Goal: Task Accomplishment & Management: Manage account settings

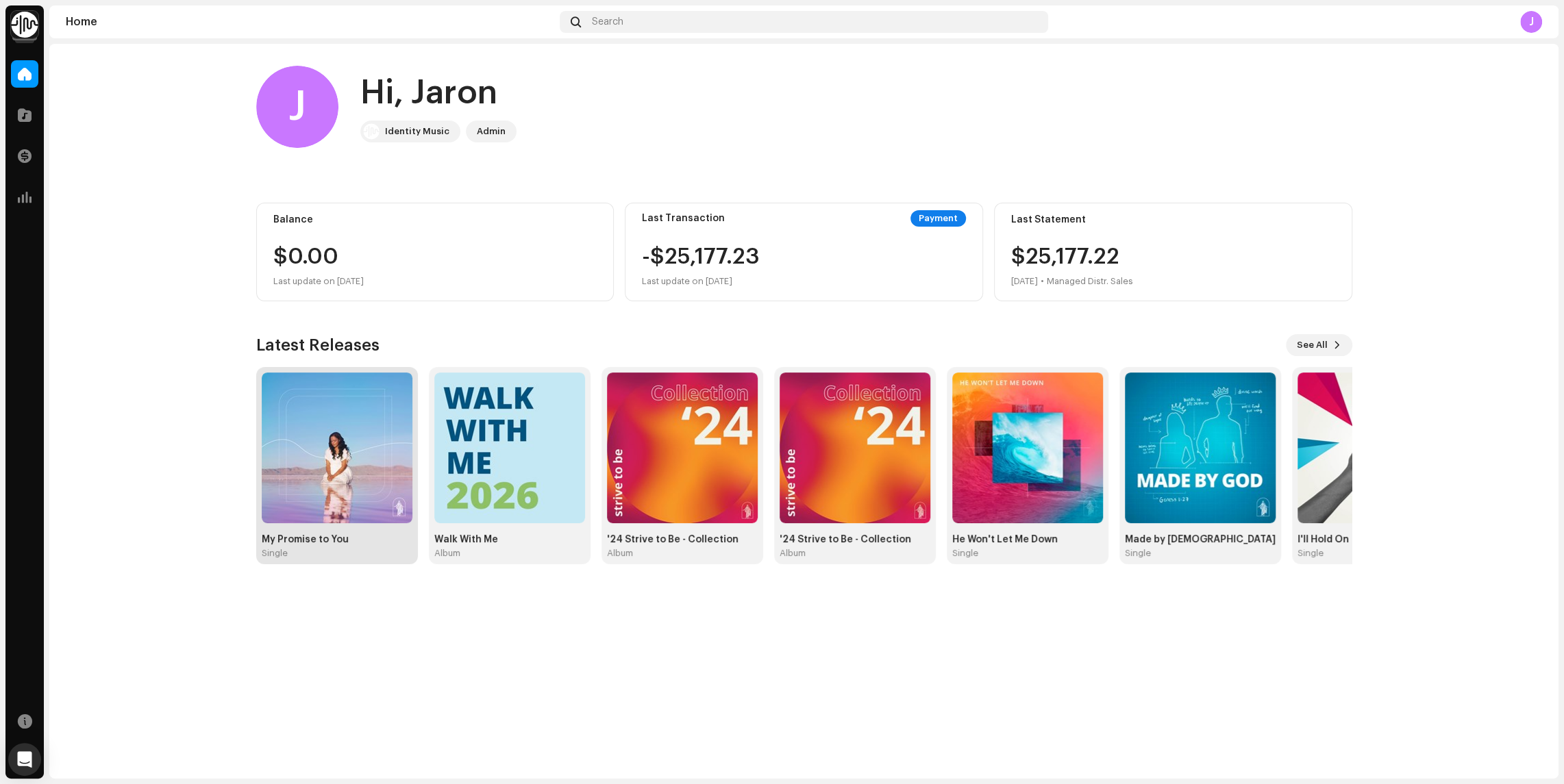
click at [358, 459] on img at bounding box center [337, 448] width 151 height 151
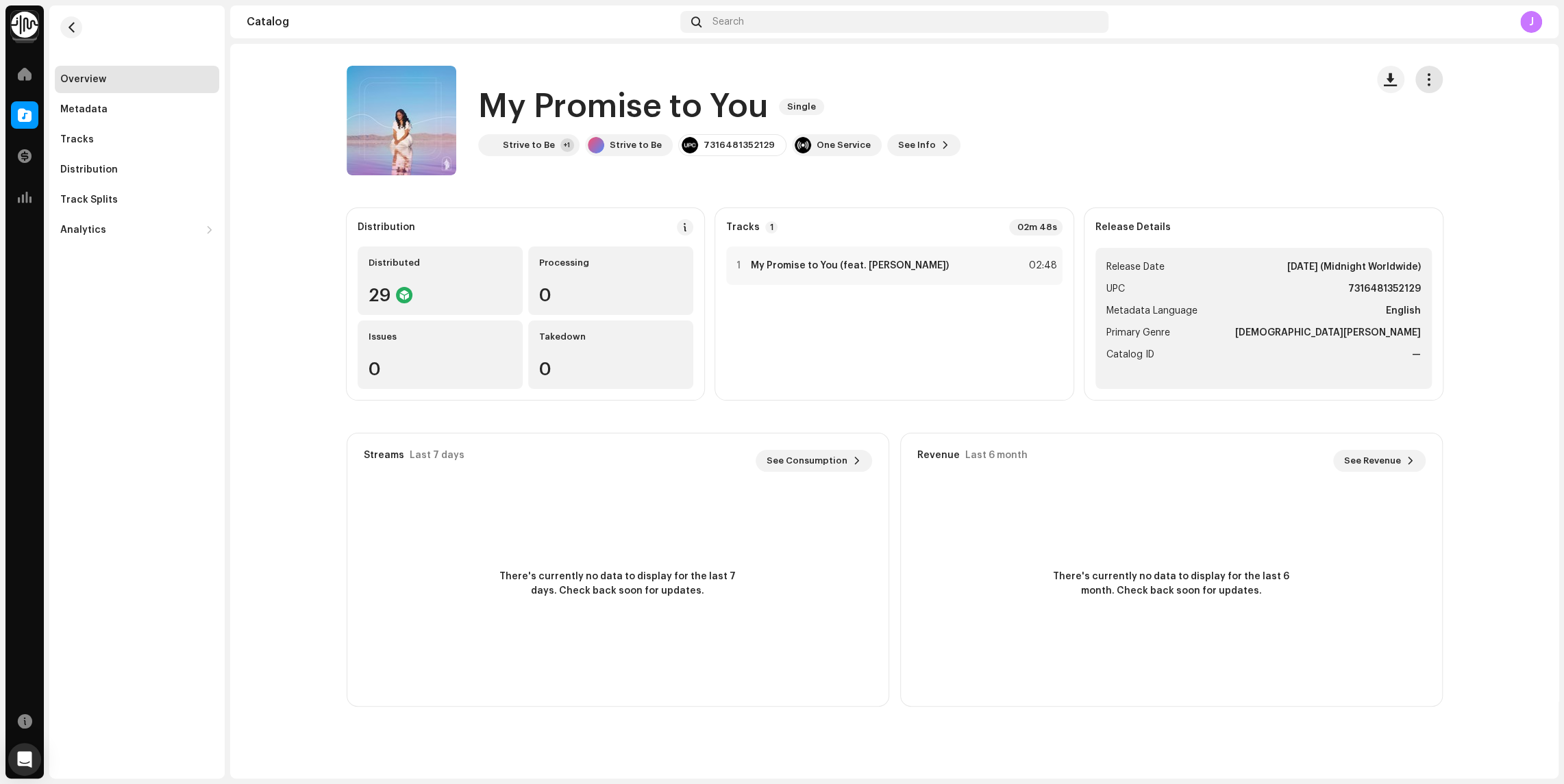
click at [1437, 79] on button "button" at bounding box center [1429, 79] width 27 height 27
click at [1332, 133] on div "Edit" at bounding box center [1367, 141] width 138 height 27
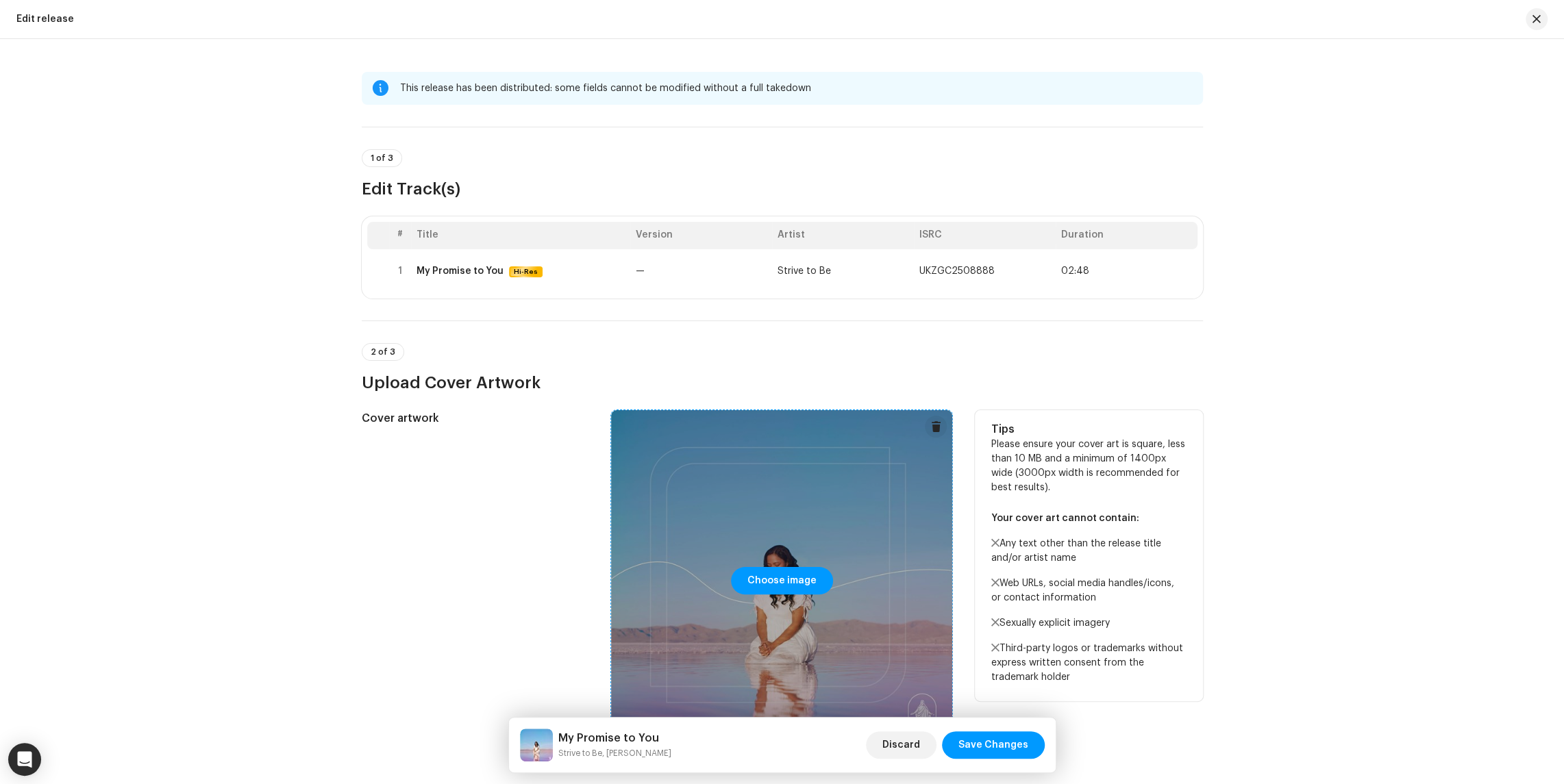
scroll to position [212, 0]
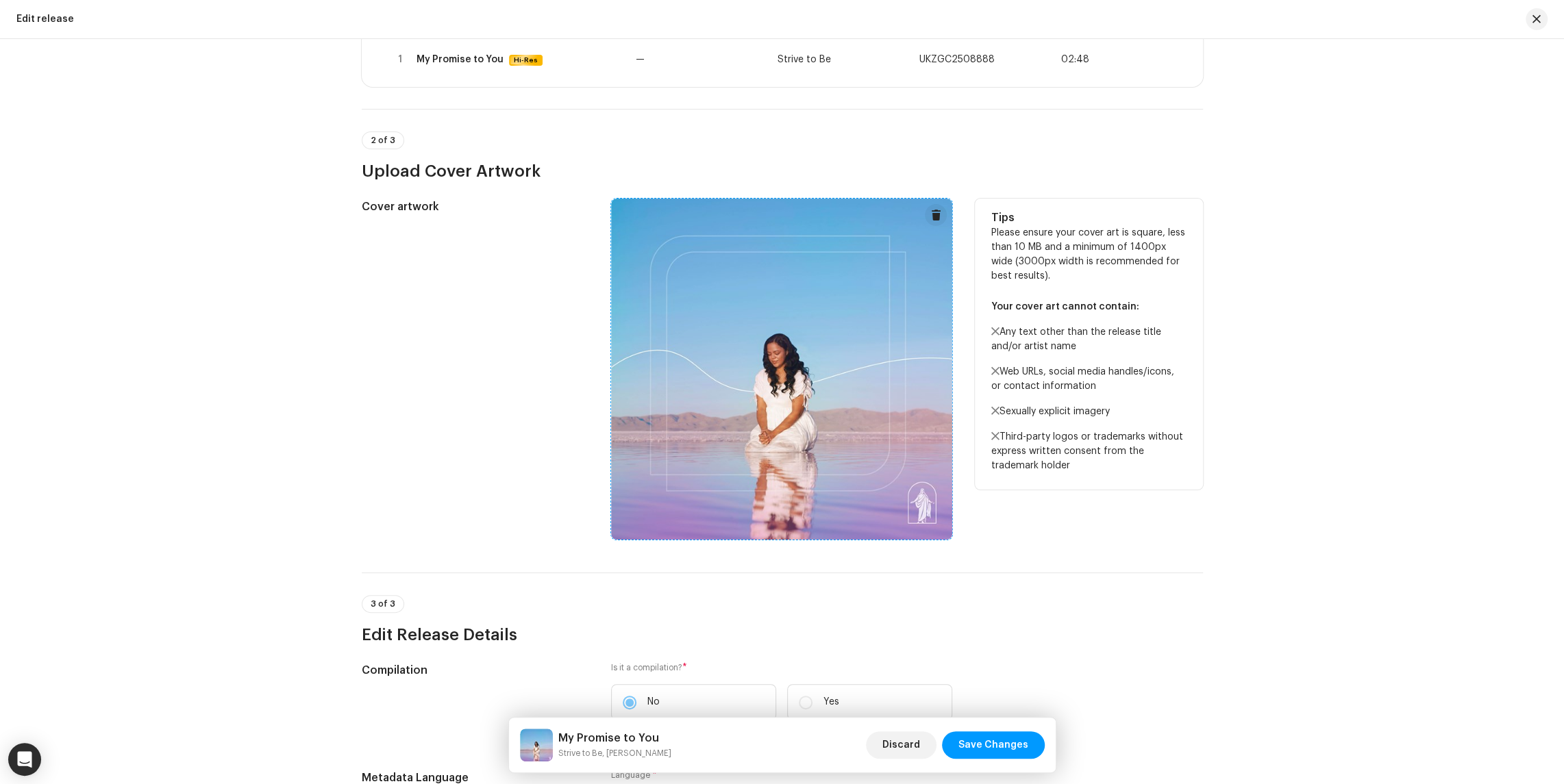
click at [932, 216] on span at bounding box center [936, 215] width 10 height 11
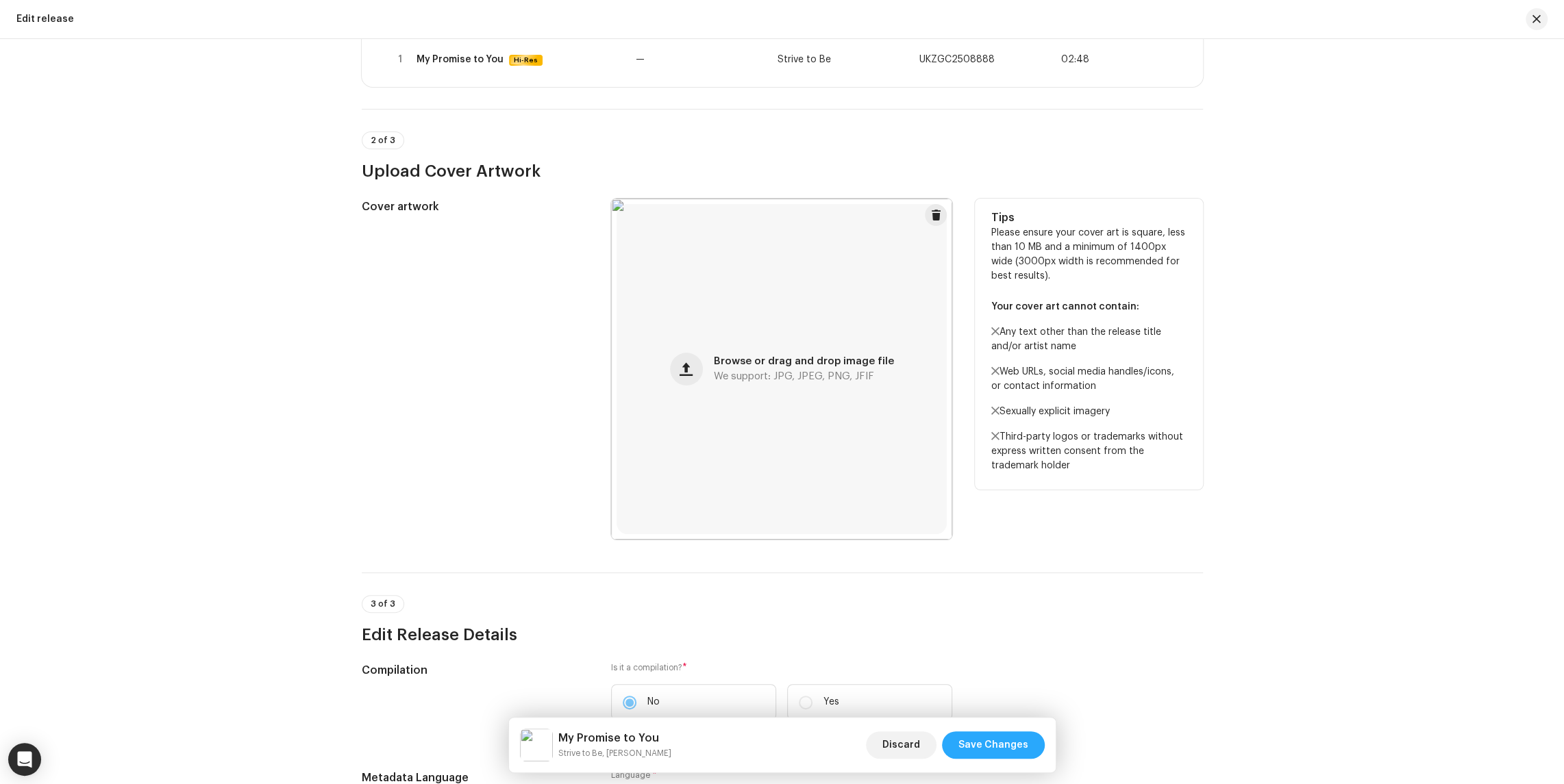
click at [989, 746] on span "Save Changes" at bounding box center [993, 745] width 69 height 27
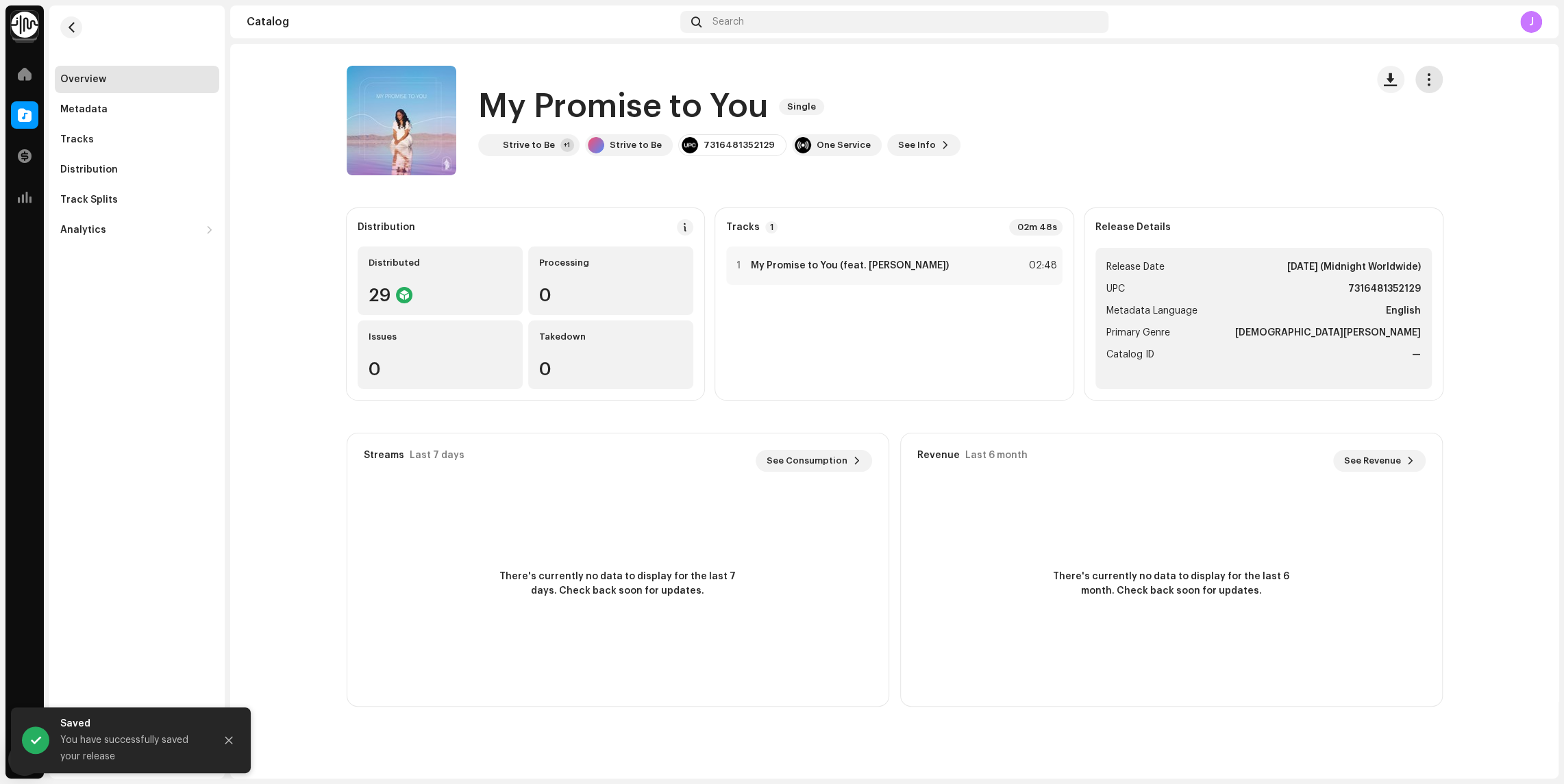
click at [1433, 78] on span "button" at bounding box center [1429, 80] width 13 height 11
click at [1340, 168] on span "Distribute" at bounding box center [1327, 168] width 49 height 11
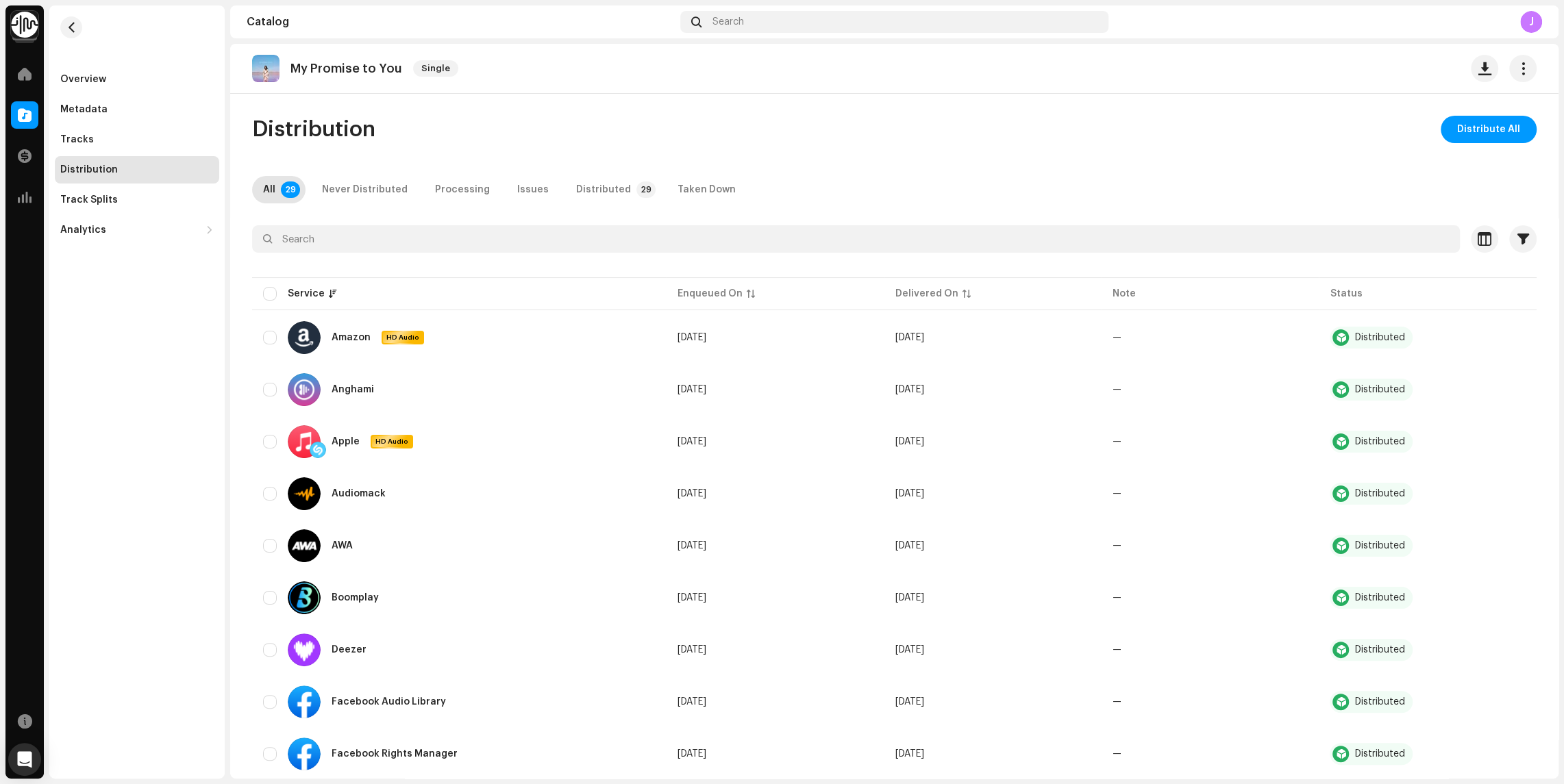
click at [1467, 124] on span "Distribute All" at bounding box center [1488, 129] width 63 height 27
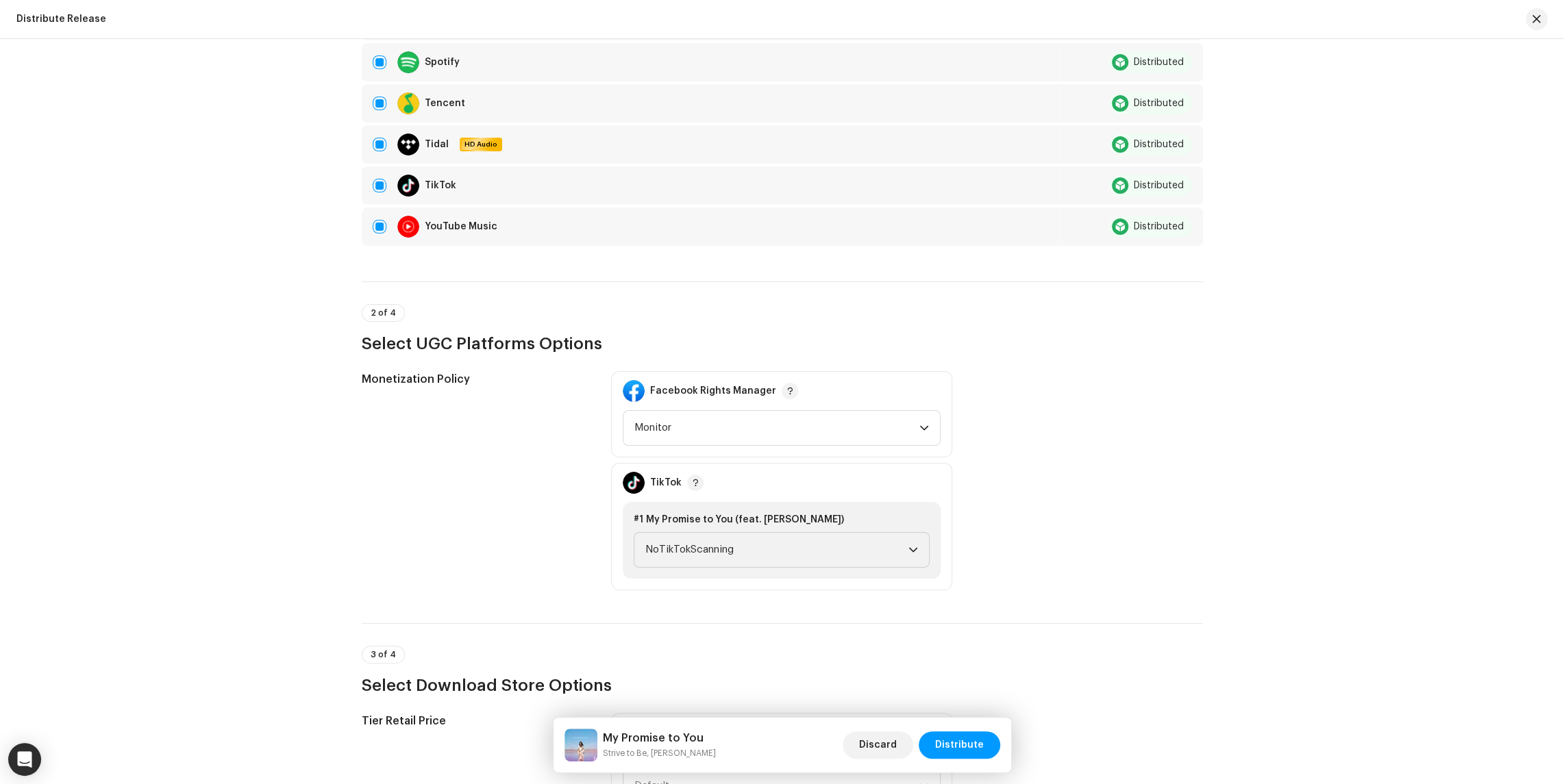
scroll to position [1721, 0]
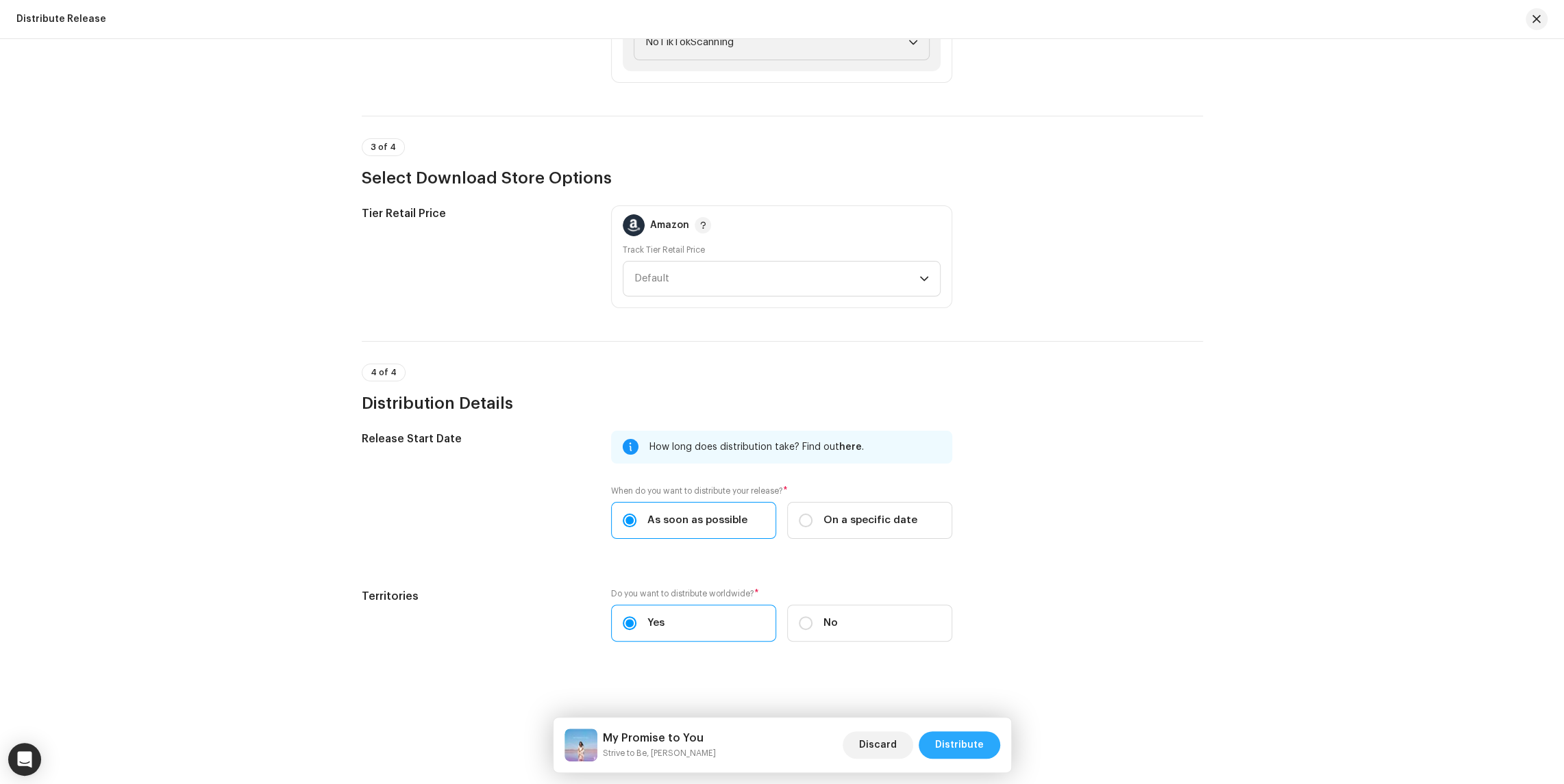
click at [971, 746] on span "Distribute" at bounding box center [959, 745] width 49 height 27
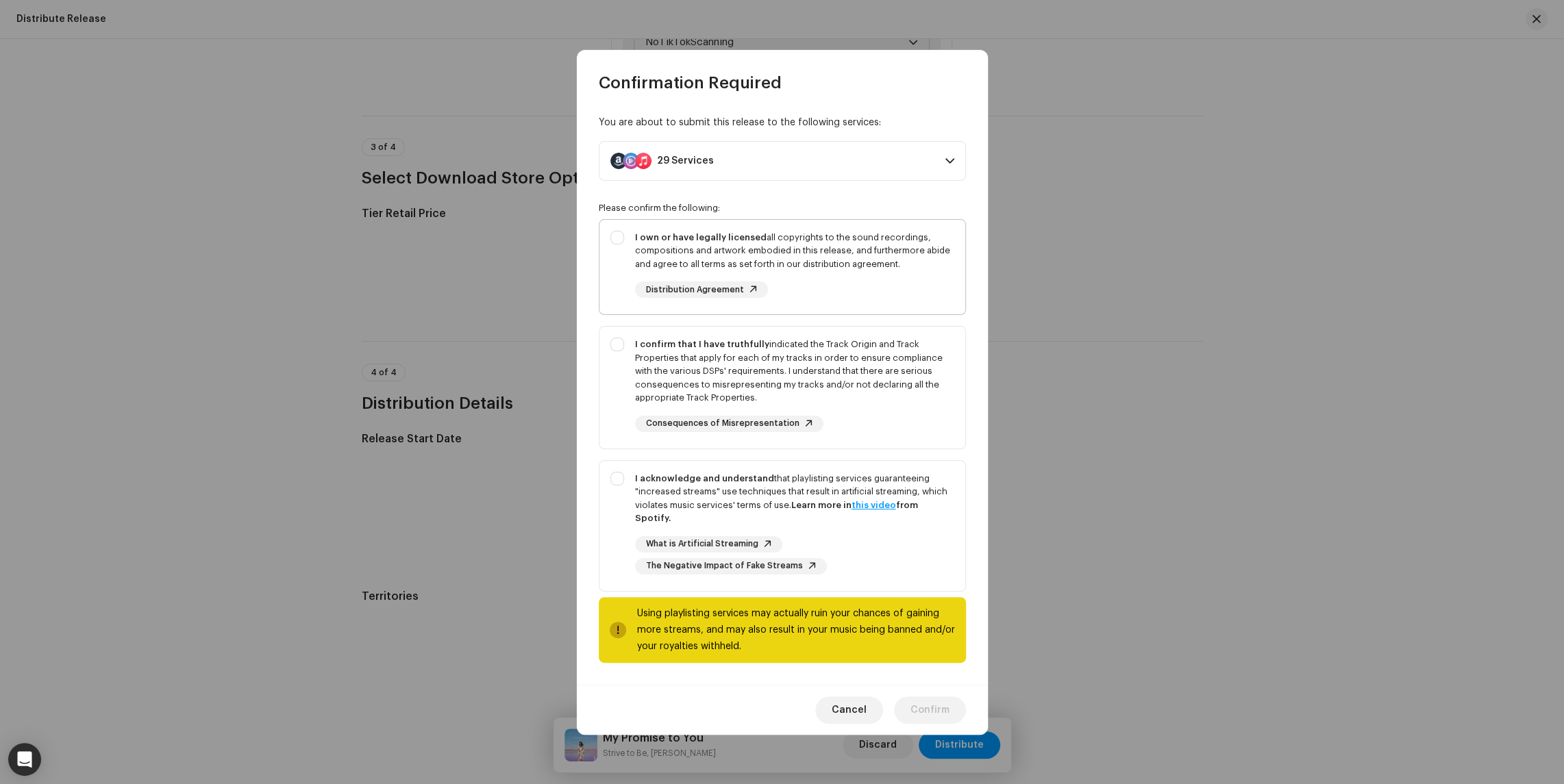
click at [615, 240] on div "I own or have legally licensed all copyrights to the sound recordings, composit…" at bounding box center [783, 264] width 366 height 89
checkbox input "true"
click at [613, 358] on div "I confirm that I have truthfully indicated the Track Origin and Track Propertie…" at bounding box center [783, 385] width 366 height 117
checkbox input "true"
click at [618, 477] on div "I acknowledge and understand that playlisting services guaranteeing "increased …" at bounding box center [783, 523] width 366 height 125
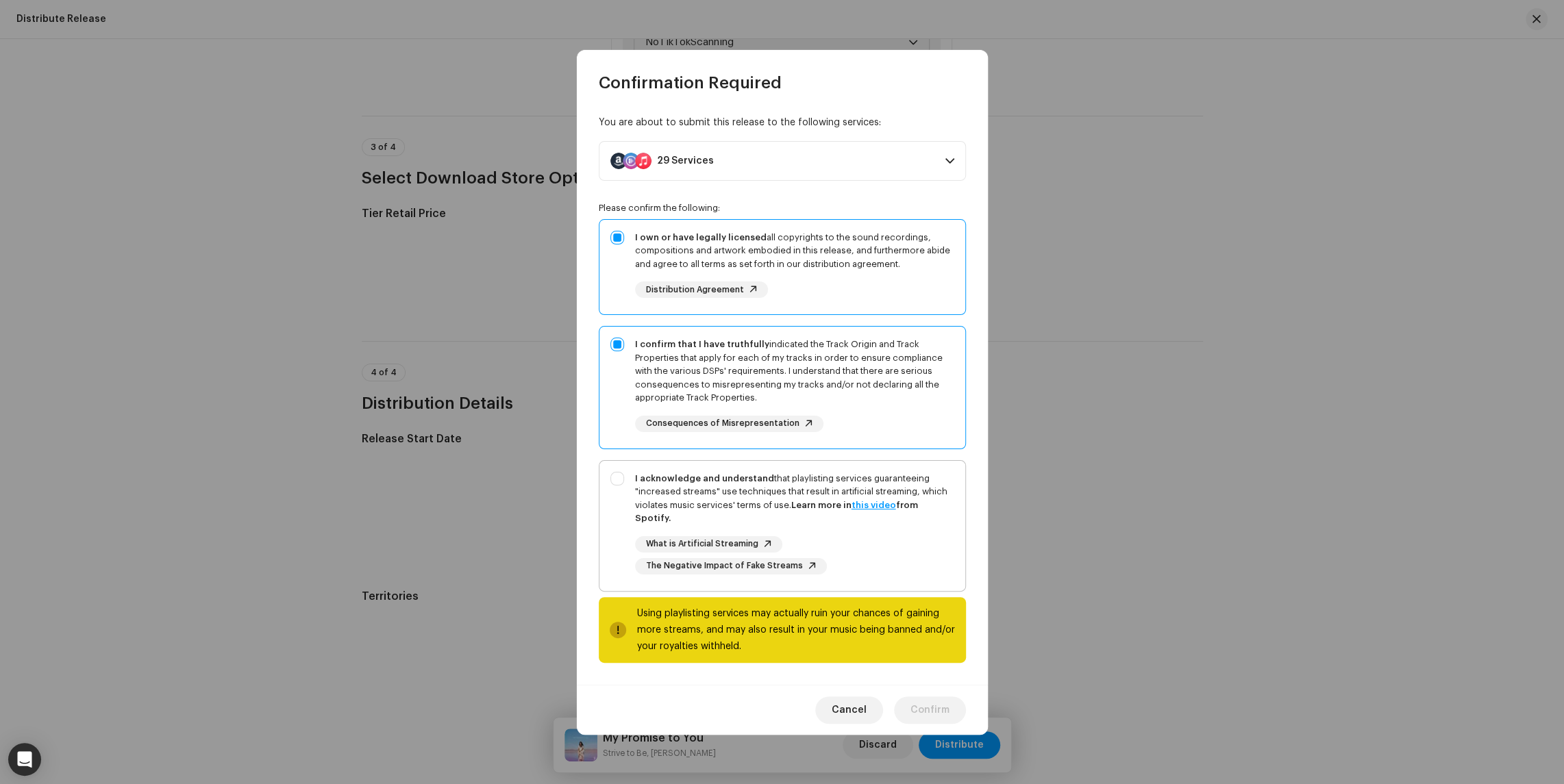
checkbox input "true"
click at [942, 706] on span "Confirm" at bounding box center [930, 710] width 39 height 27
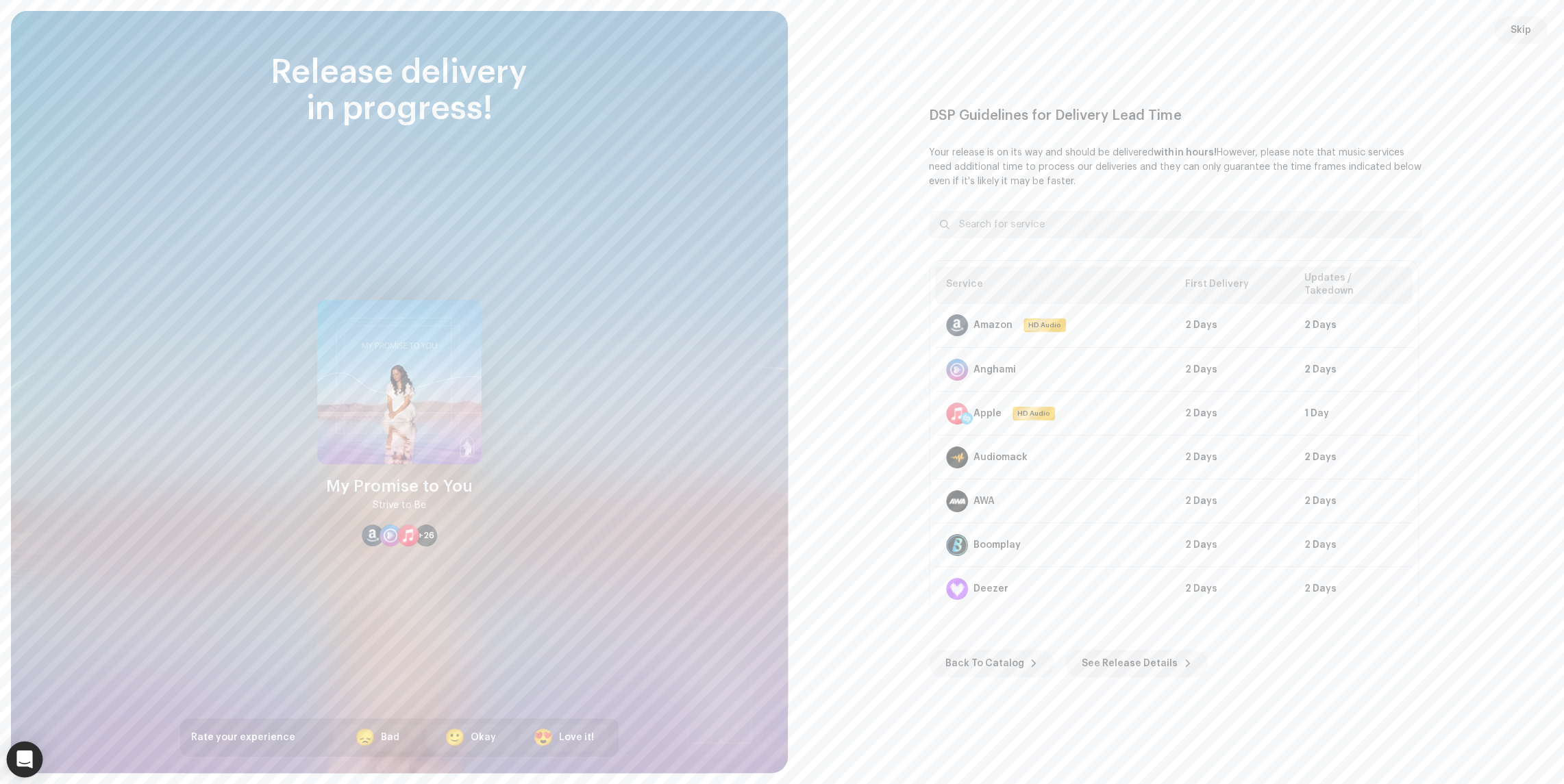
click at [23, 755] on icon "Open Intercom Messenger" at bounding box center [25, 759] width 16 height 18
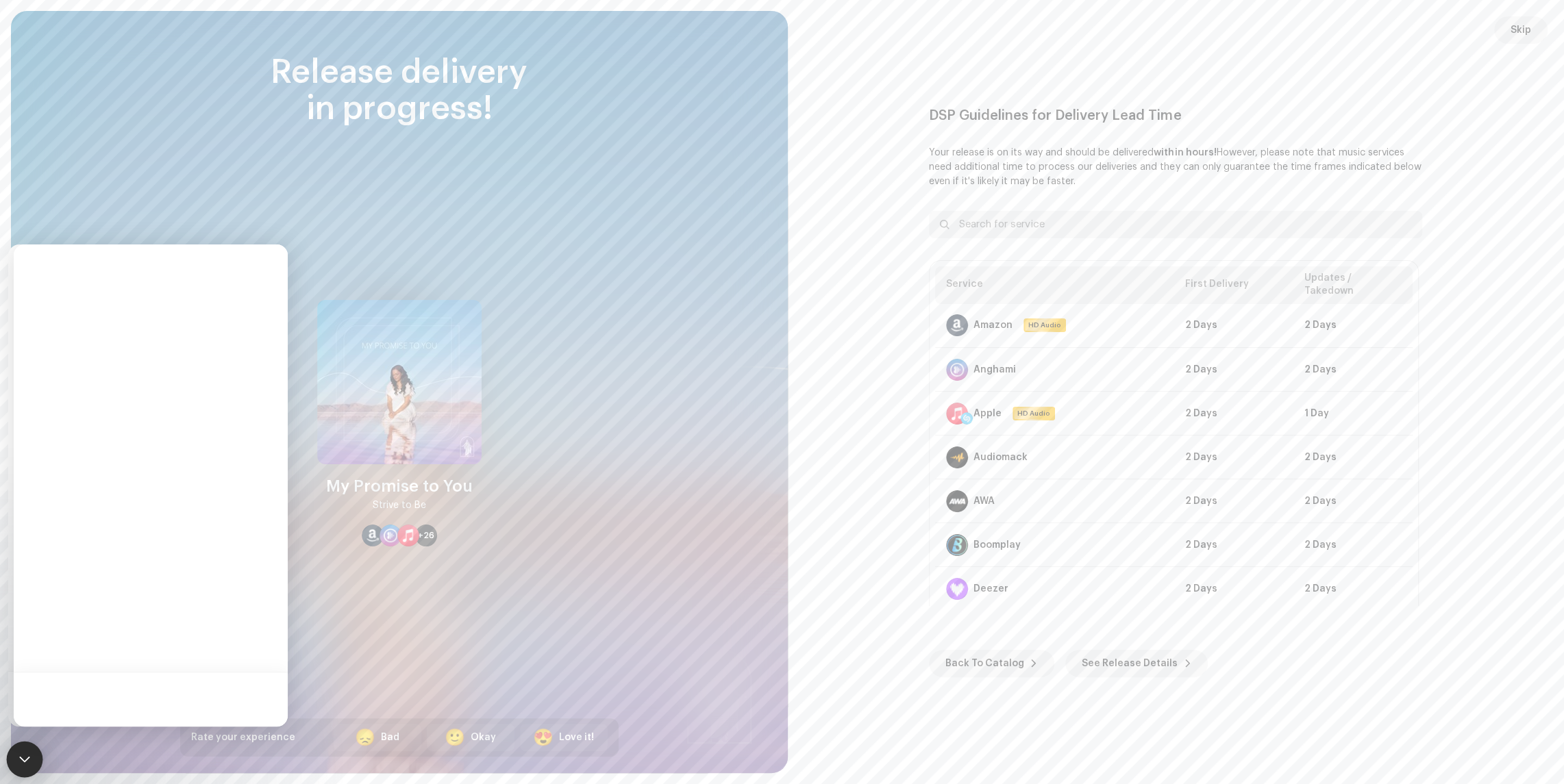
scroll to position [0, 0]
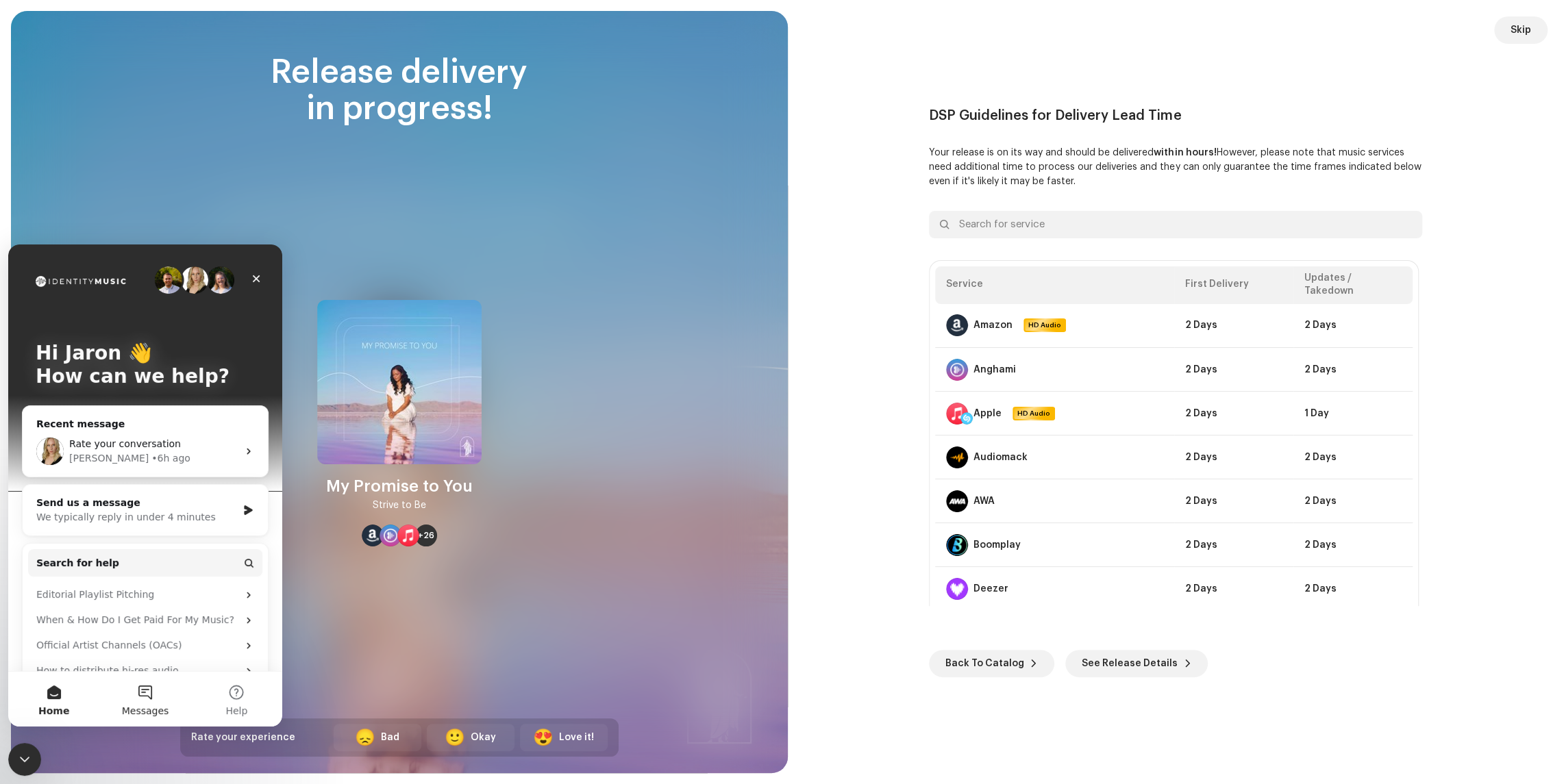
click at [139, 691] on button "Messages" at bounding box center [145, 699] width 91 height 55
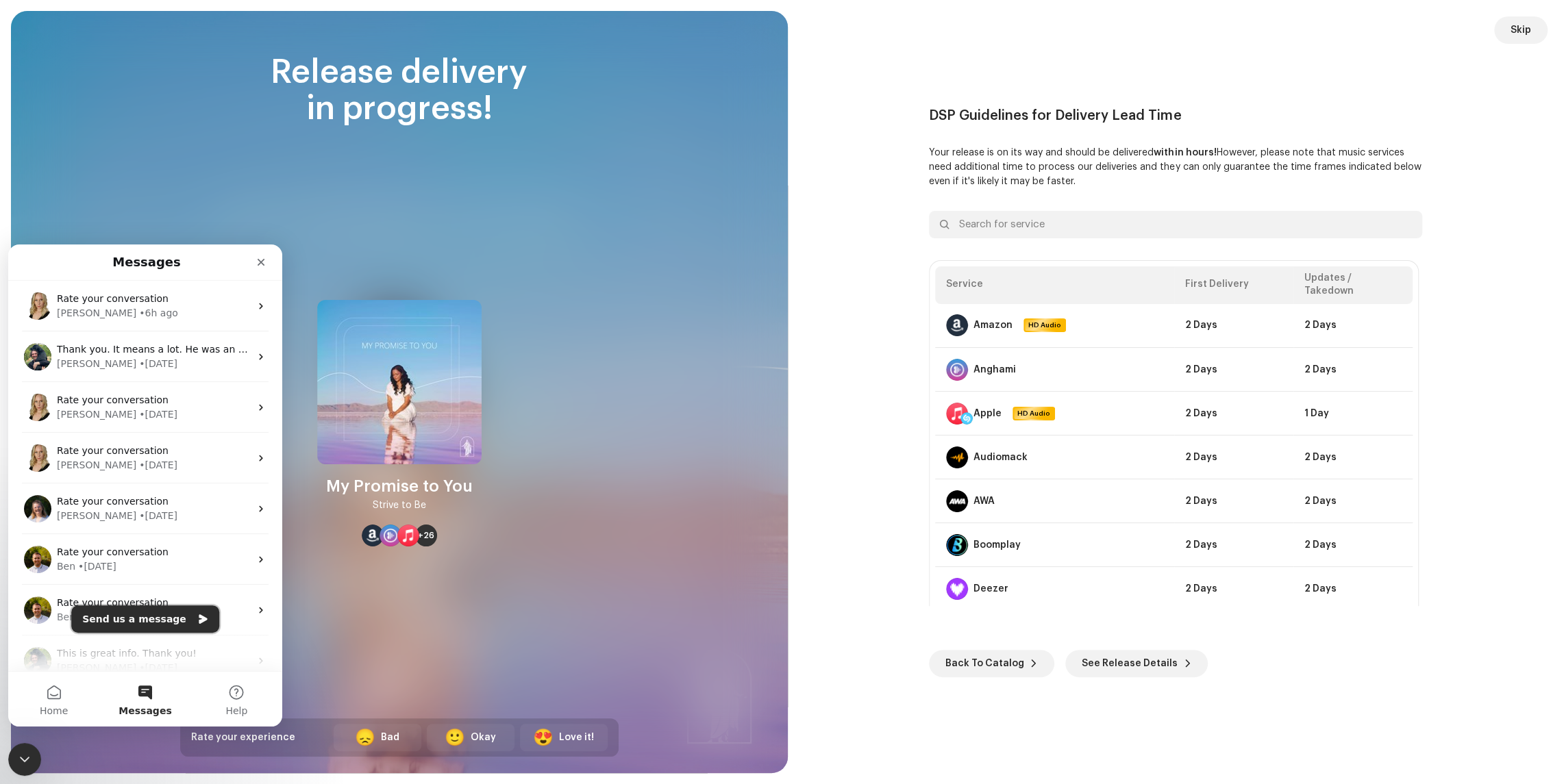
click at [145, 616] on button "Send us a message" at bounding box center [145, 619] width 148 height 27
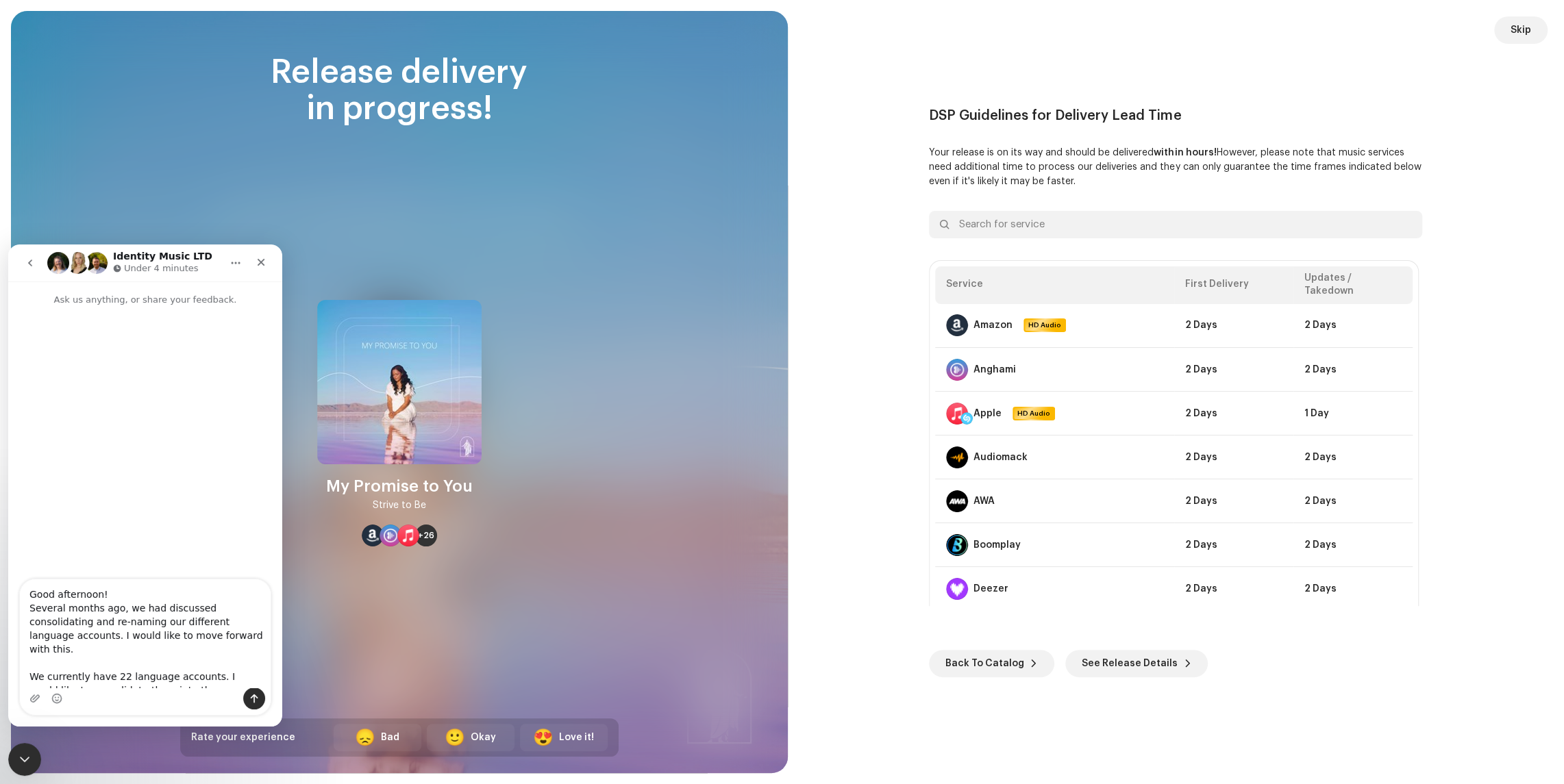
click at [145, 628] on textarea "Good afternoon! Several months ago, we had discussed consolidating and re-namin…" at bounding box center [145, 634] width 251 height 109
type textarea "I"
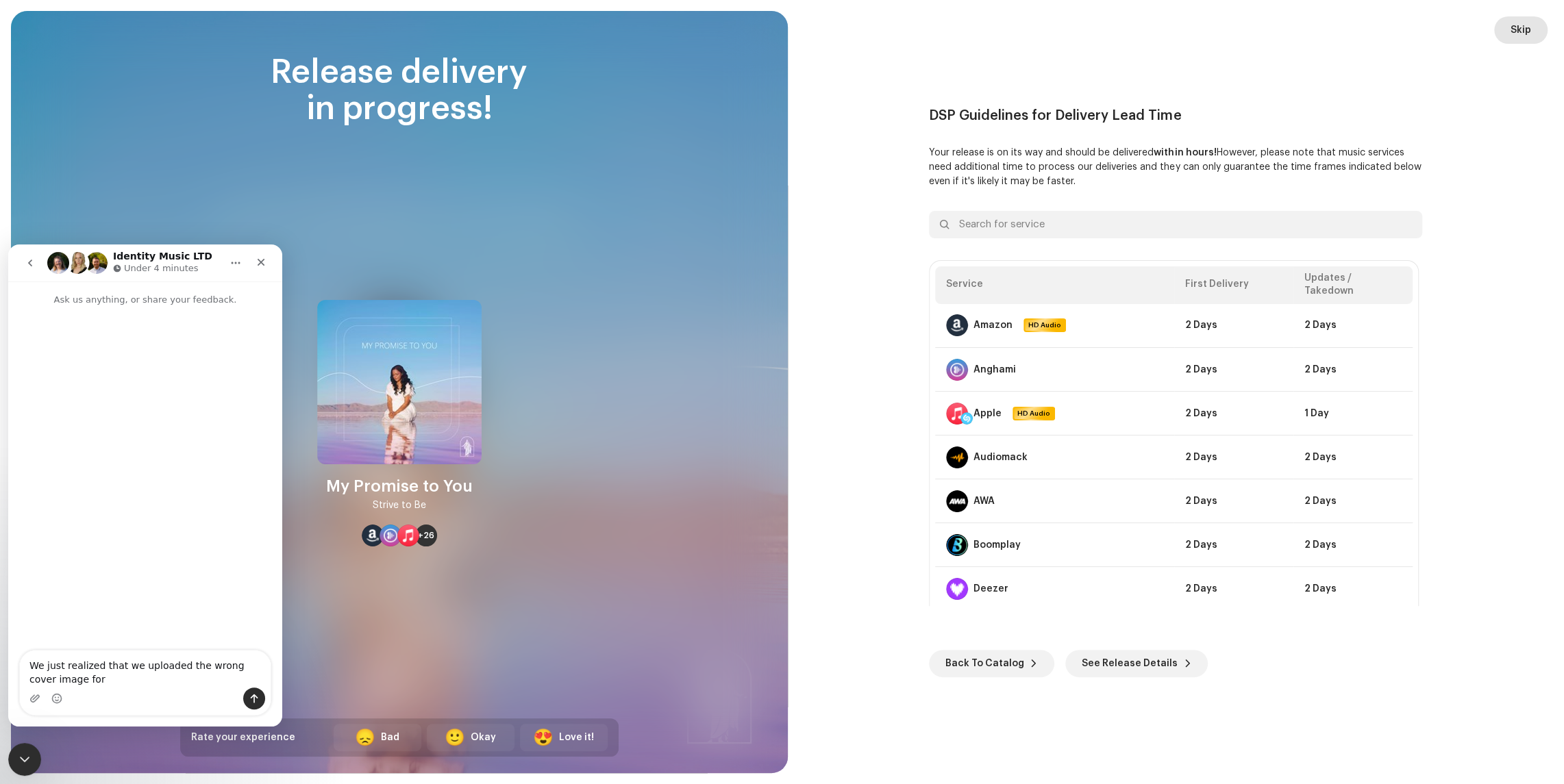
click at [1528, 26] on span "Skip" at bounding box center [1521, 30] width 21 height 27
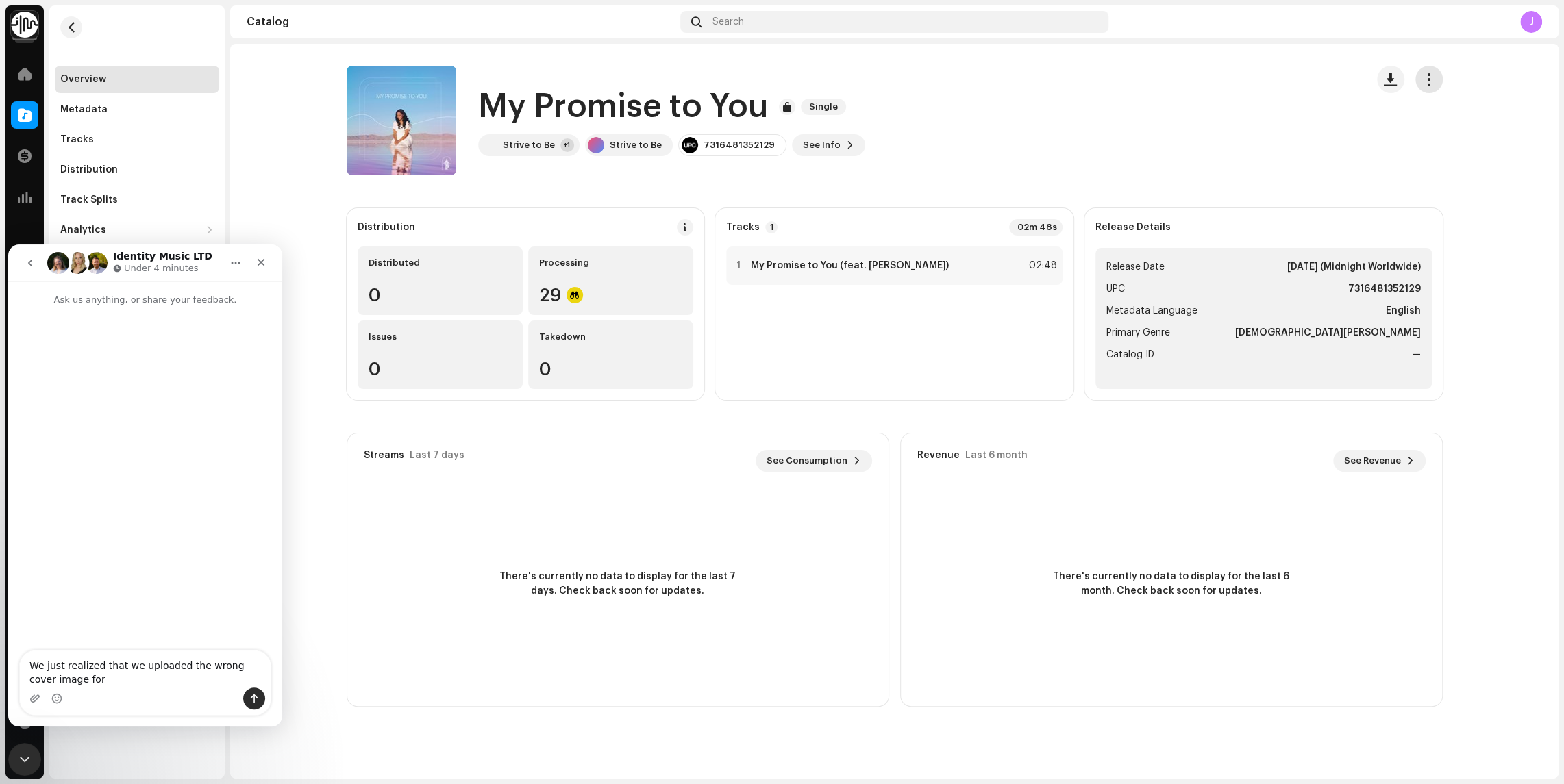
click at [1435, 71] on button "button" at bounding box center [1429, 79] width 27 height 27
click at [1360, 108] on div "Copy Id" at bounding box center [1367, 113] width 128 height 11
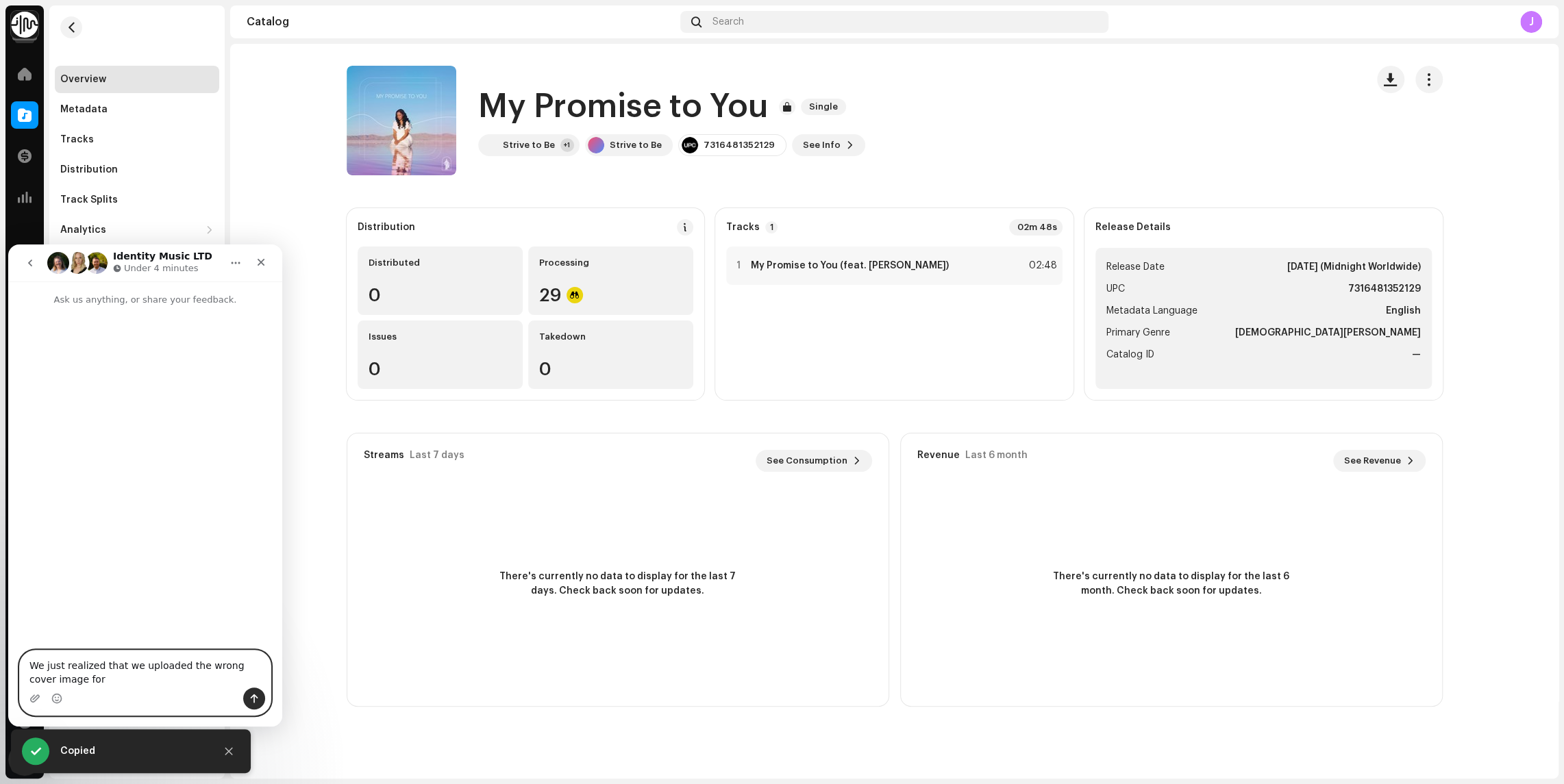
click at [115, 684] on textarea "We just realized that we uploaded the wrong cover image for" at bounding box center [145, 669] width 251 height 37
paste textarea "3020371"
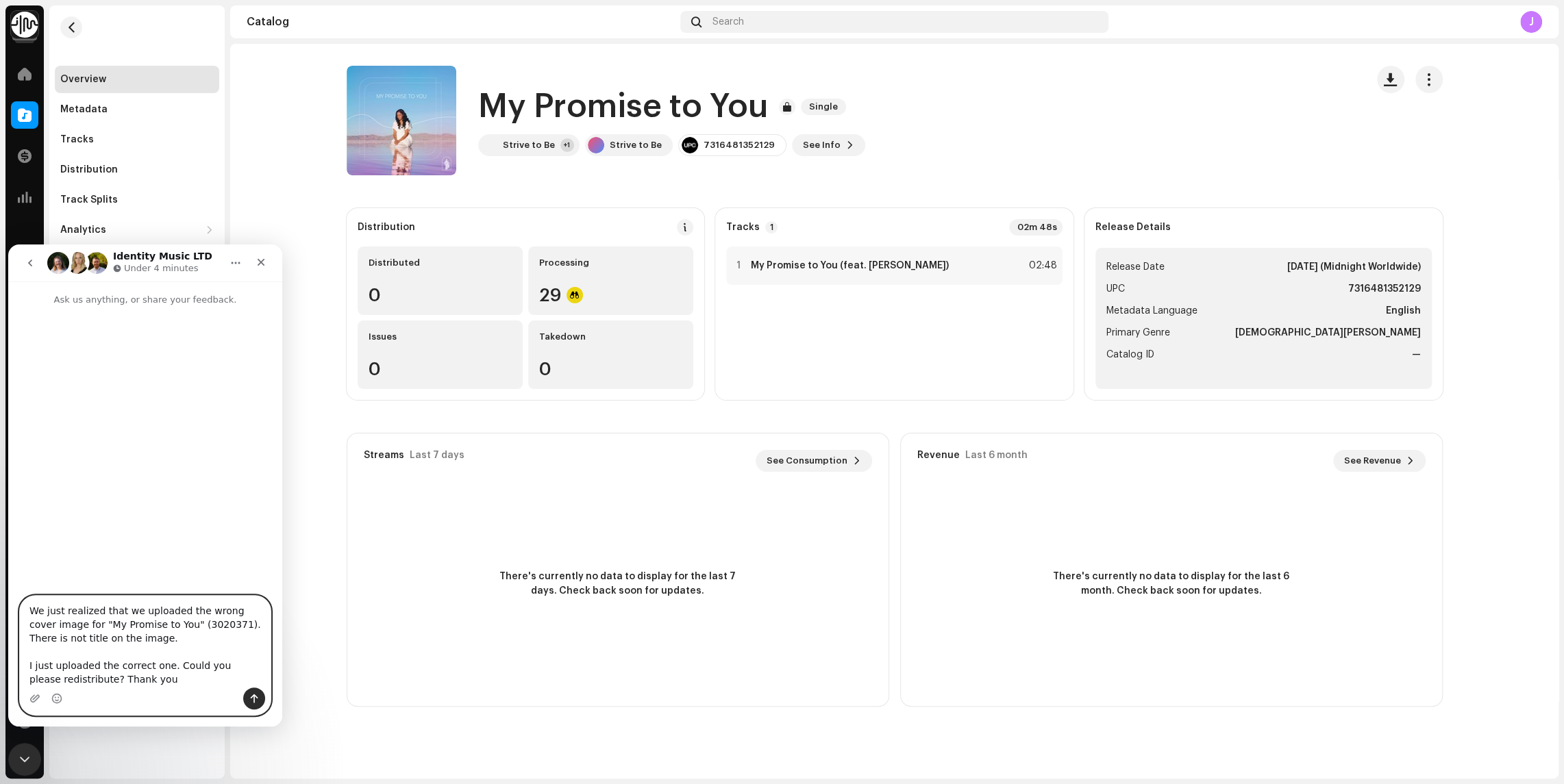
type textarea "We just realized that we uploaded the wrong cover image for "My Promise to You"…"
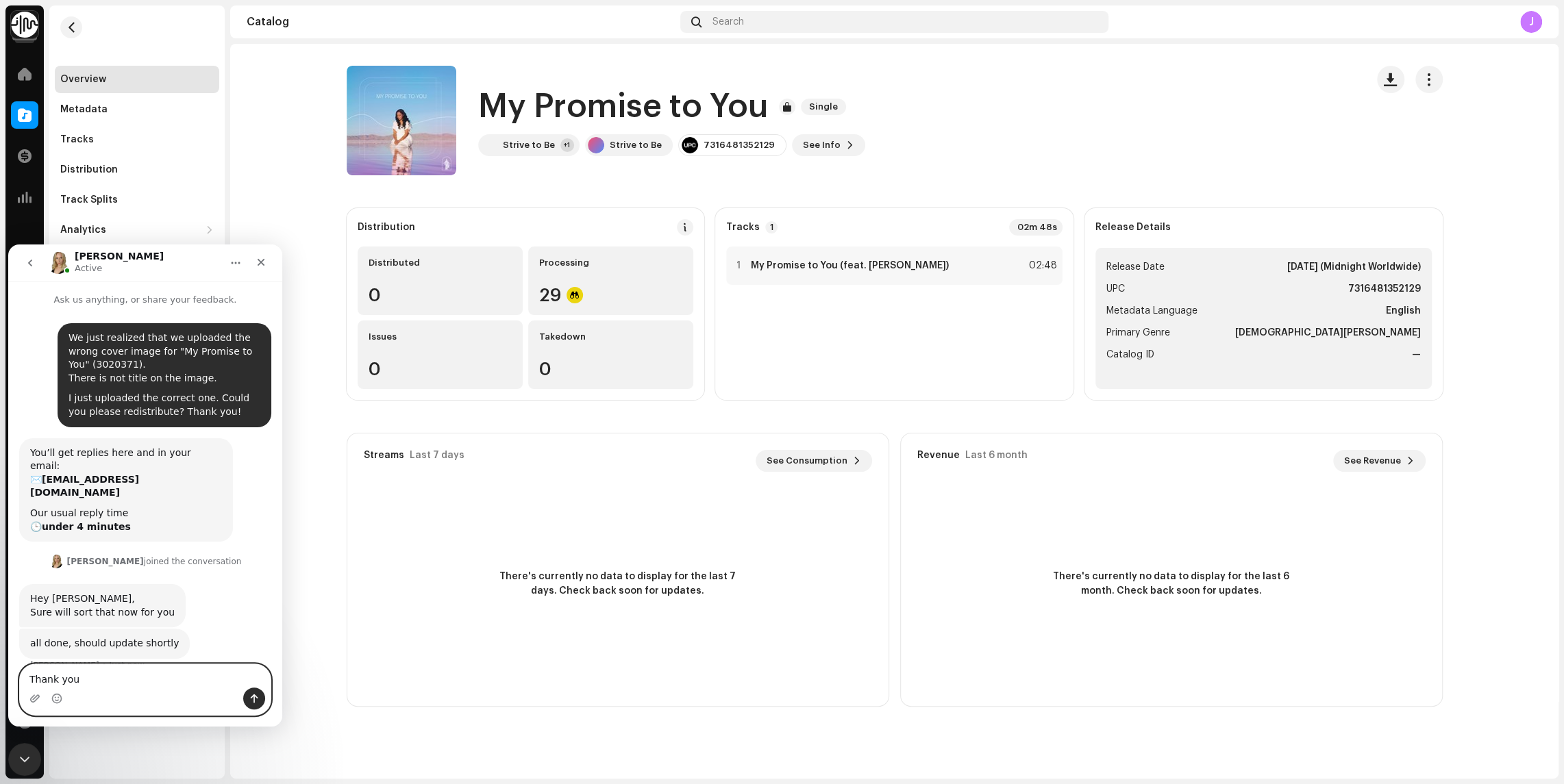
type textarea "Thank you!"
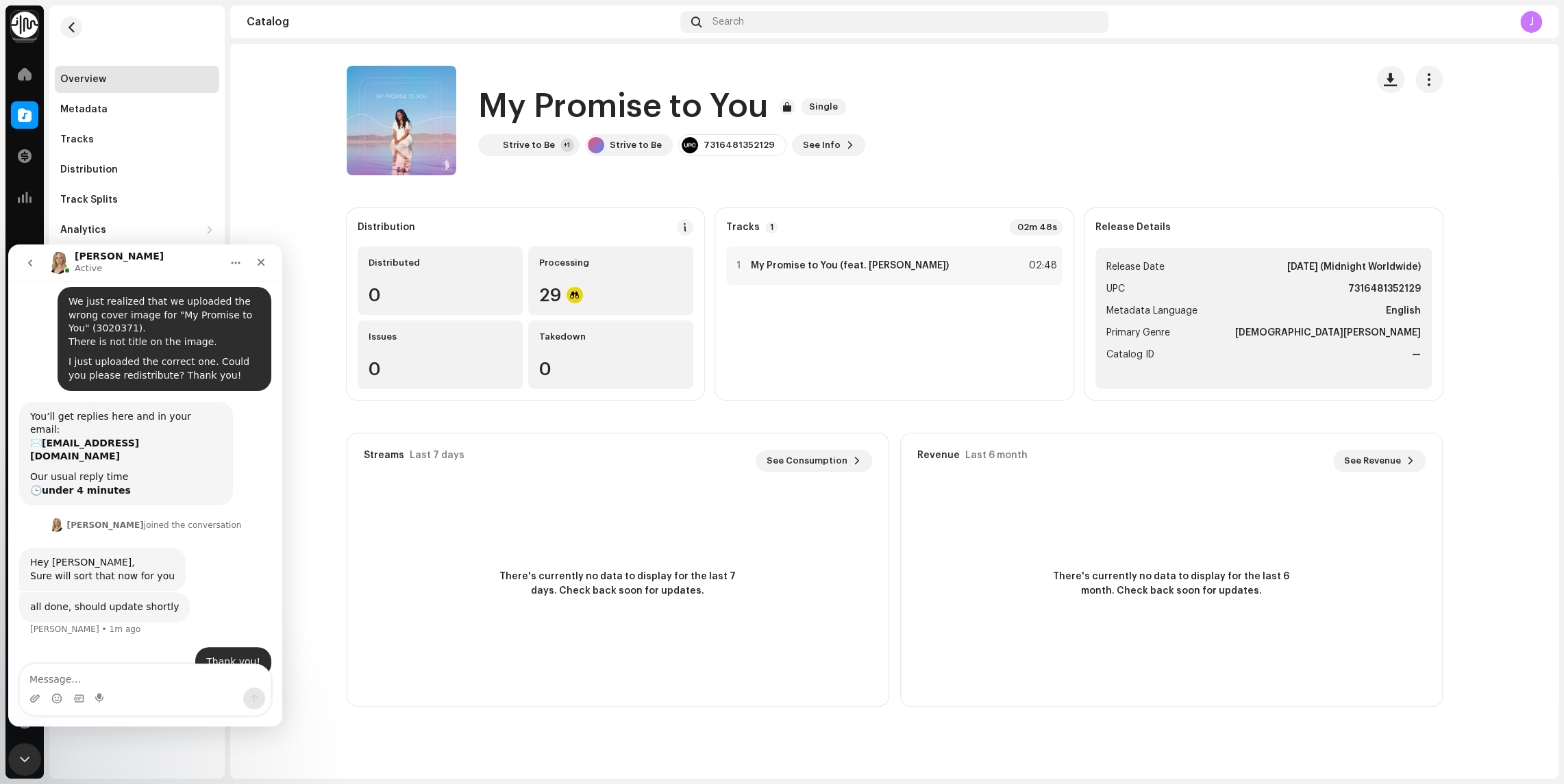
click at [37, 24] on img at bounding box center [25, 25] width 27 height 27
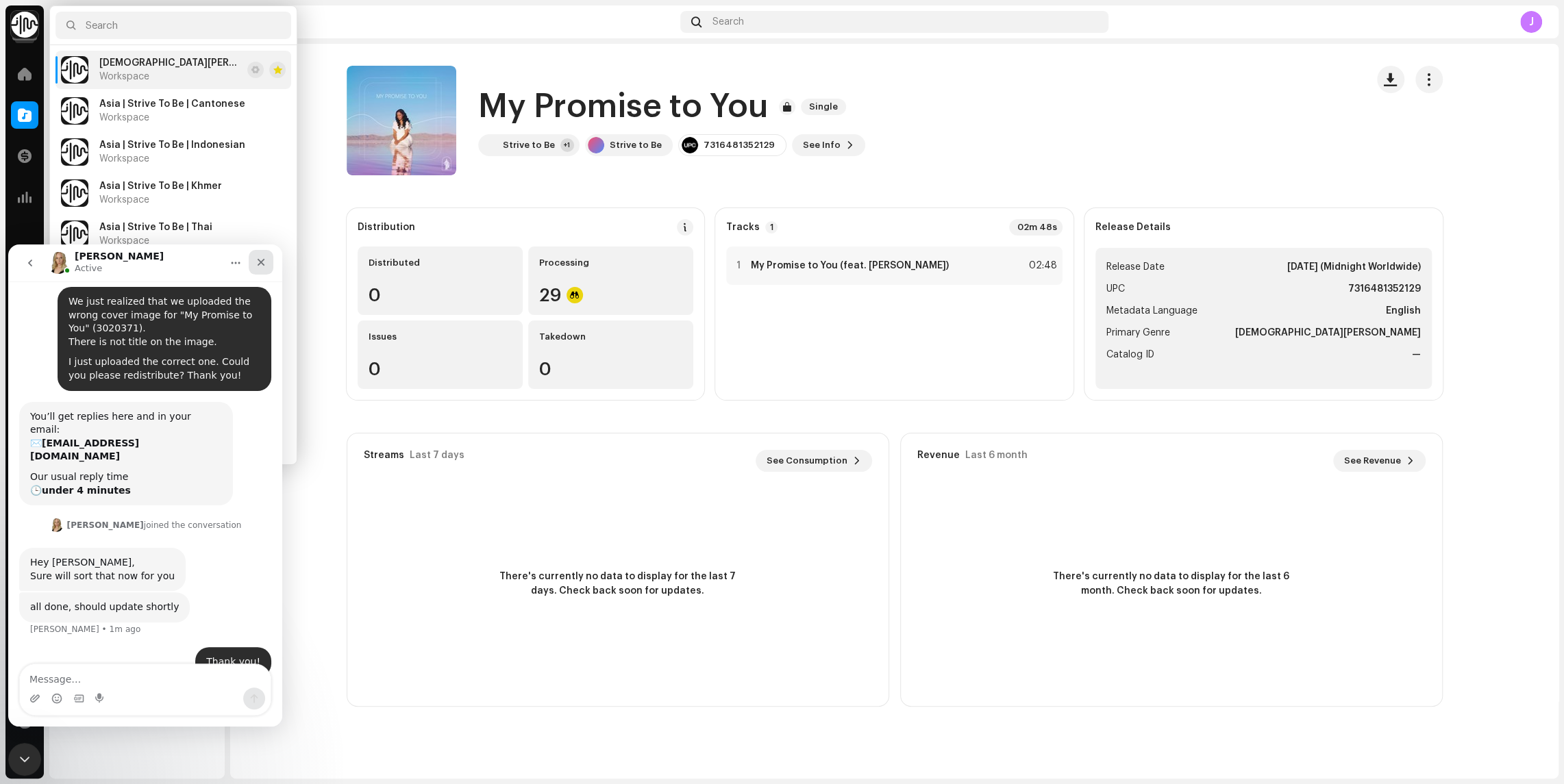
click at [257, 263] on icon "Close" at bounding box center [261, 263] width 11 height 11
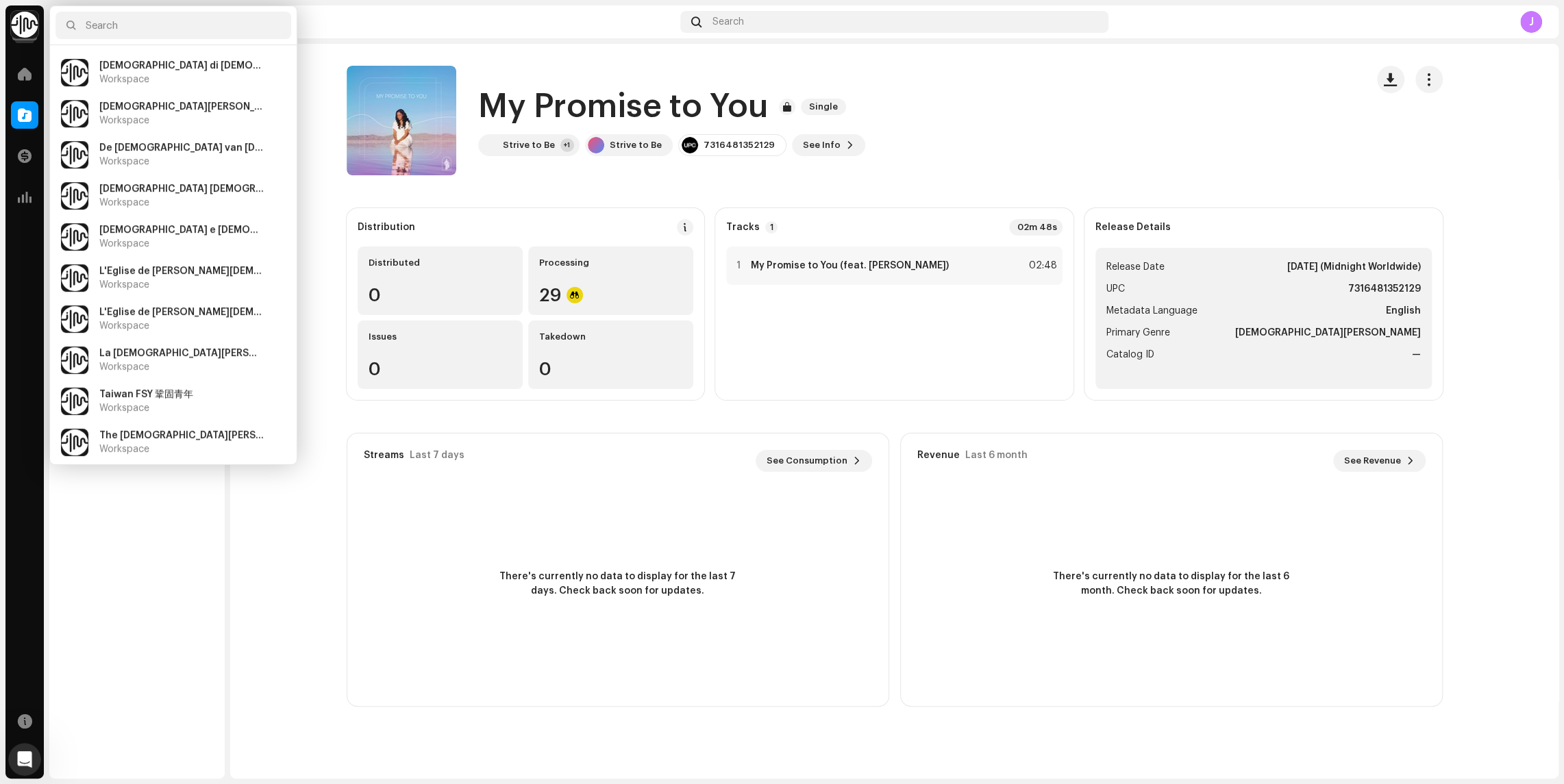
scroll to position [327, 0]
click at [200, 267] on span "L'[DEMOGRAPHIC_DATA] de [PERSON_NAME][DEMOGRAPHIC_DATA] des Derniers Jours" at bounding box center [181, 271] width 165 height 11
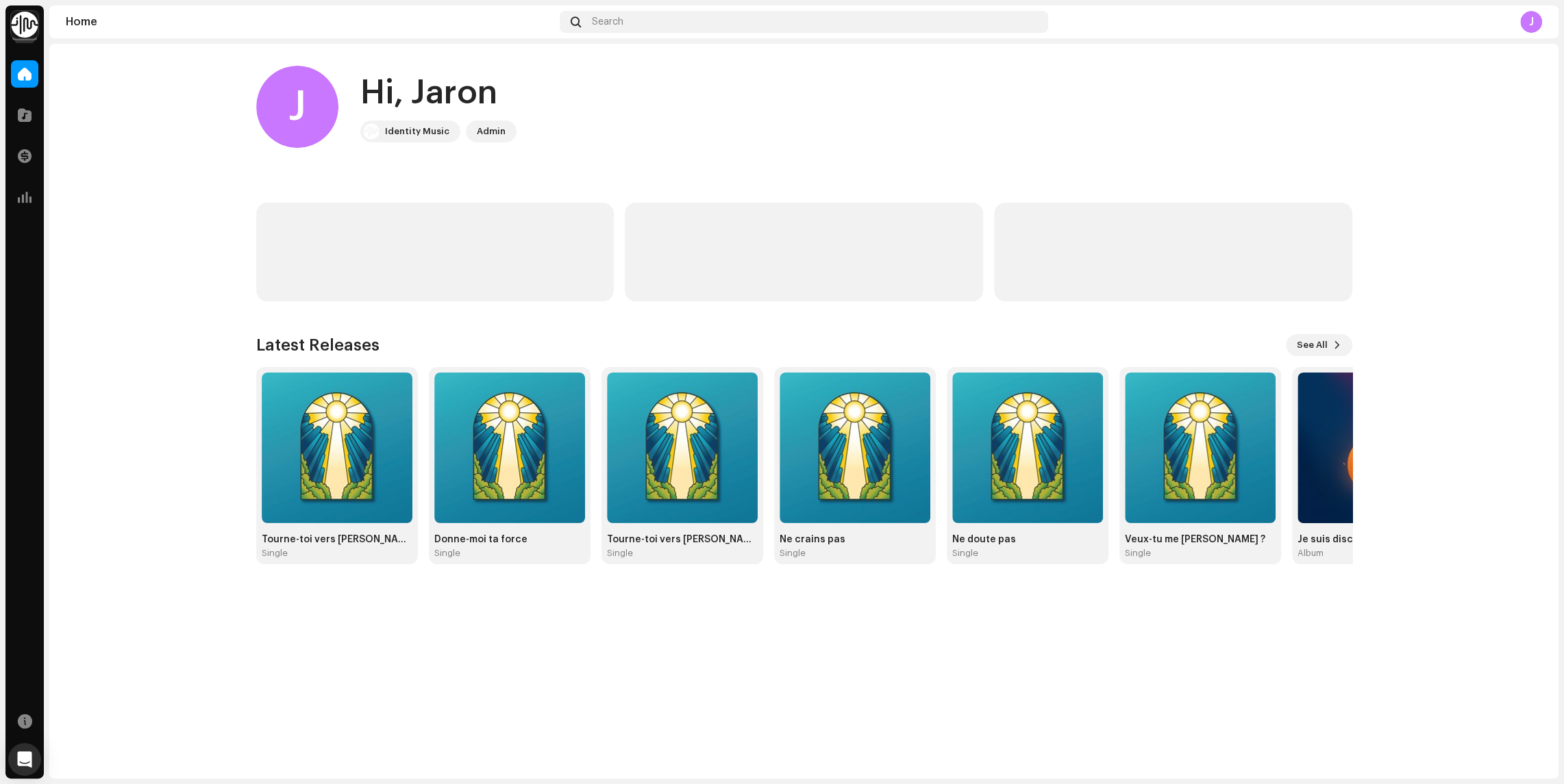
click at [23, 25] on img at bounding box center [25, 25] width 27 height 27
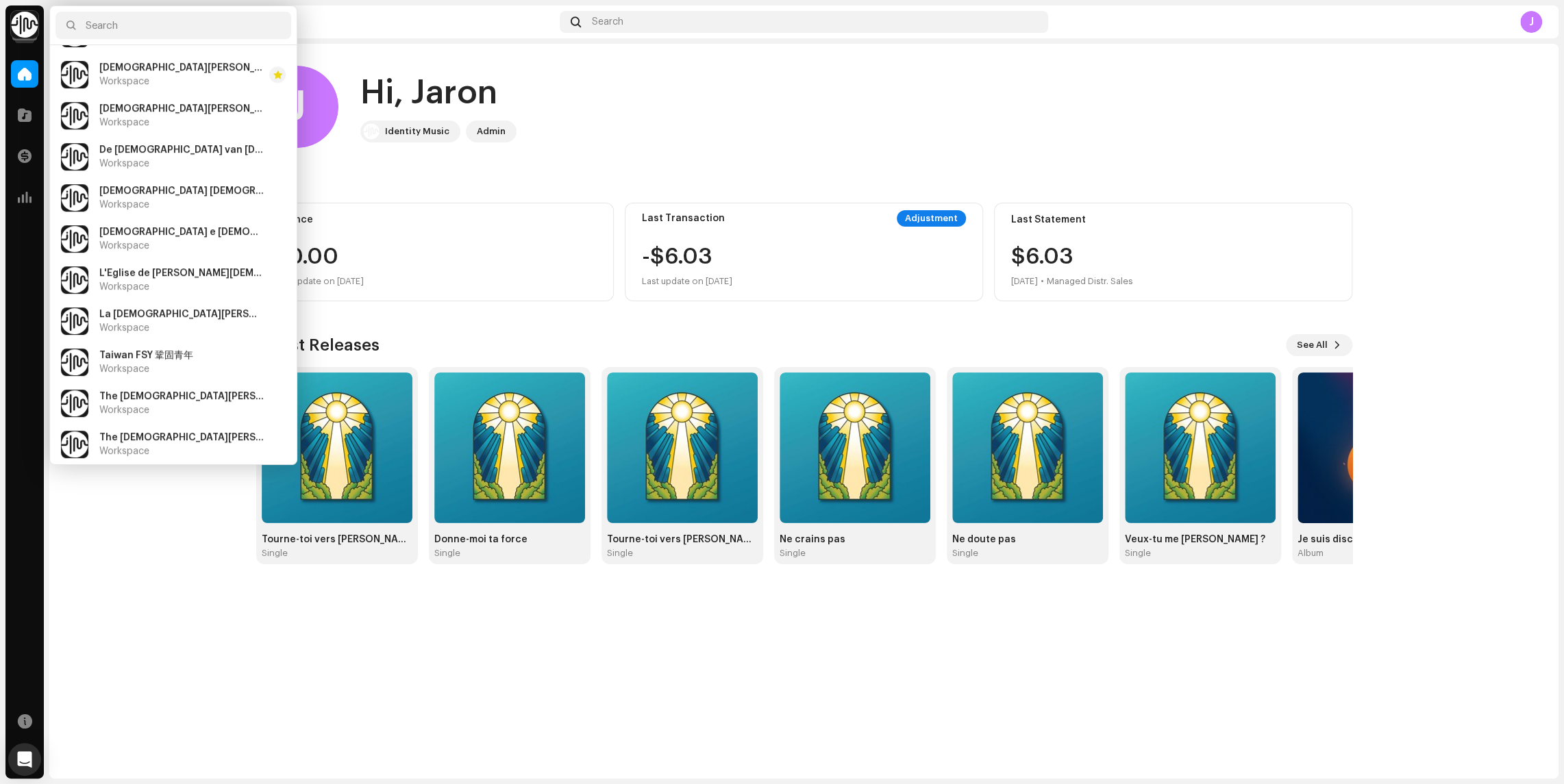
scroll to position [370, 0]
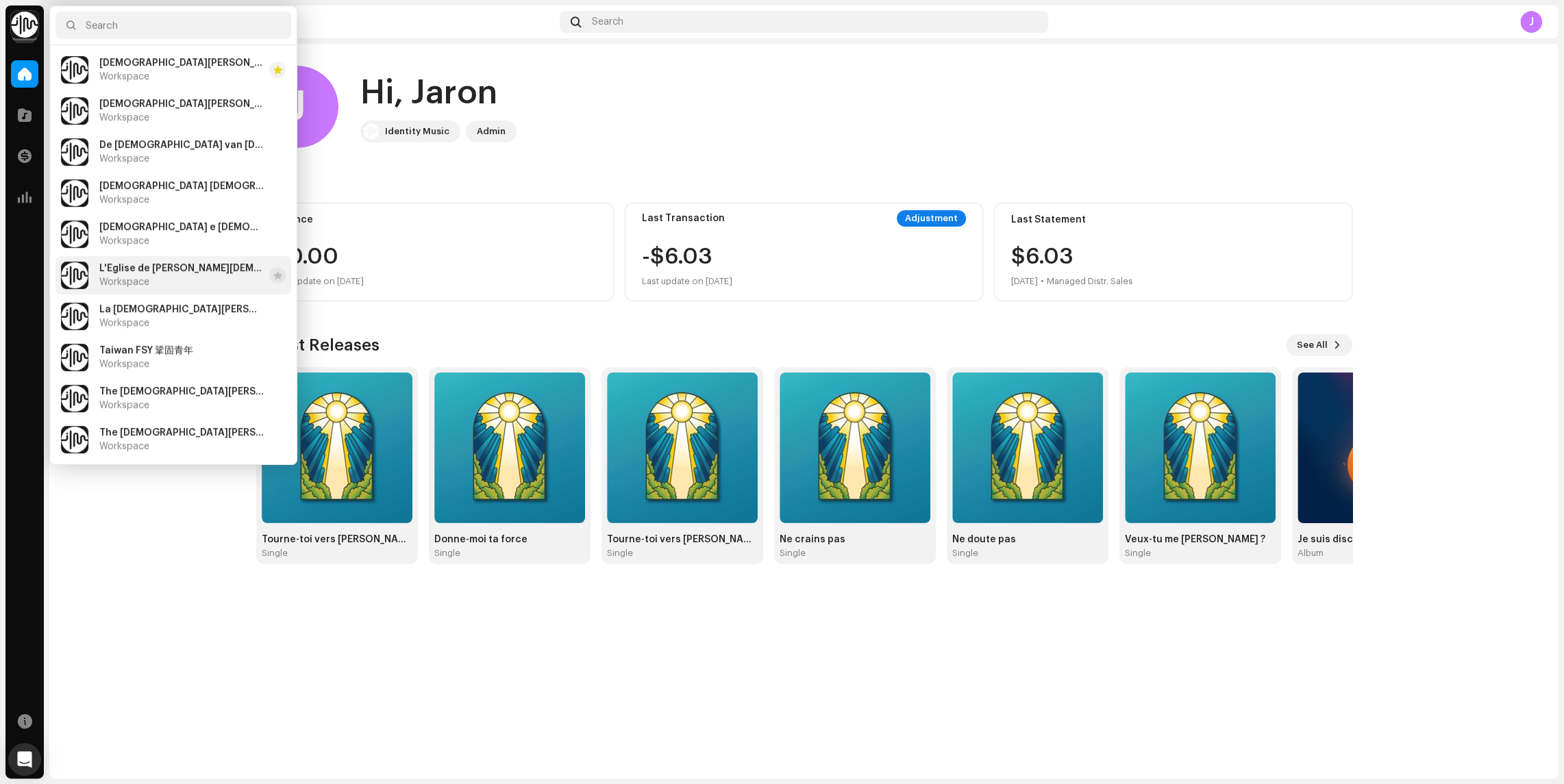
click at [142, 264] on span "L'[DEMOGRAPHIC_DATA] de [PERSON_NAME][DEMOGRAPHIC_DATA] des Derniers Jours" at bounding box center [181, 268] width 165 height 11
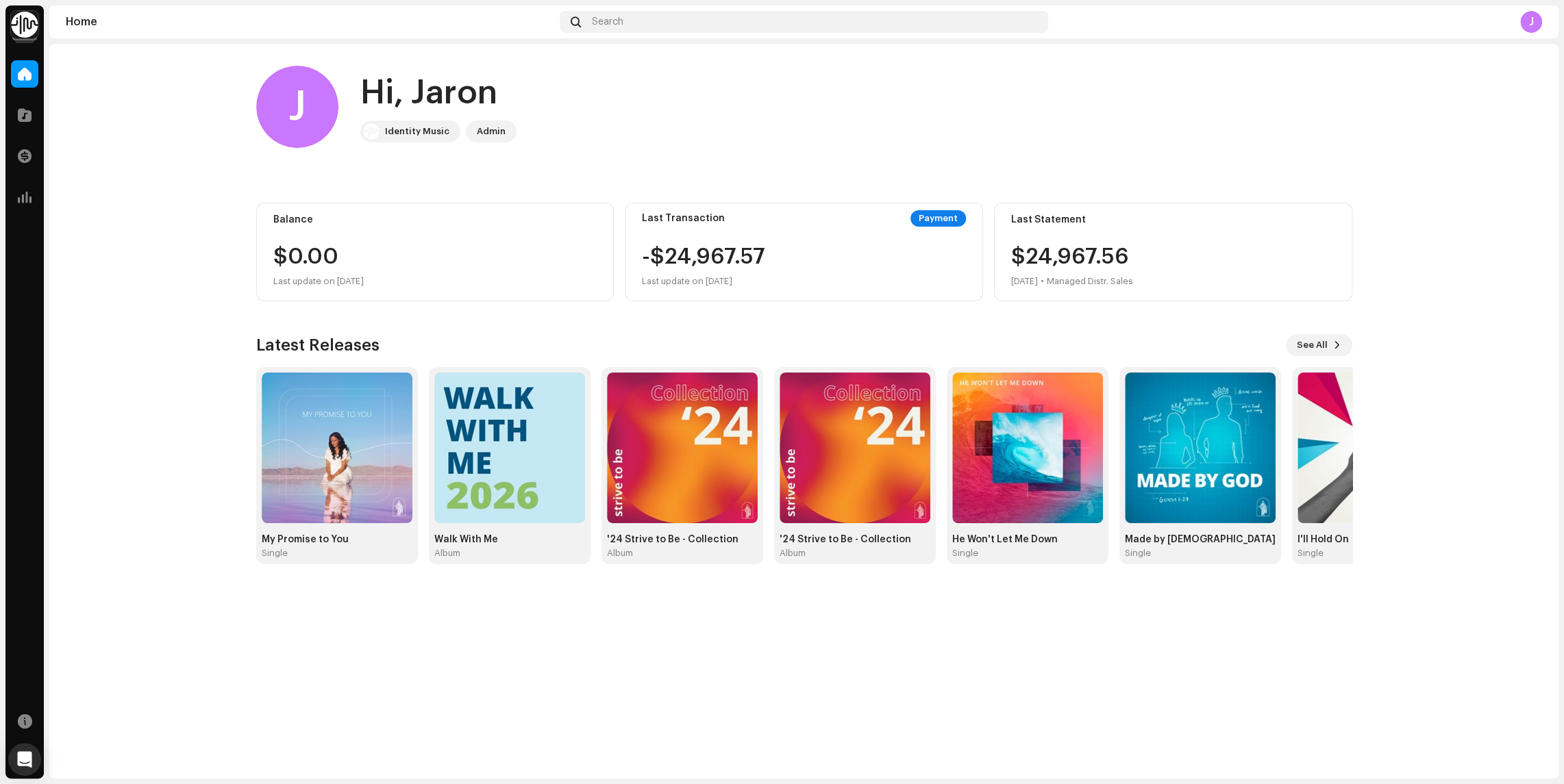
click at [19, 24] on img at bounding box center [25, 25] width 27 height 27
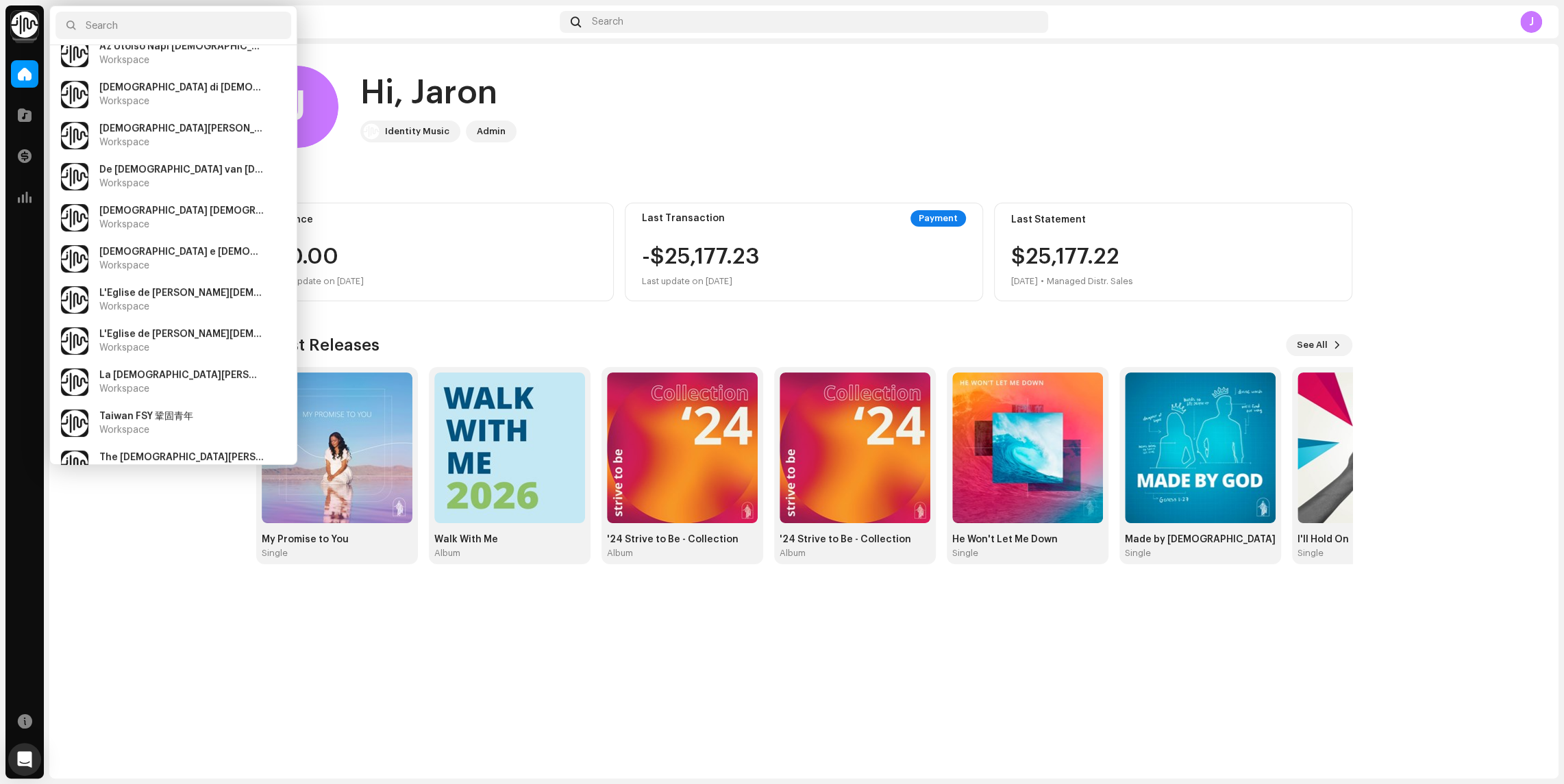
scroll to position [307, 0]
click at [161, 328] on span "L'Église de [PERSON_NAME][DEMOGRAPHIC_DATA] des Derniers Jours" at bounding box center [181, 331] width 165 height 11
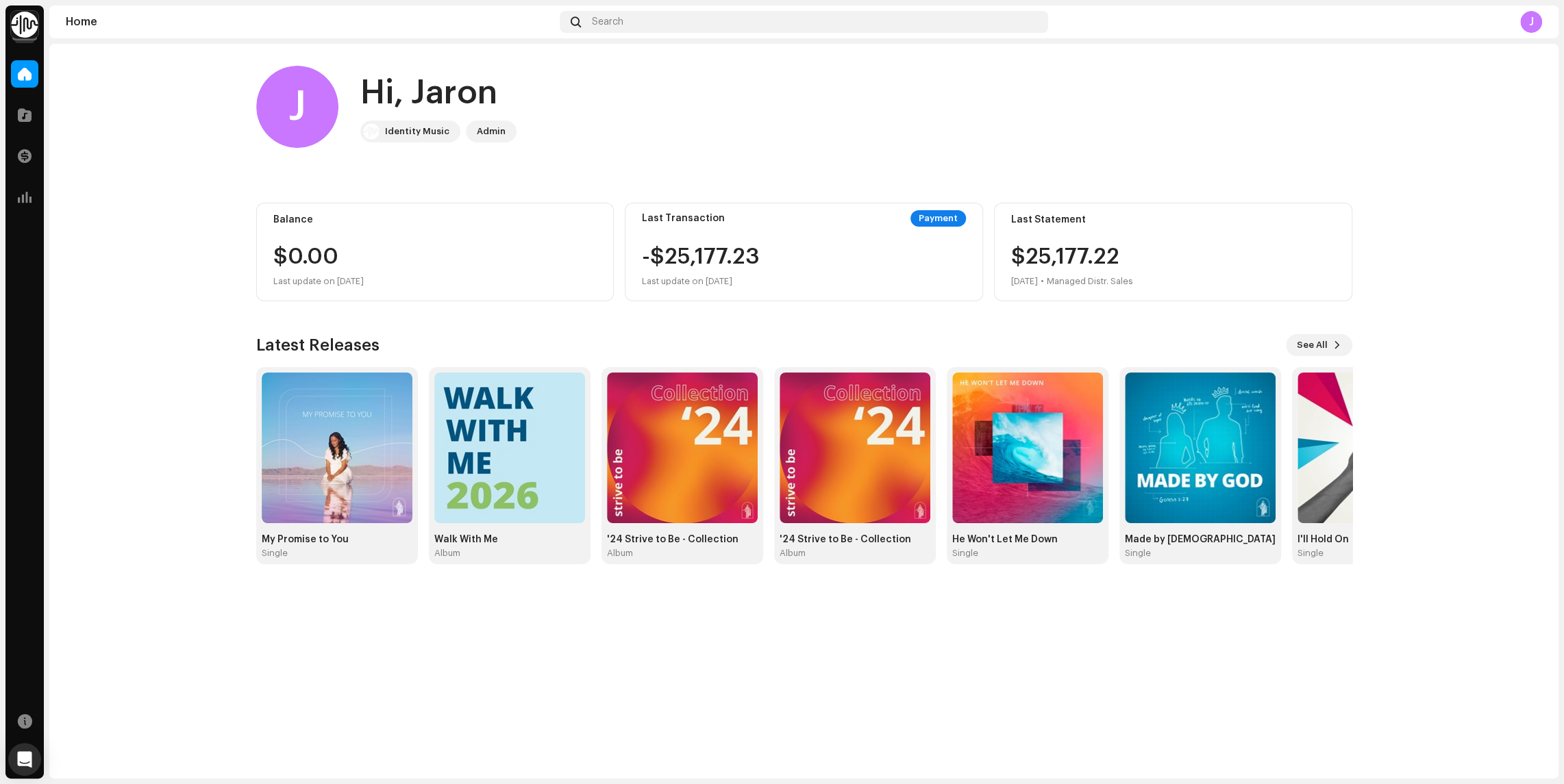
click at [18, 26] on img at bounding box center [25, 25] width 27 height 27
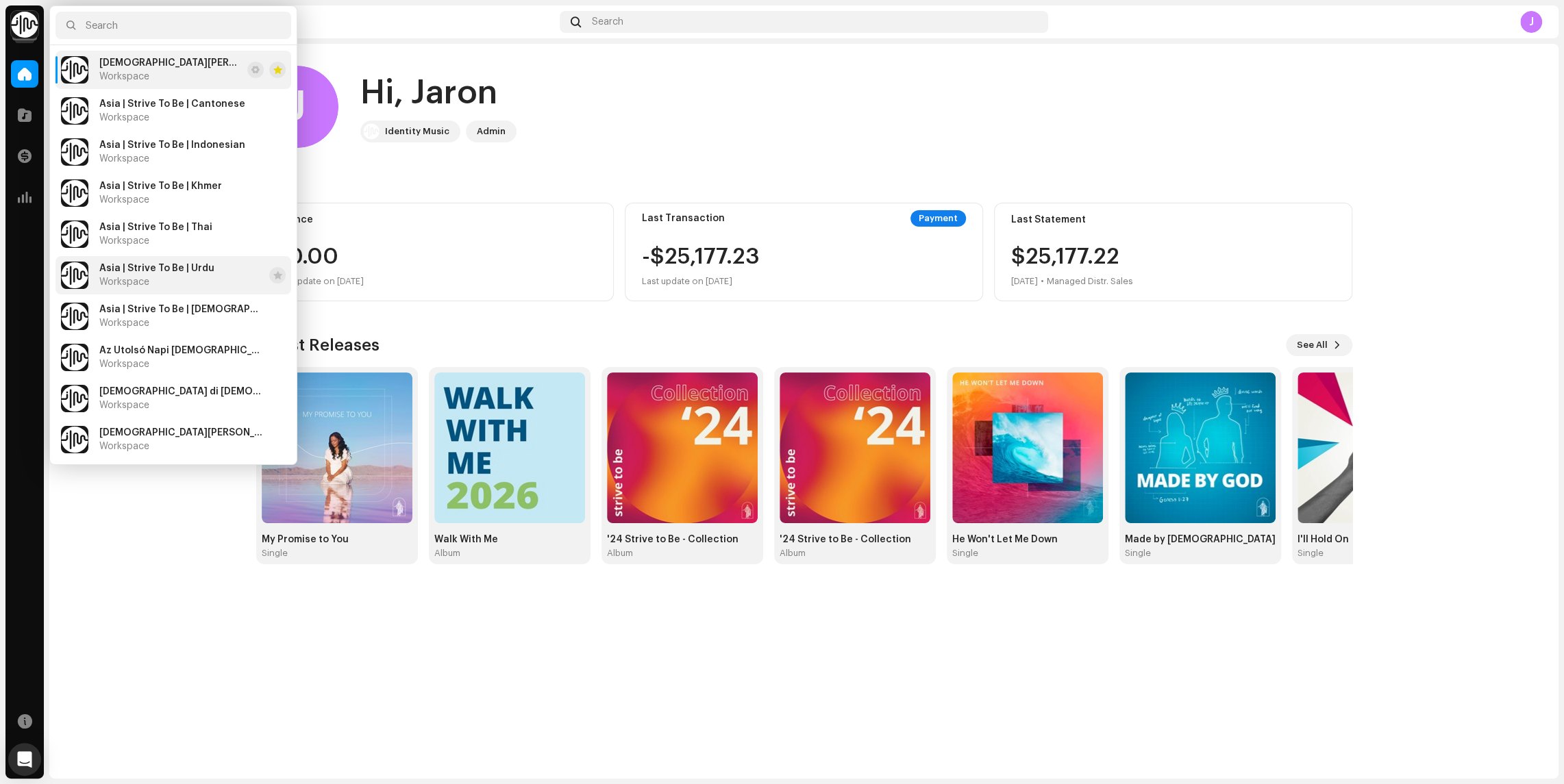
scroll to position [212, 0]
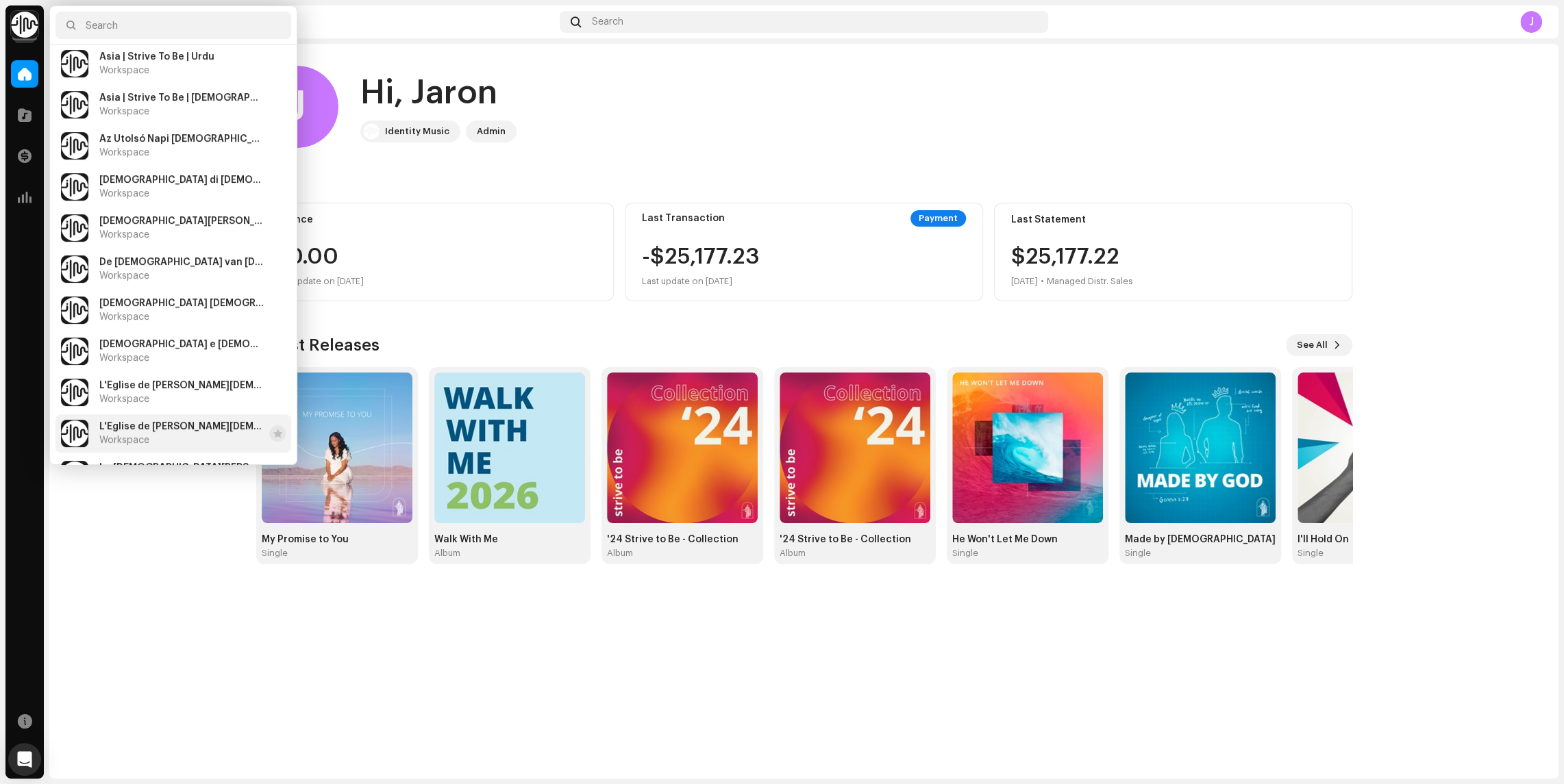
click at [139, 424] on span "L'[DEMOGRAPHIC_DATA] de [DEMOGRAPHIC_DATA] des Derniers Jours" at bounding box center [181, 427] width 165 height 11
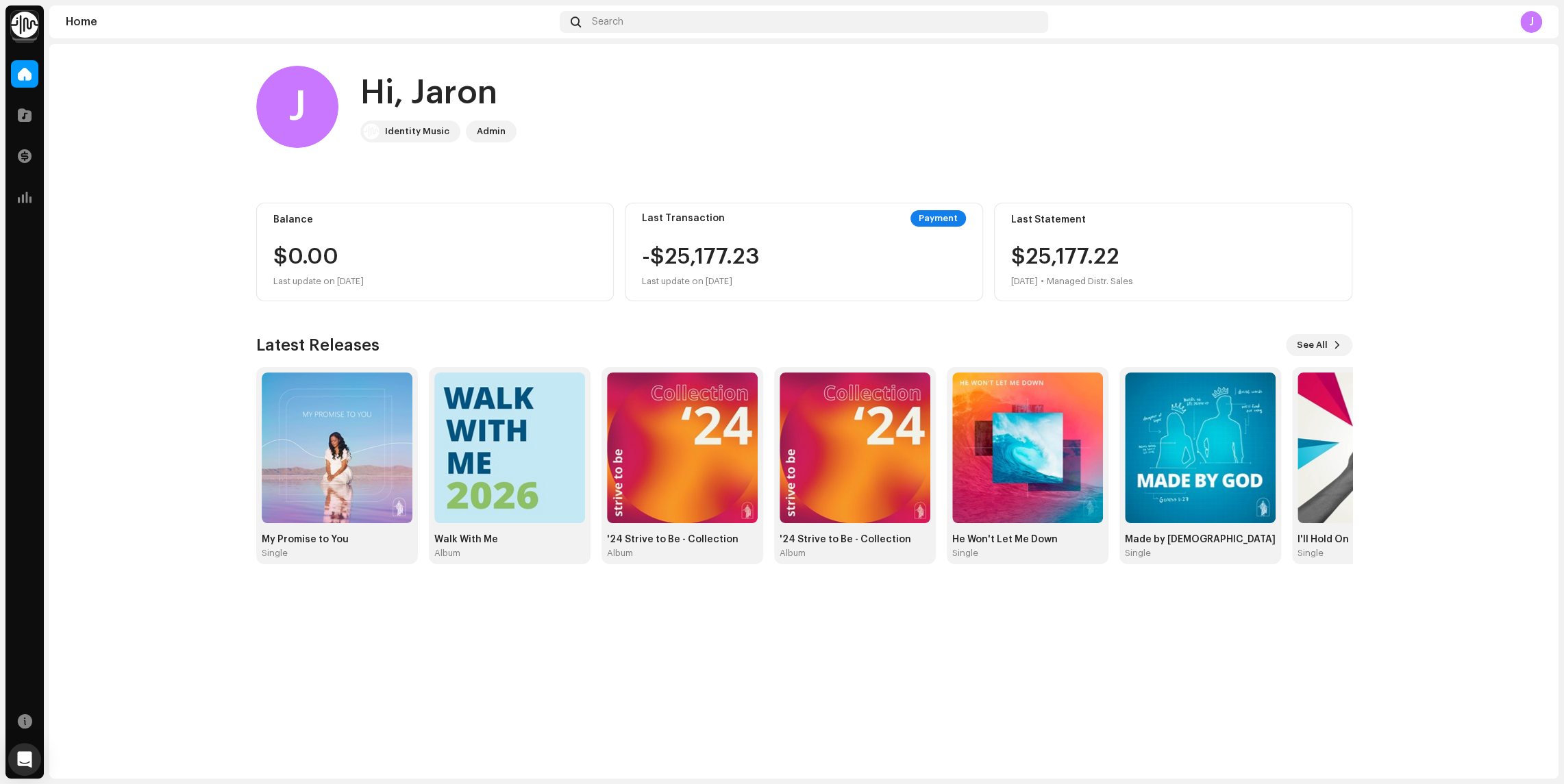
click at [26, 33] on img at bounding box center [25, 25] width 27 height 27
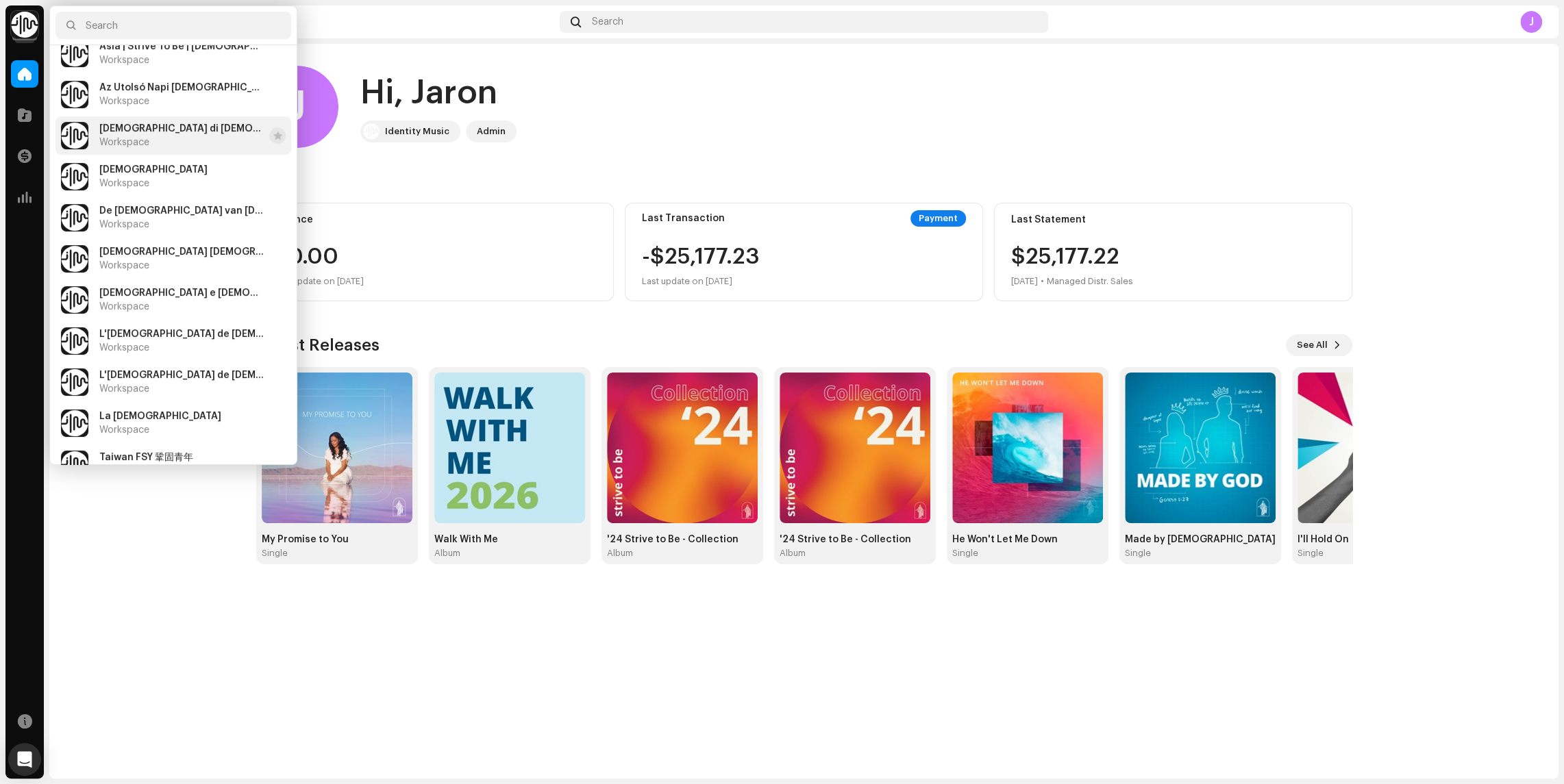
scroll to position [269, 0]
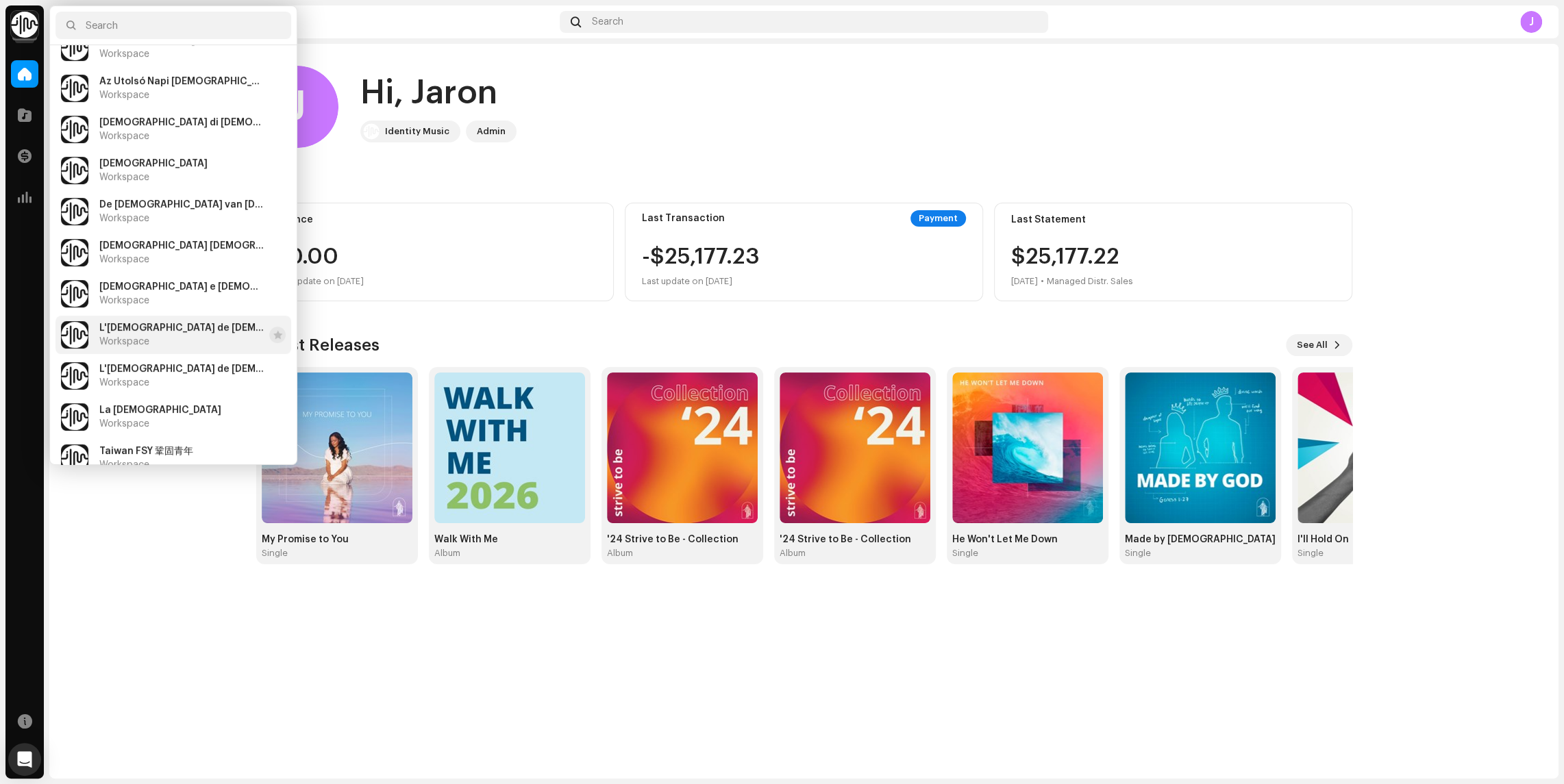
click at [169, 327] on span "L'[DEMOGRAPHIC_DATA] de [DEMOGRAPHIC_DATA] des Derniers Jours" at bounding box center [181, 328] width 165 height 11
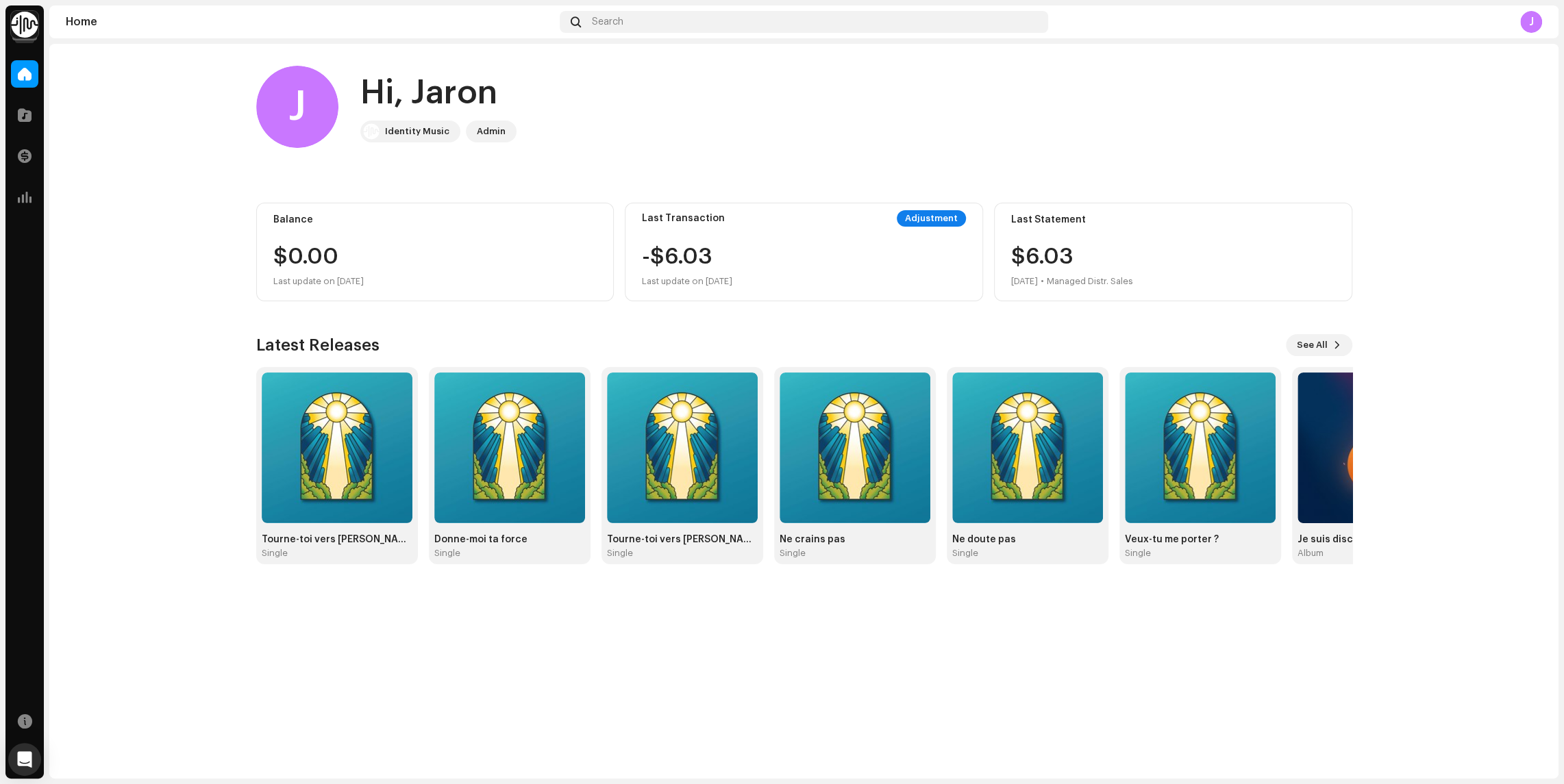
click at [24, 29] on img at bounding box center [25, 25] width 27 height 27
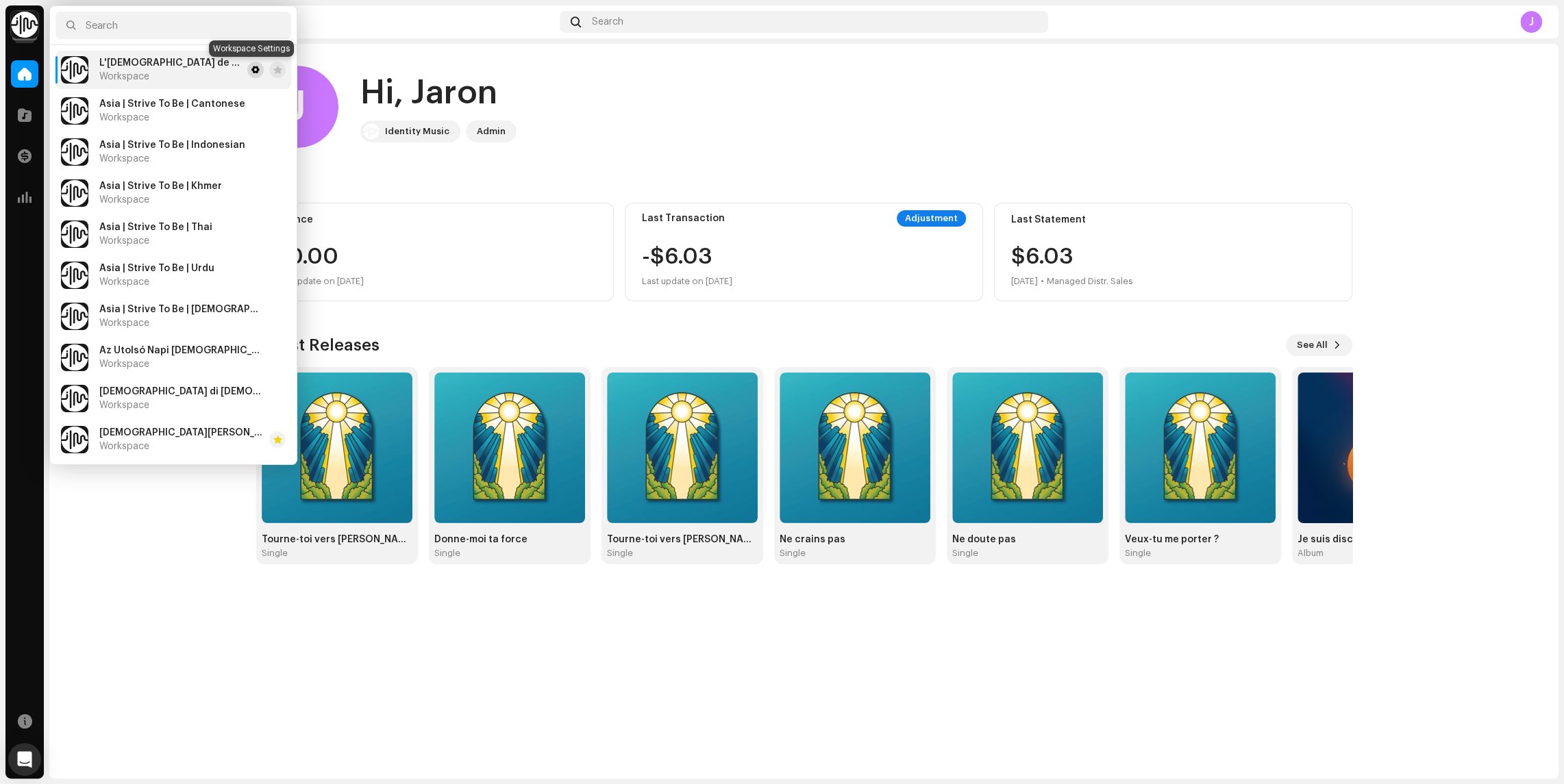
click at [252, 69] on span at bounding box center [256, 70] width 8 height 11
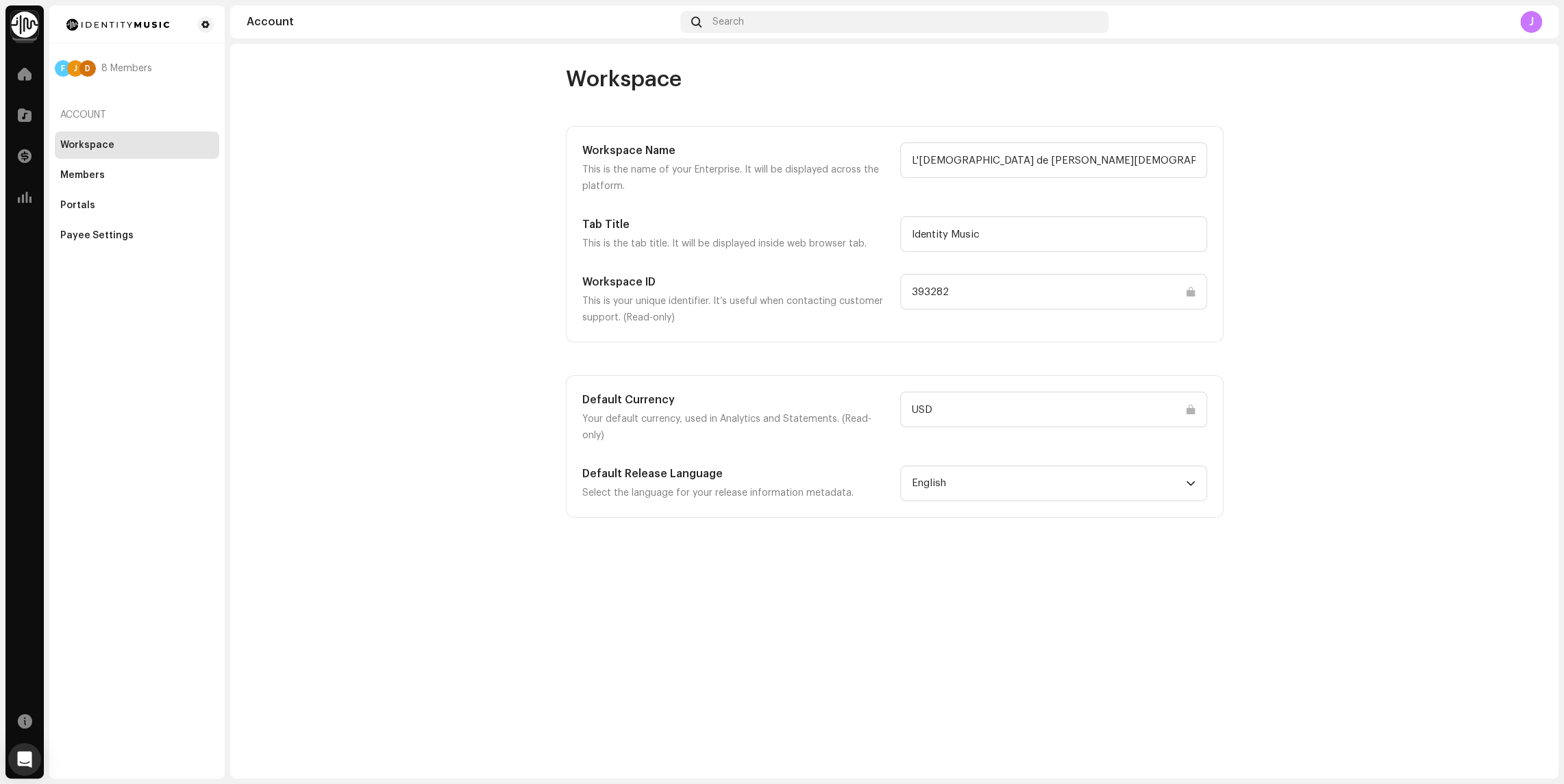
drag, startPoint x: 951, startPoint y: 288, endPoint x: 898, endPoint y: 288, distance: 53.0
click at [898, 288] on div "Workspace ID This is your unique identifier. It’s useful when contacting custom…" at bounding box center [895, 299] width 625 height 52
click at [27, 29] on img at bounding box center [25, 25] width 27 height 27
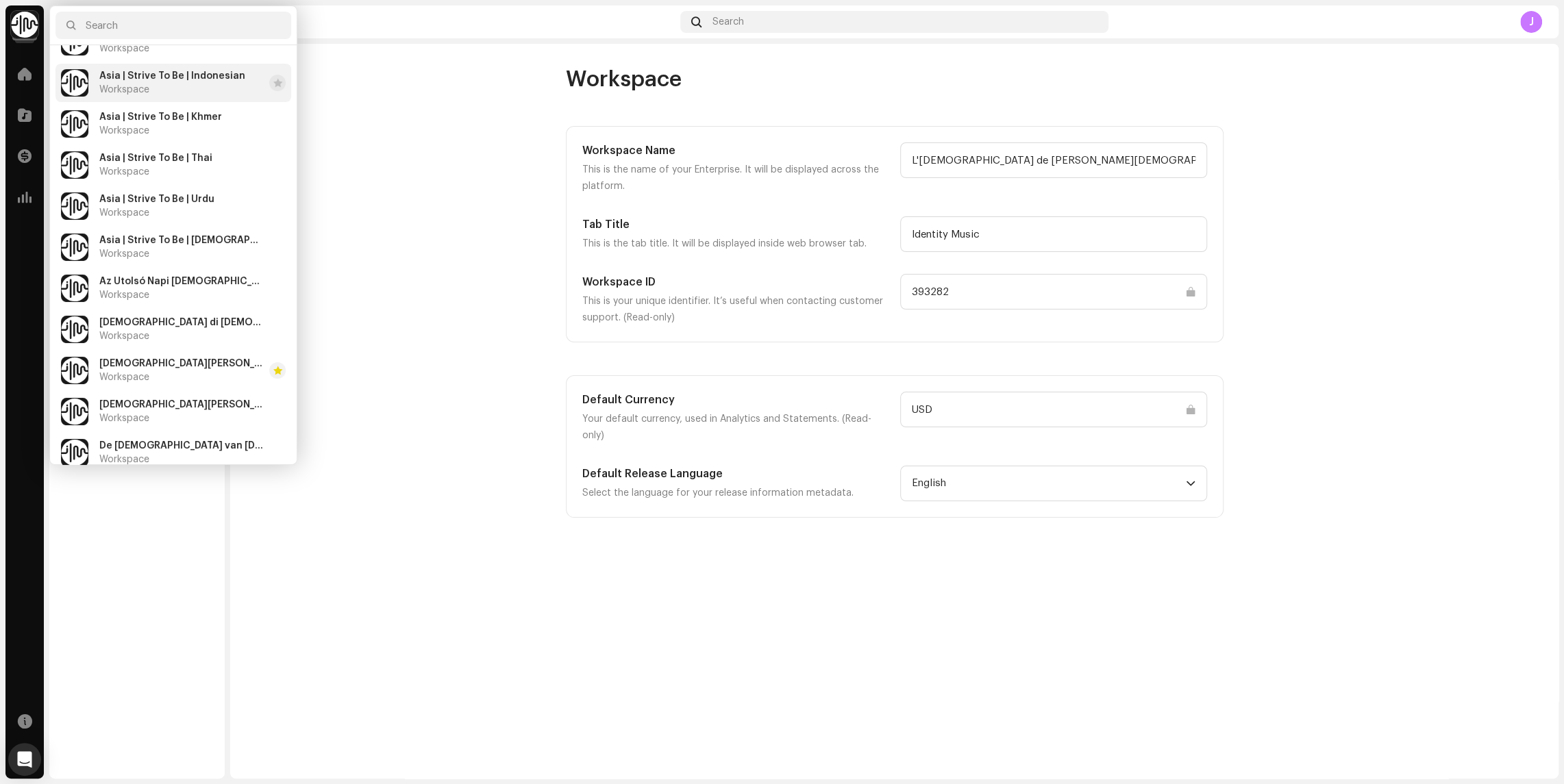
scroll to position [78, 0]
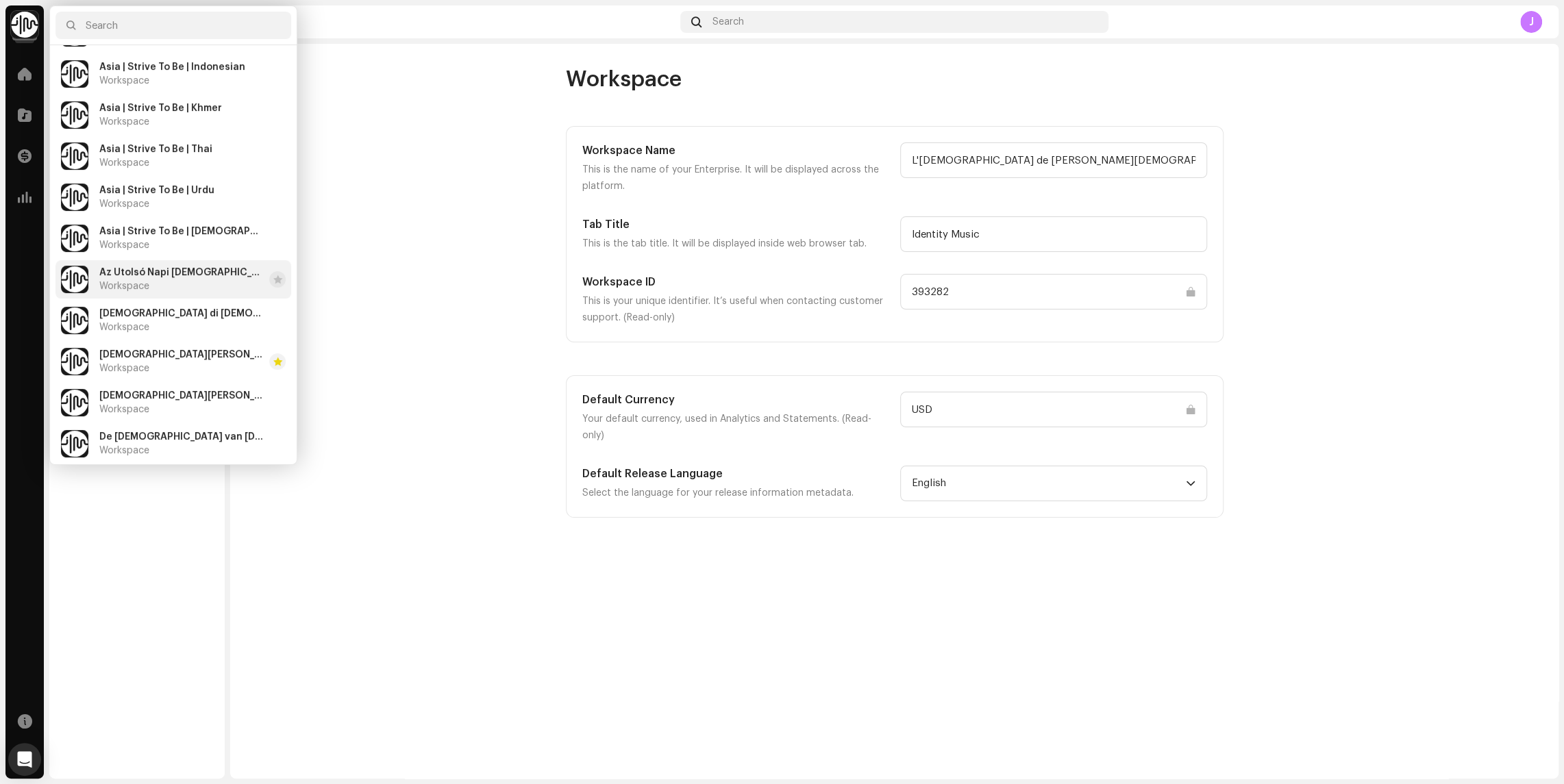
click at [149, 279] on div "Az Utolsó Napi Szentek Jézus Krisztus Egyháza Workspace" at bounding box center [181, 279] width 165 height 25
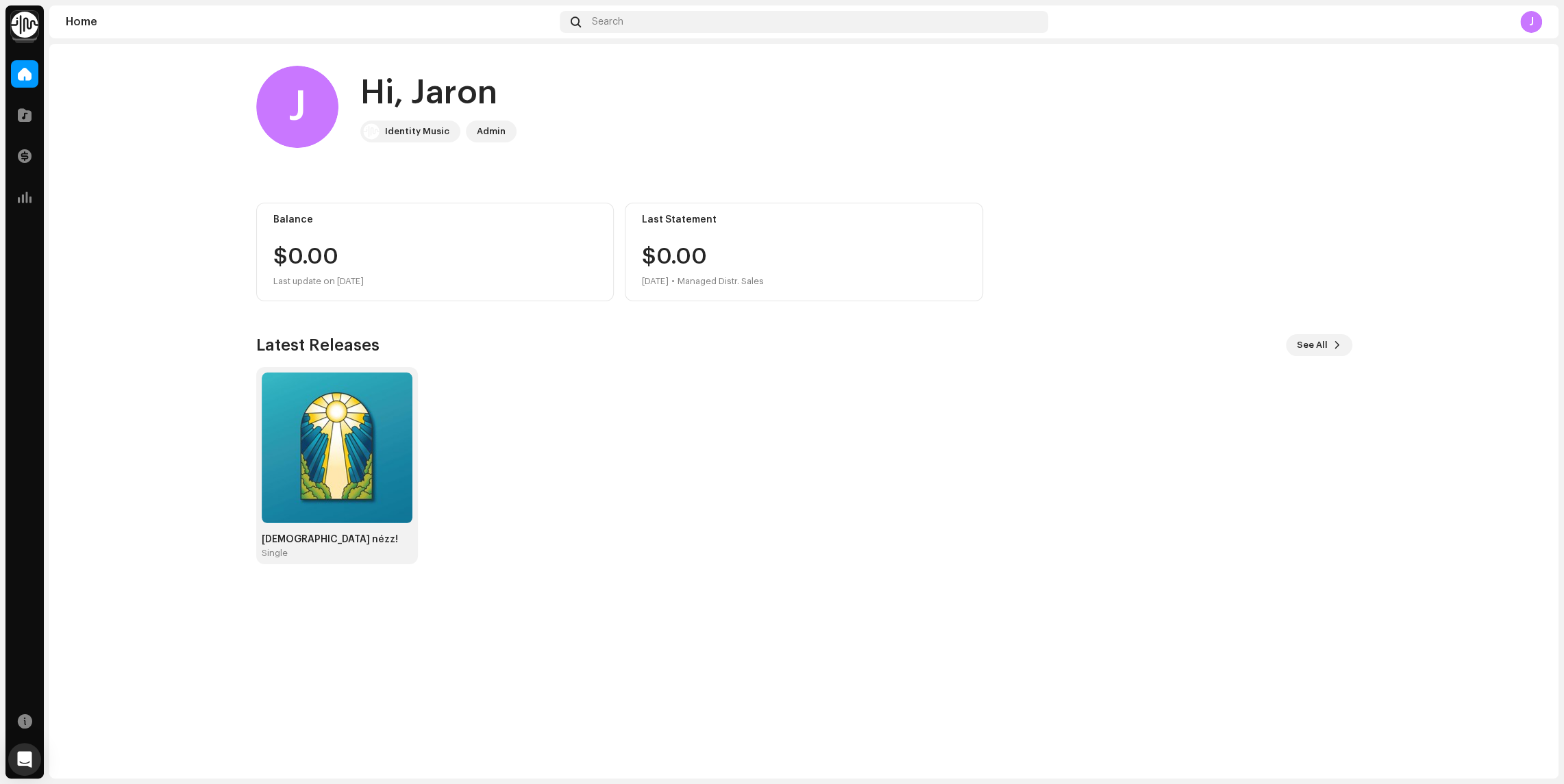
click at [26, 14] on img at bounding box center [25, 25] width 27 height 27
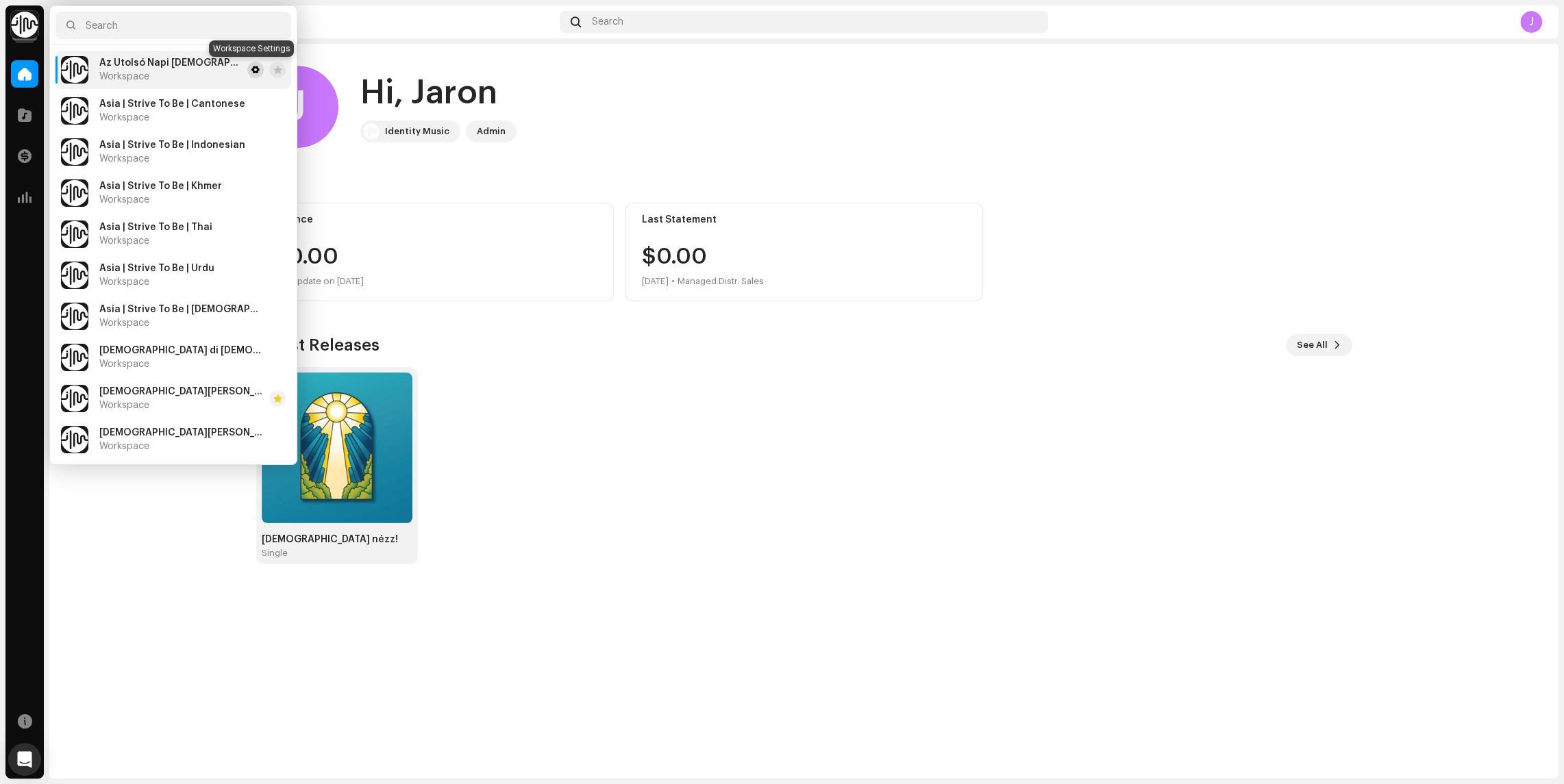
click at [252, 72] on span at bounding box center [256, 70] width 8 height 11
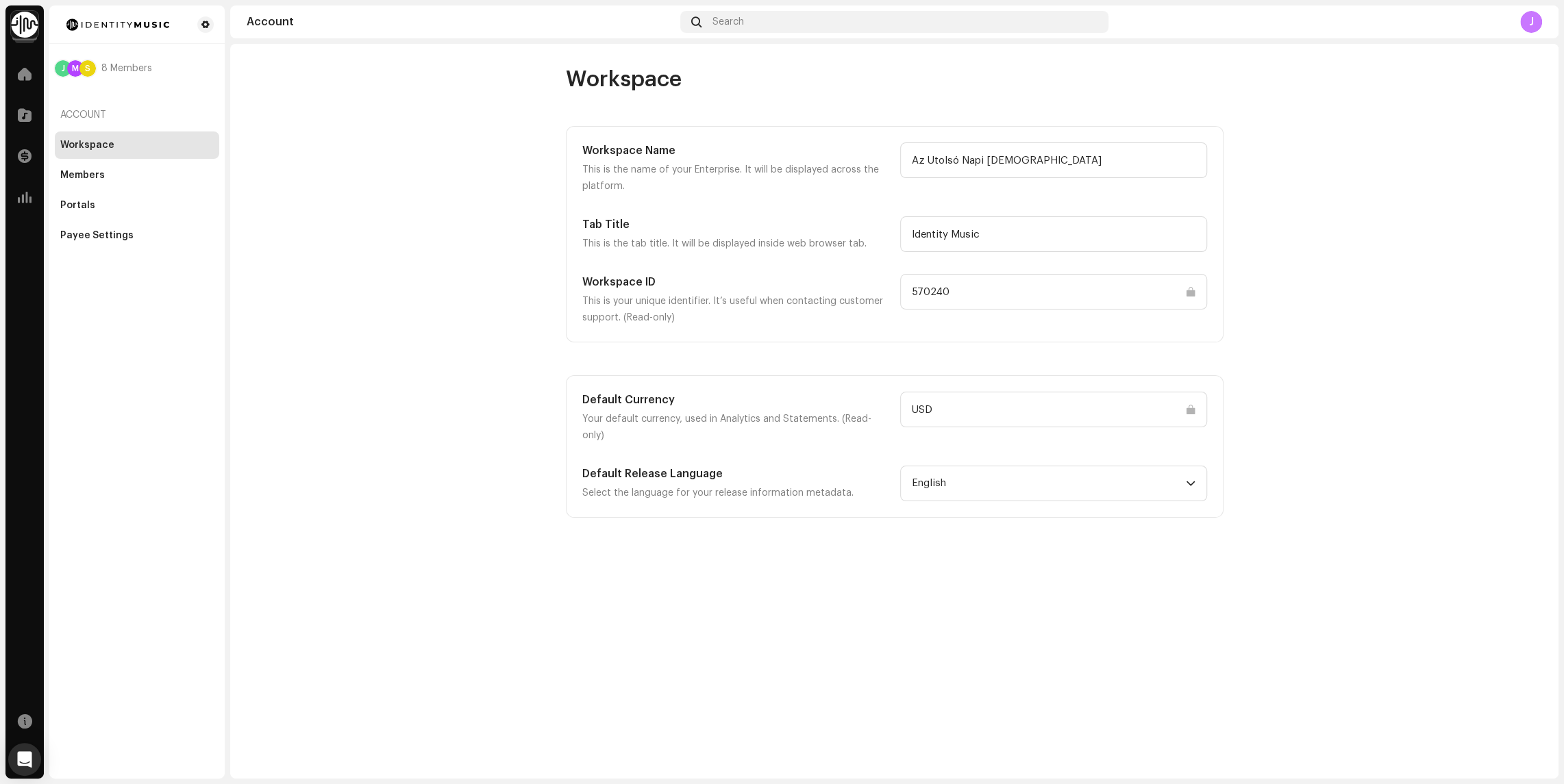
drag, startPoint x: 961, startPoint y: 289, endPoint x: 884, endPoint y: 289, distance: 77.0
click at [884, 289] on div "Workspace ID This is your unique identifier. It’s useful when contacting custom…" at bounding box center [895, 299] width 625 height 52
click at [884, 289] on h5 "Workspace ID" at bounding box center [736, 282] width 307 height 17
click at [34, 26] on img at bounding box center [25, 25] width 27 height 27
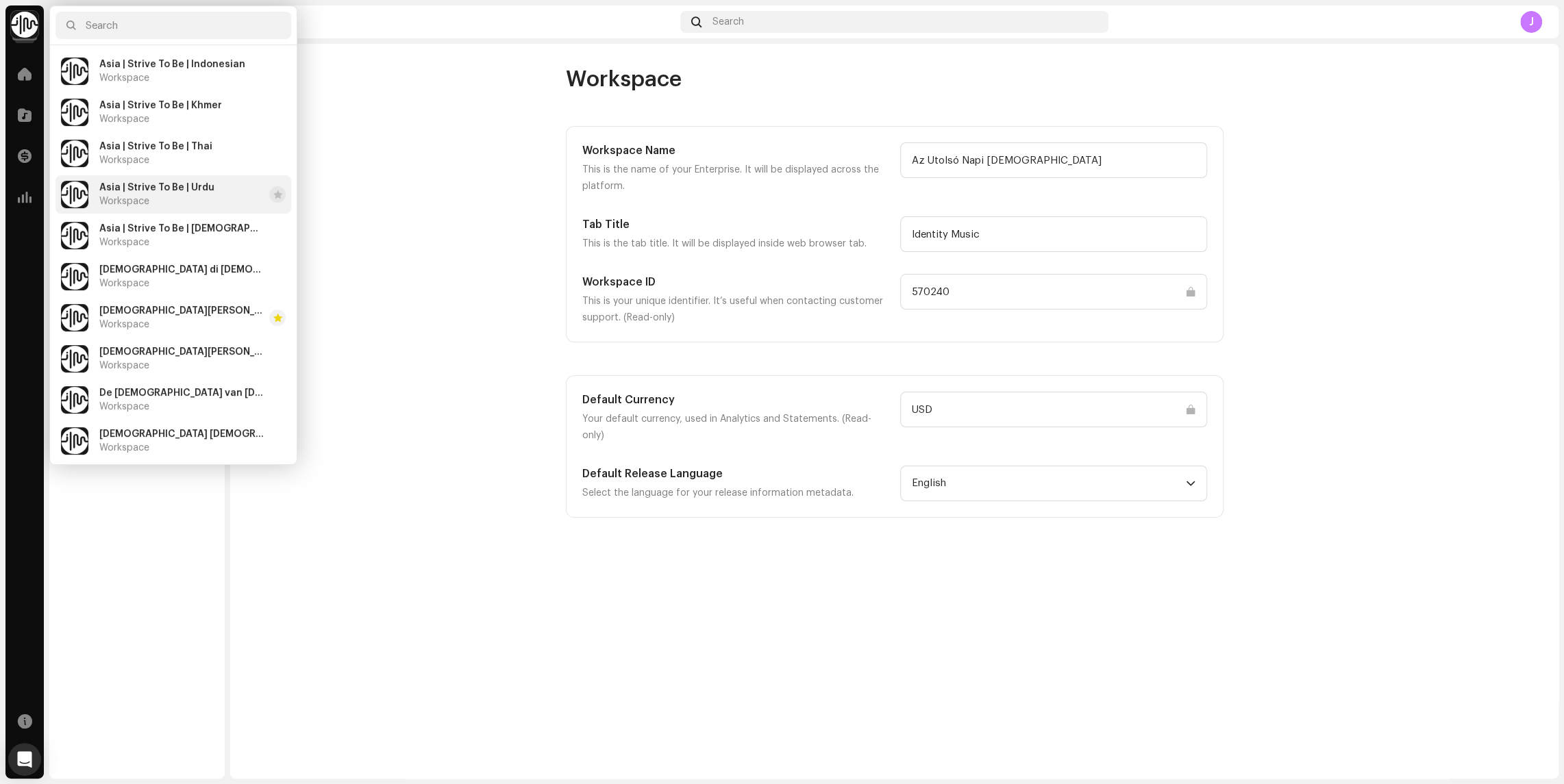
scroll to position [84, 0]
click at [204, 271] on span "[DEMOGRAPHIC_DATA] di [DEMOGRAPHIC_DATA] Santi degli Ultimi Giorni" at bounding box center [181, 267] width 165 height 11
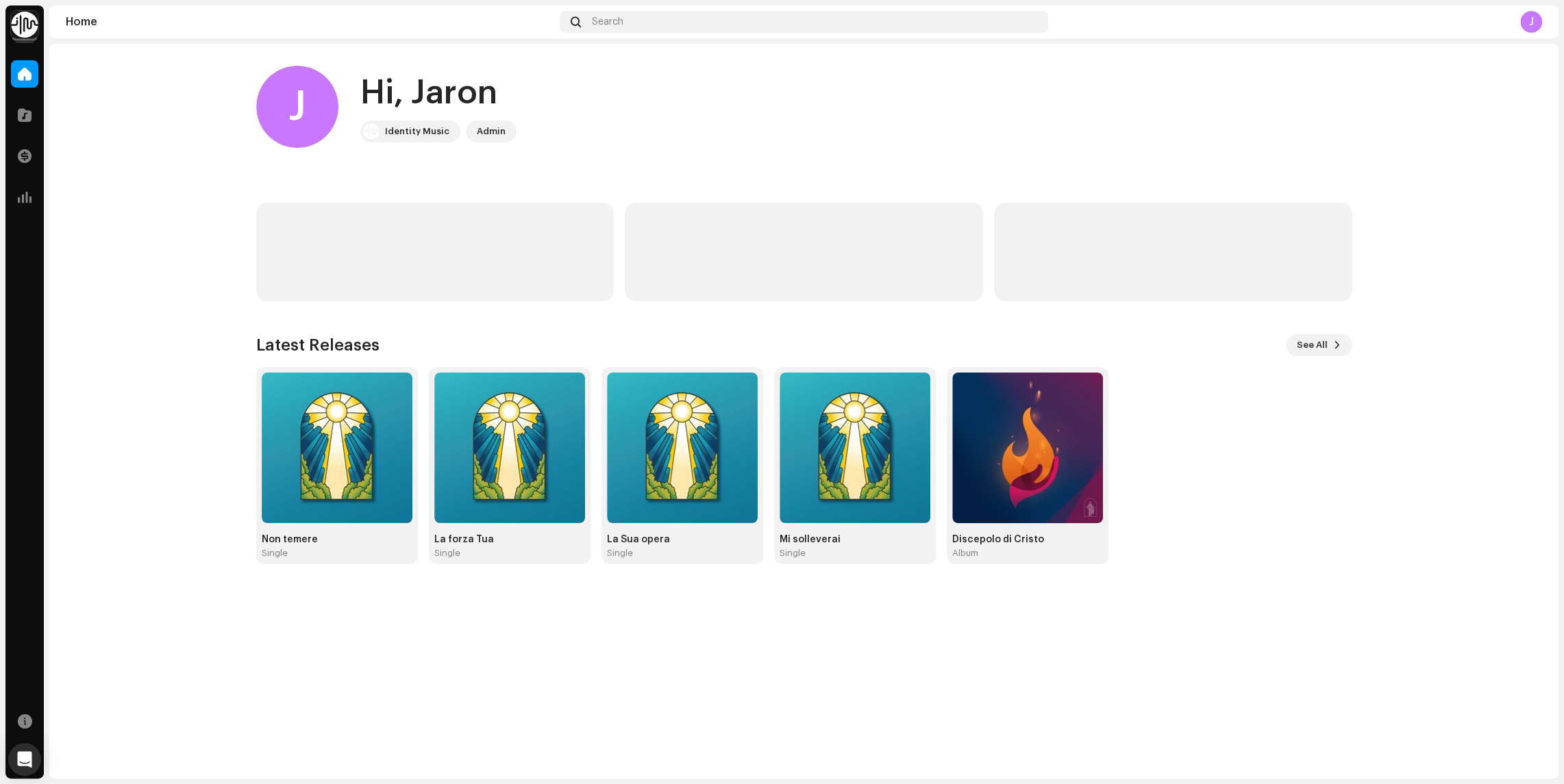
click at [27, 30] on img at bounding box center [25, 25] width 27 height 27
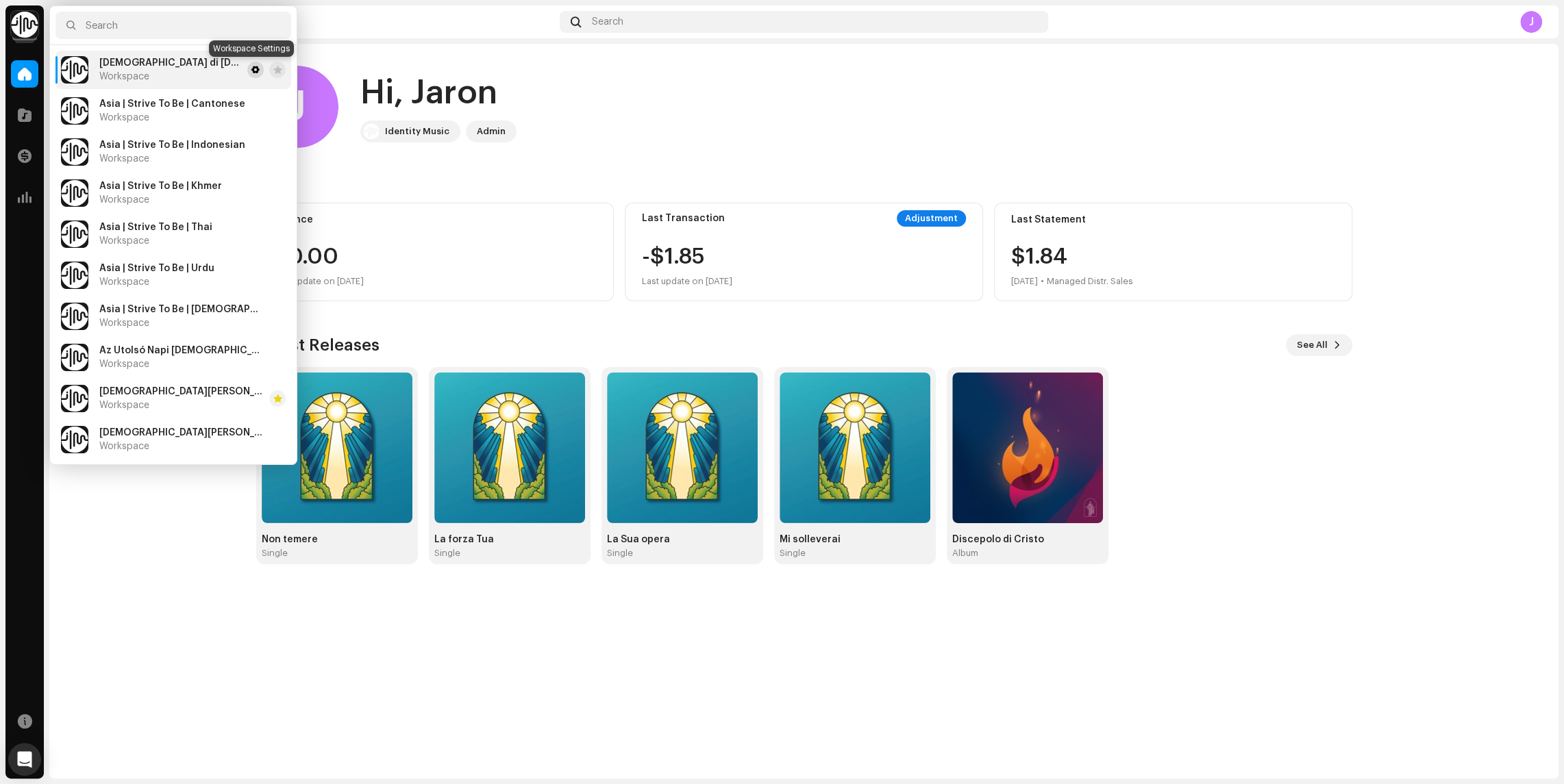
click at [252, 69] on span at bounding box center [256, 70] width 8 height 11
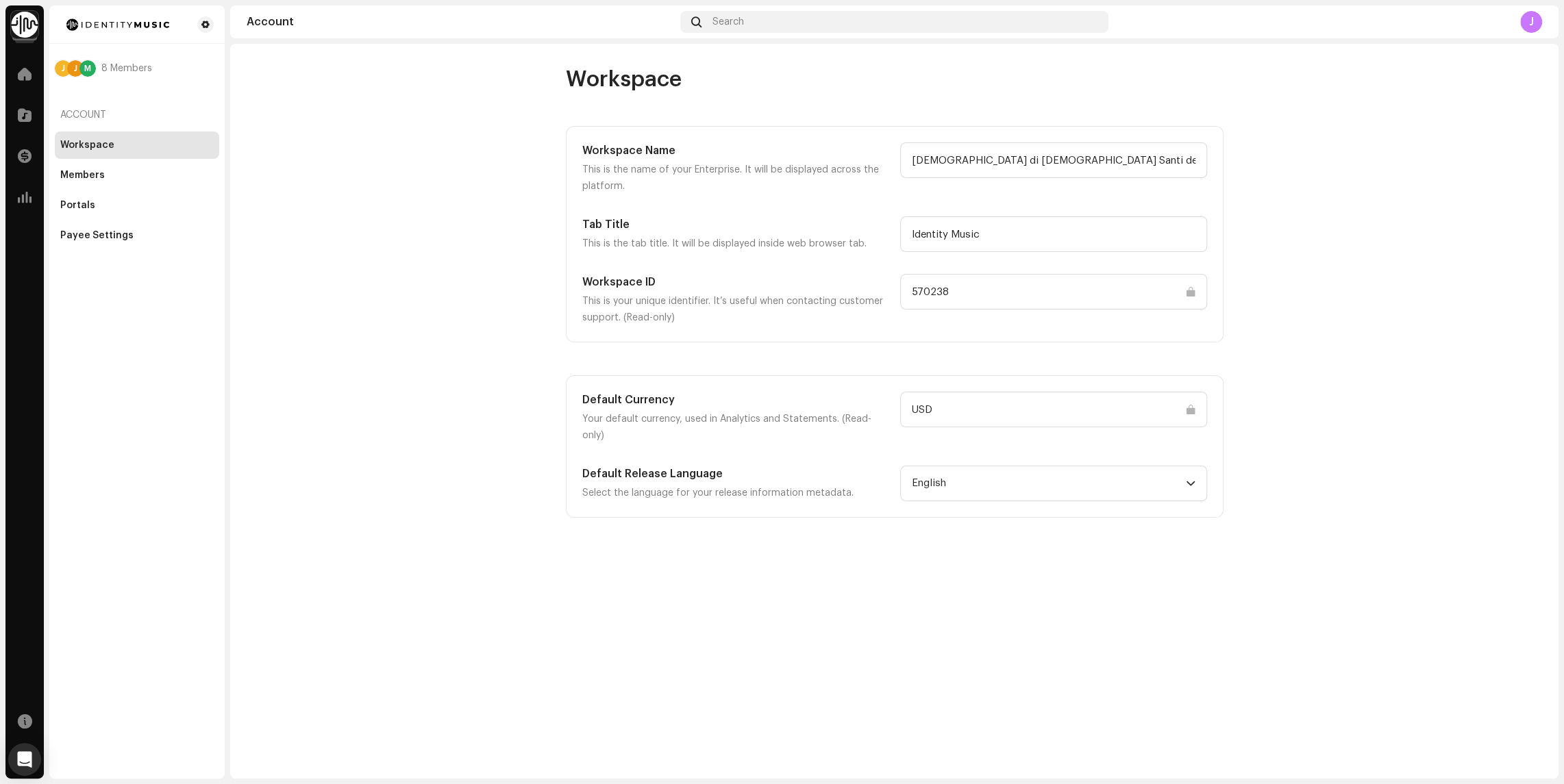
drag, startPoint x: 959, startPoint y: 285, endPoint x: 883, endPoint y: 285, distance: 76.0
click at [883, 285] on div "Workspace ID This is your unique identifier. It’s useful when contacting custom…" at bounding box center [895, 299] width 625 height 52
click at [955, 288] on input "570238" at bounding box center [1054, 291] width 307 height 36
click at [26, 30] on img at bounding box center [25, 25] width 27 height 27
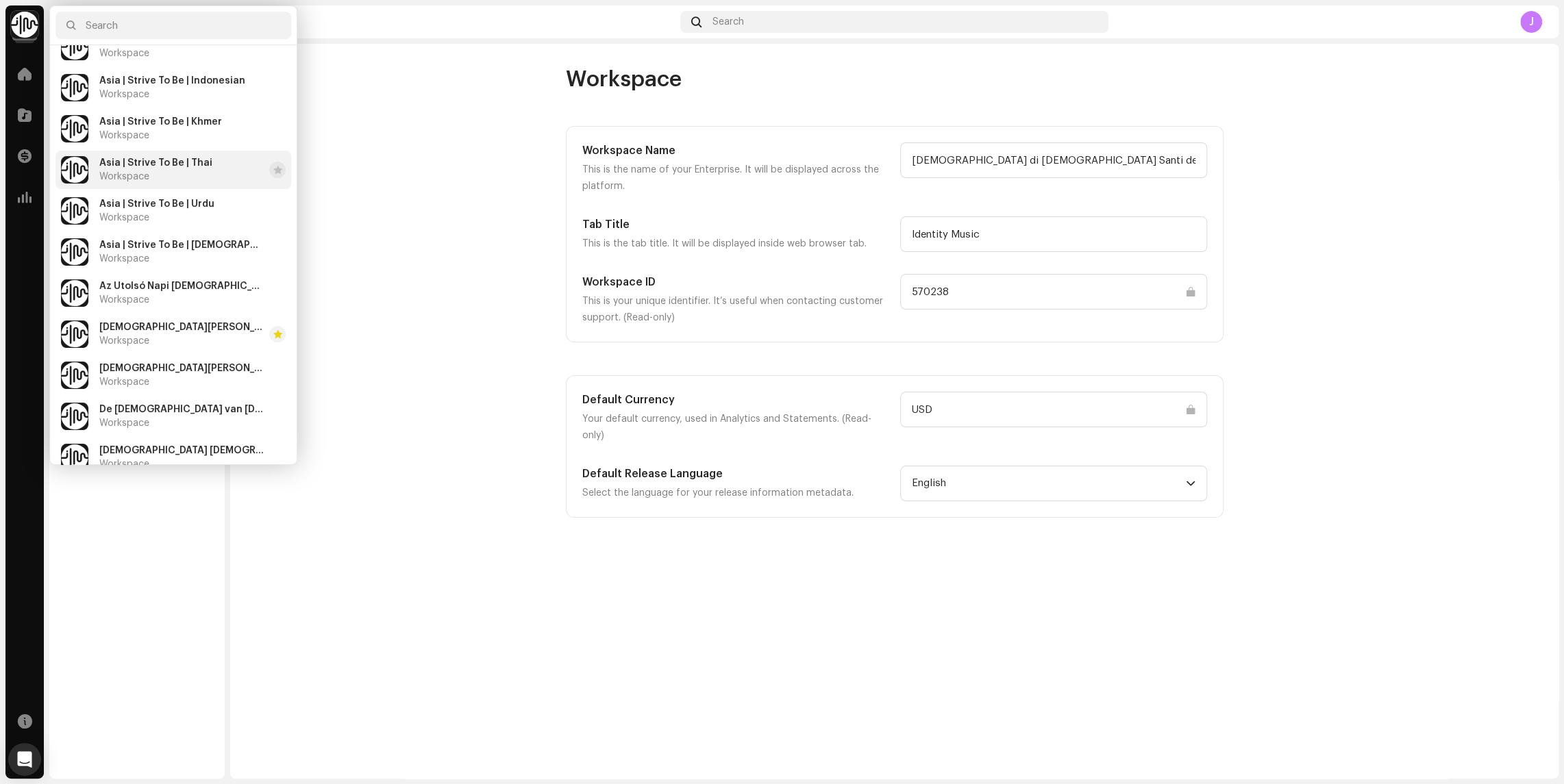
scroll to position [78, 0]
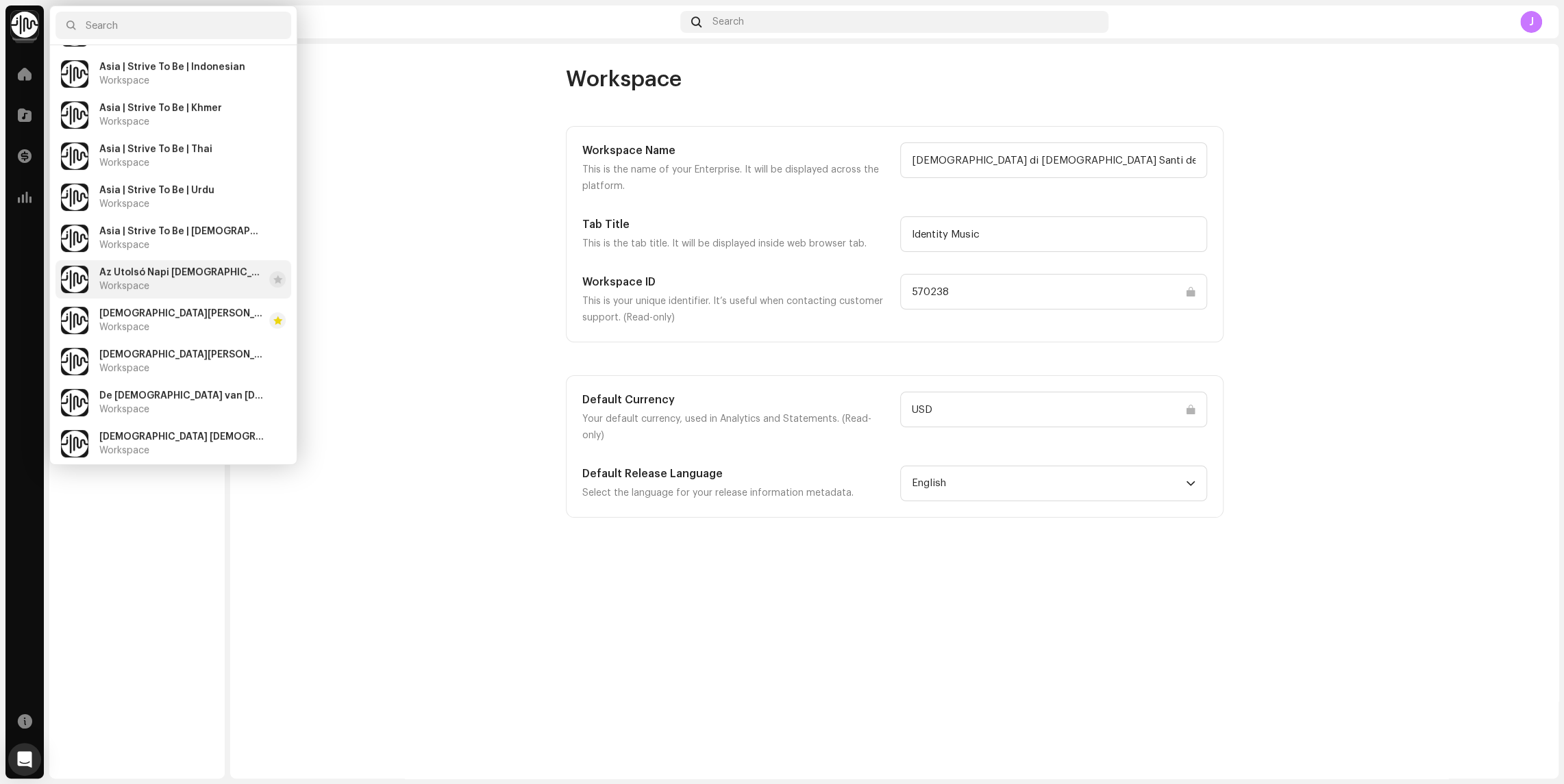
click at [156, 268] on span "Az Utolsó Napi [DEMOGRAPHIC_DATA]" at bounding box center [181, 273] width 165 height 11
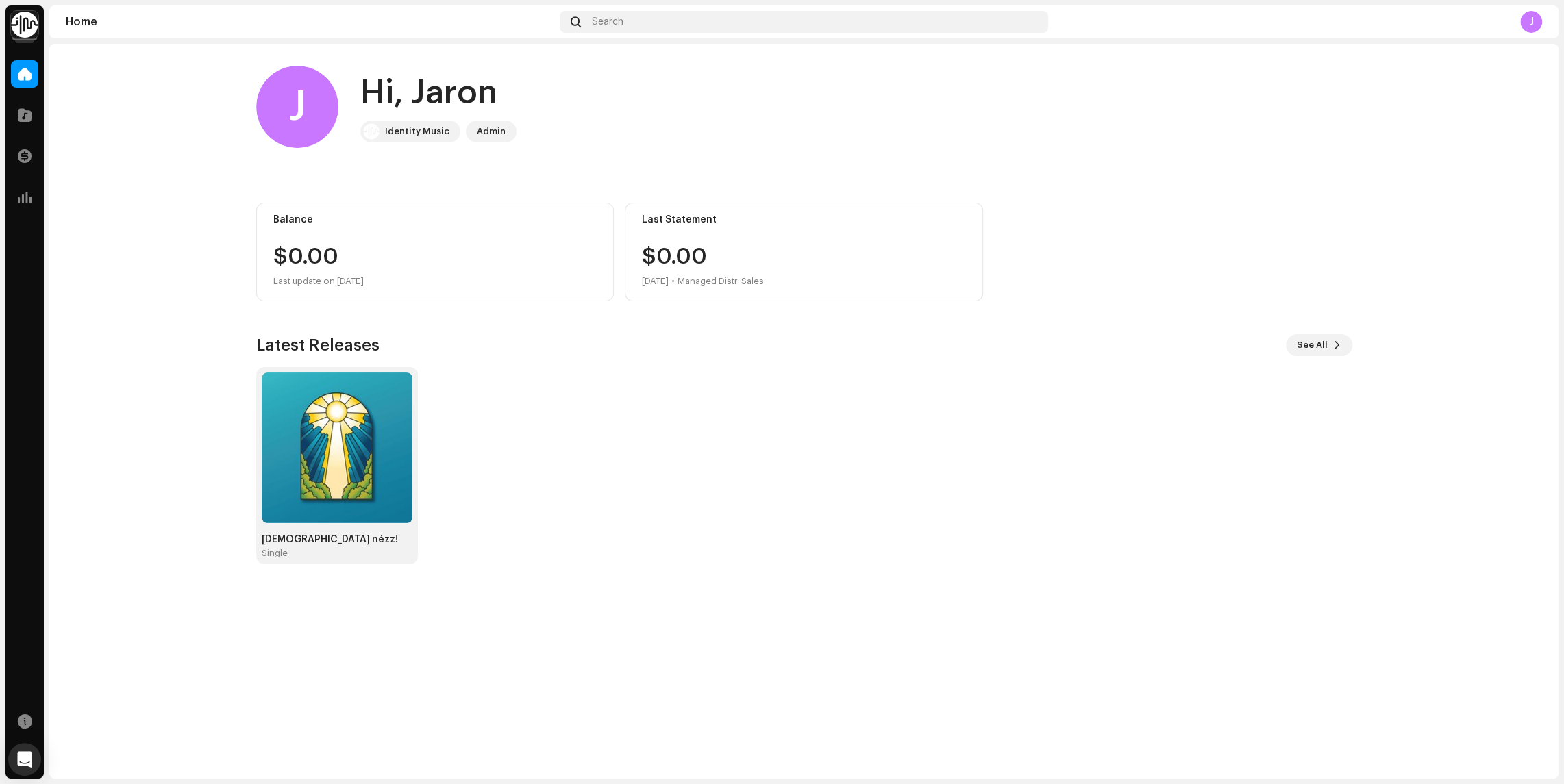
click at [30, 26] on img at bounding box center [25, 25] width 27 height 27
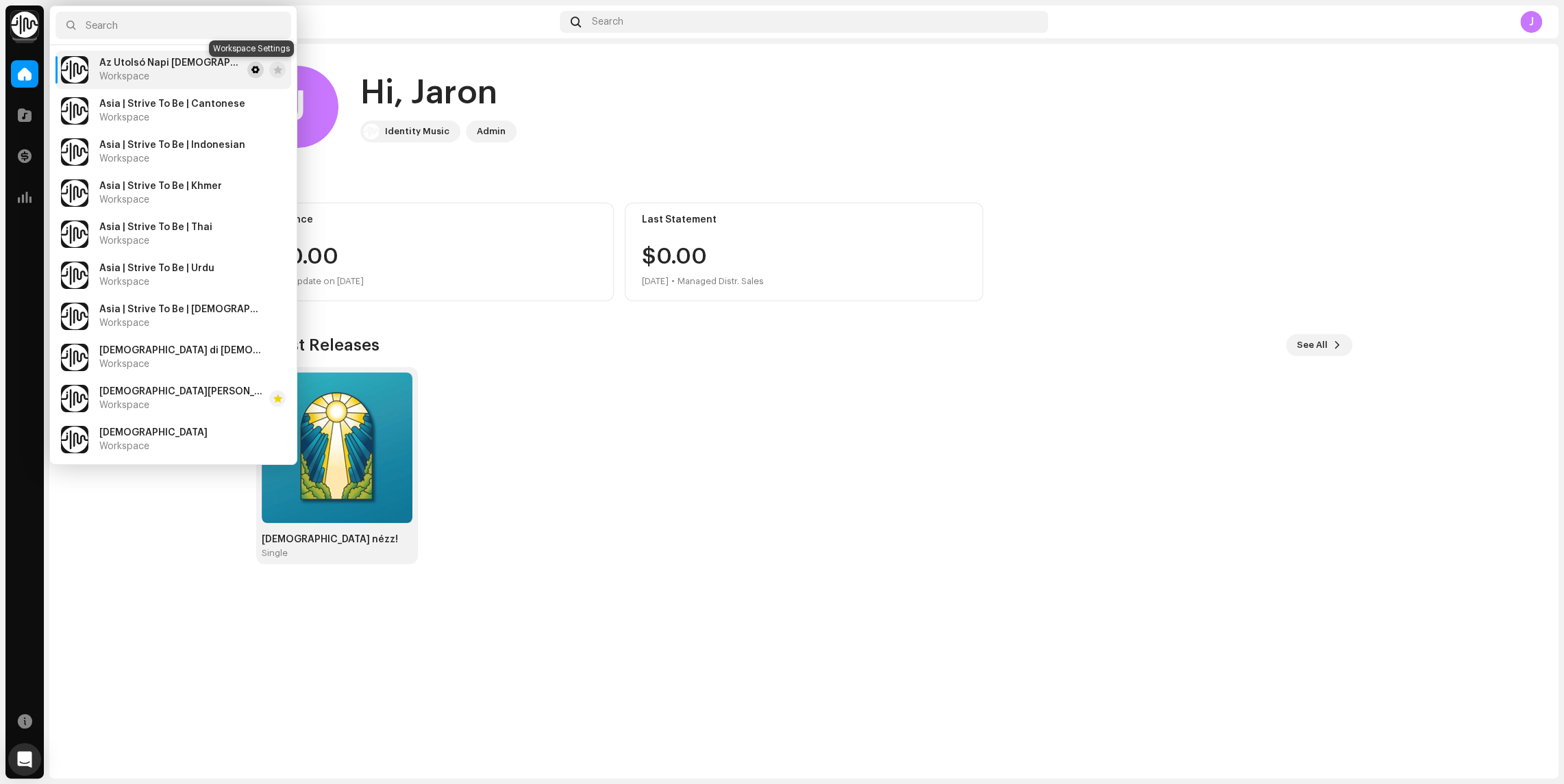
click at [252, 69] on span at bounding box center [256, 70] width 8 height 11
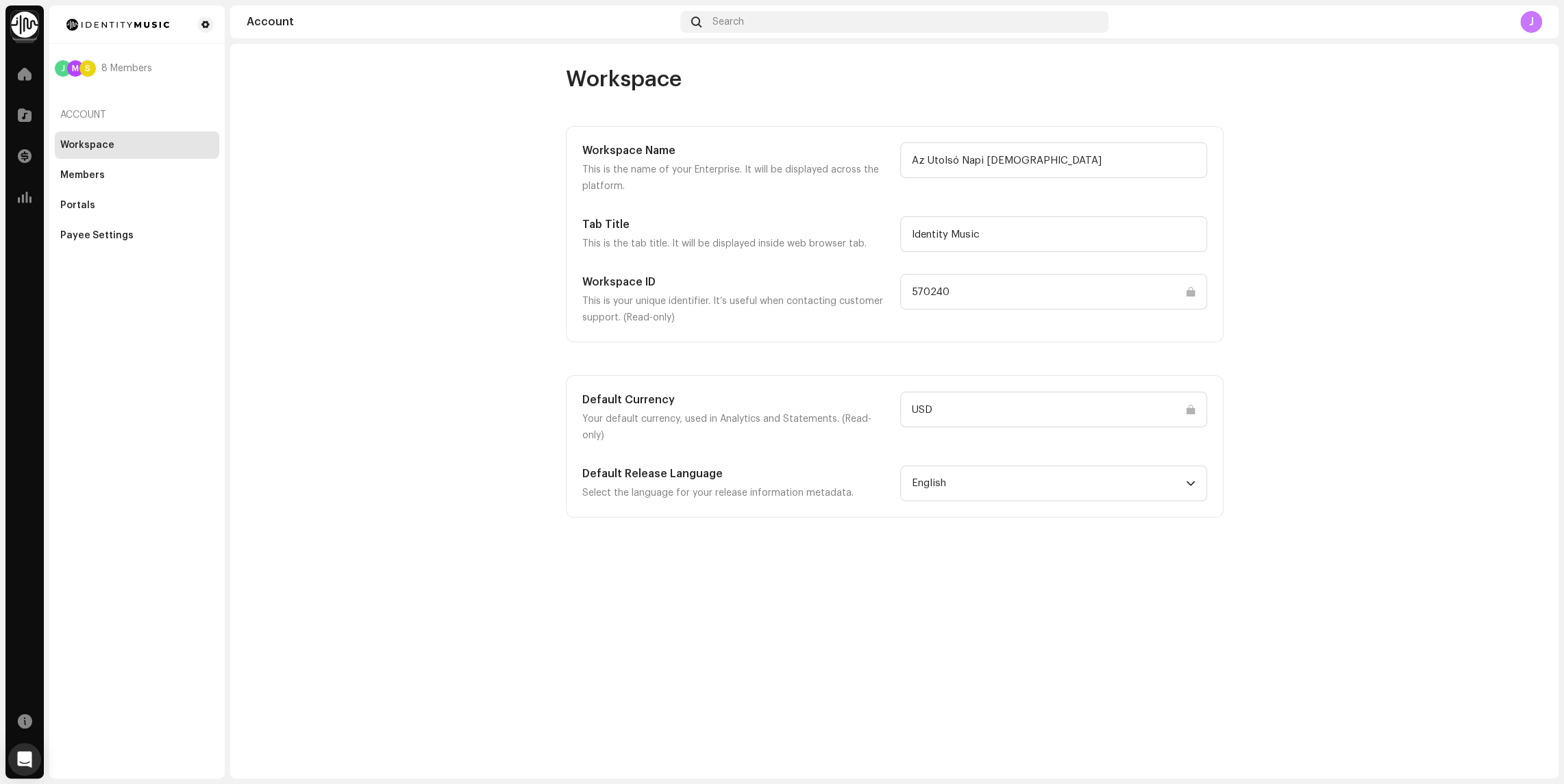
click at [940, 292] on input "570240" at bounding box center [1054, 291] width 307 height 36
drag, startPoint x: 958, startPoint y: 292, endPoint x: 947, endPoint y: 291, distance: 11.0
click at [947, 291] on input "570240" at bounding box center [1054, 291] width 307 height 36
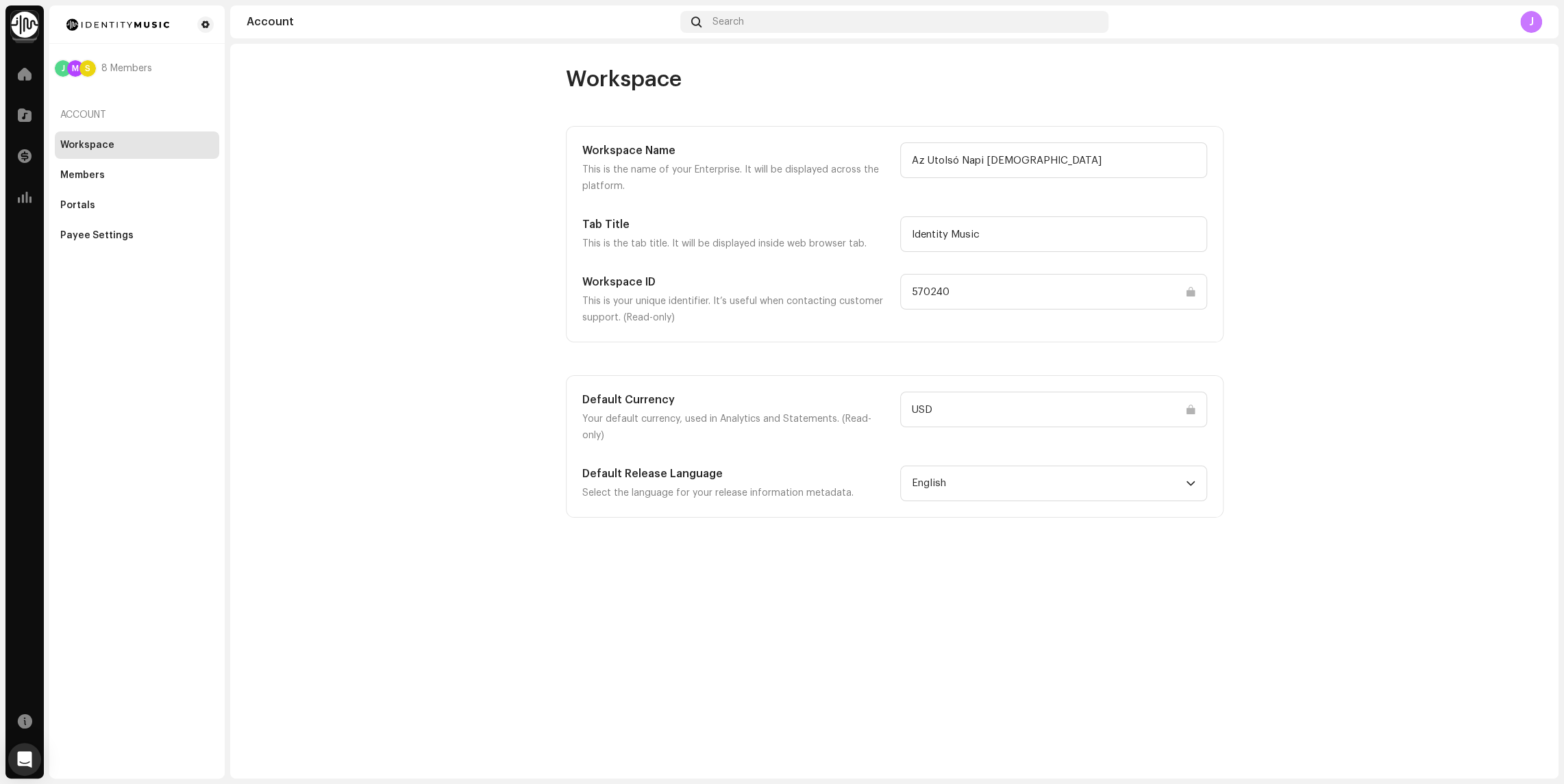
click at [24, 22] on img at bounding box center [25, 25] width 27 height 27
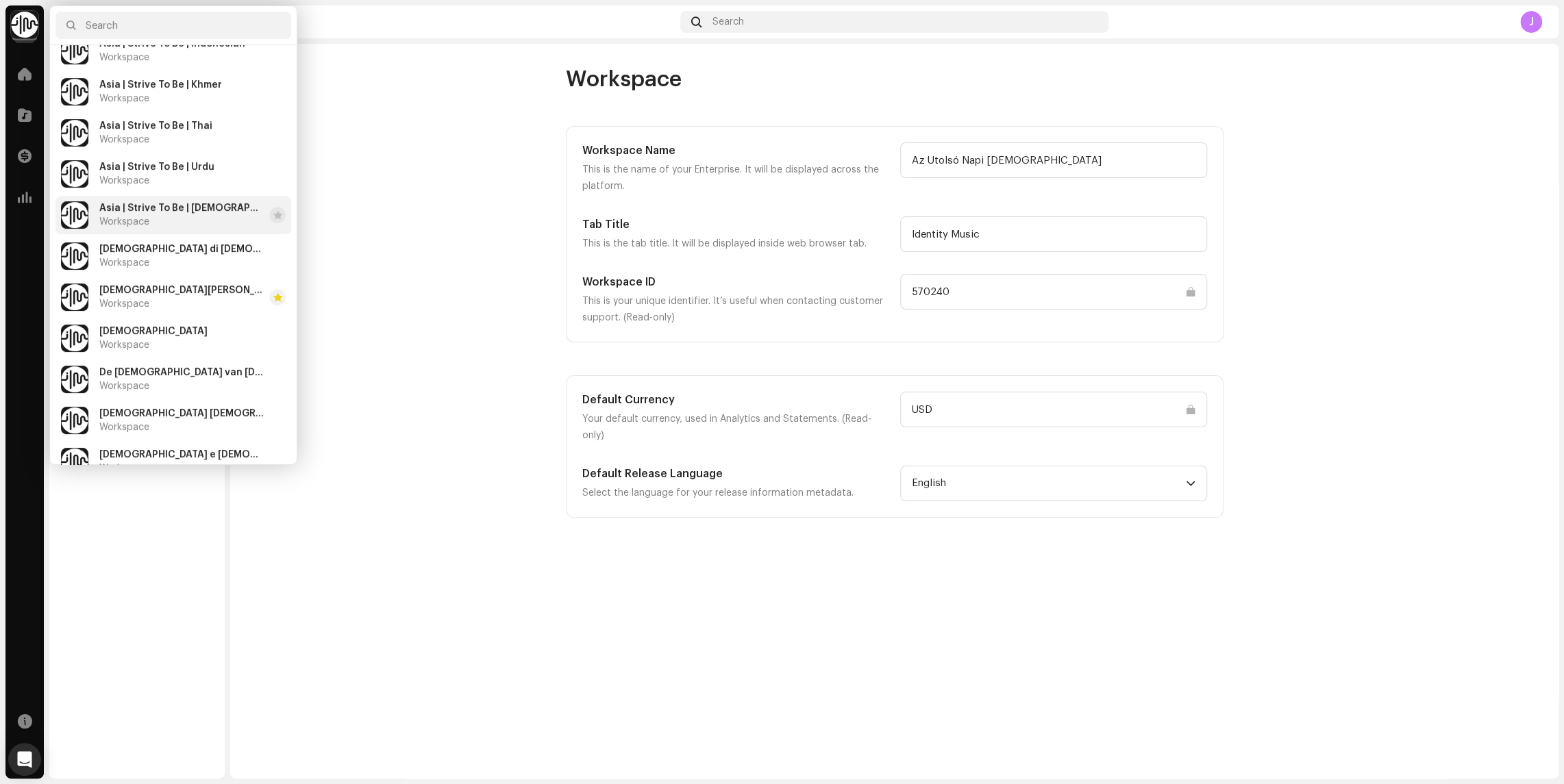
scroll to position [113, 0]
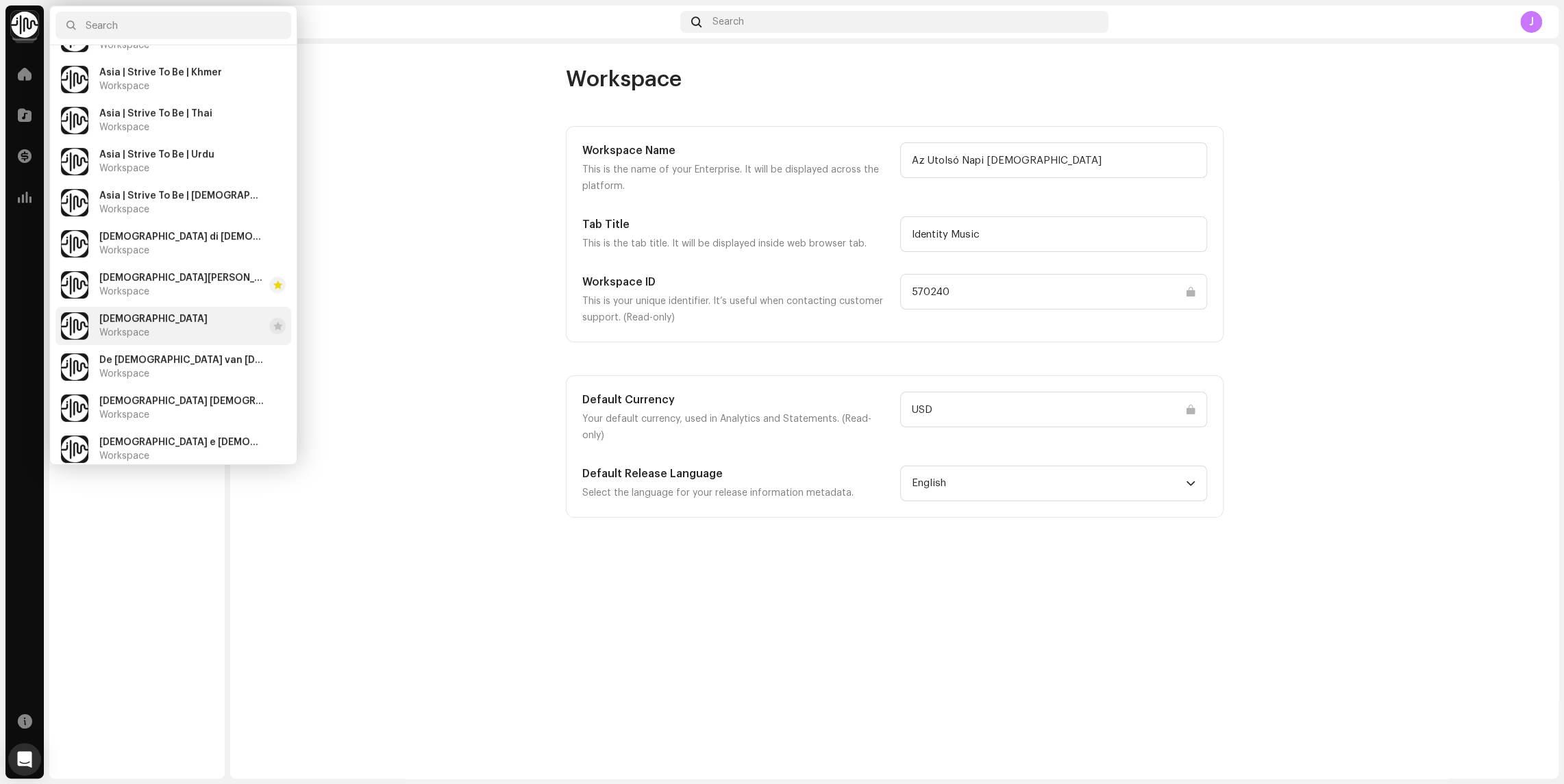
click at [184, 315] on span "[DEMOGRAPHIC_DATA]" at bounding box center [153, 319] width 109 height 11
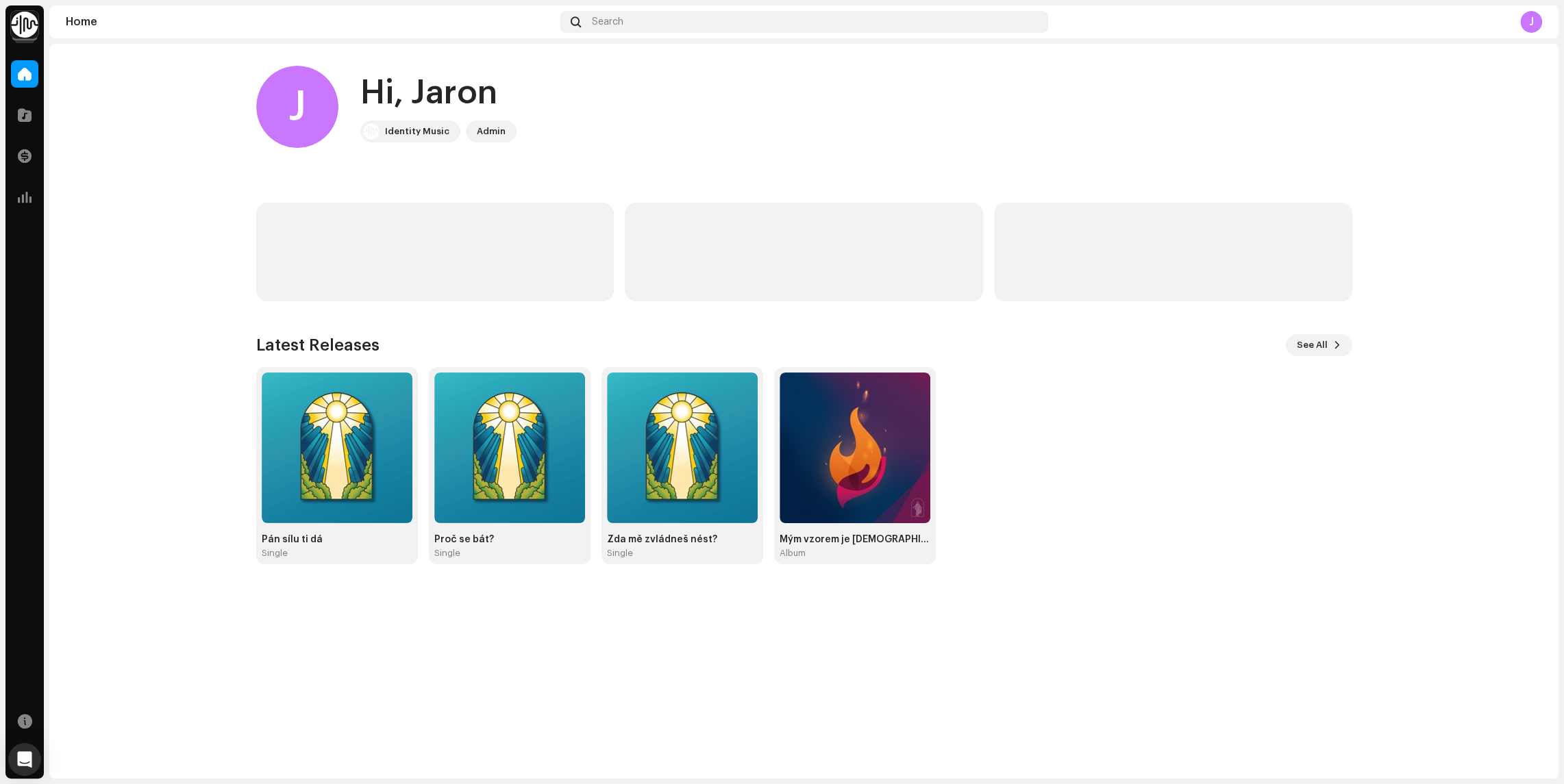
click at [31, 26] on img at bounding box center [25, 25] width 27 height 27
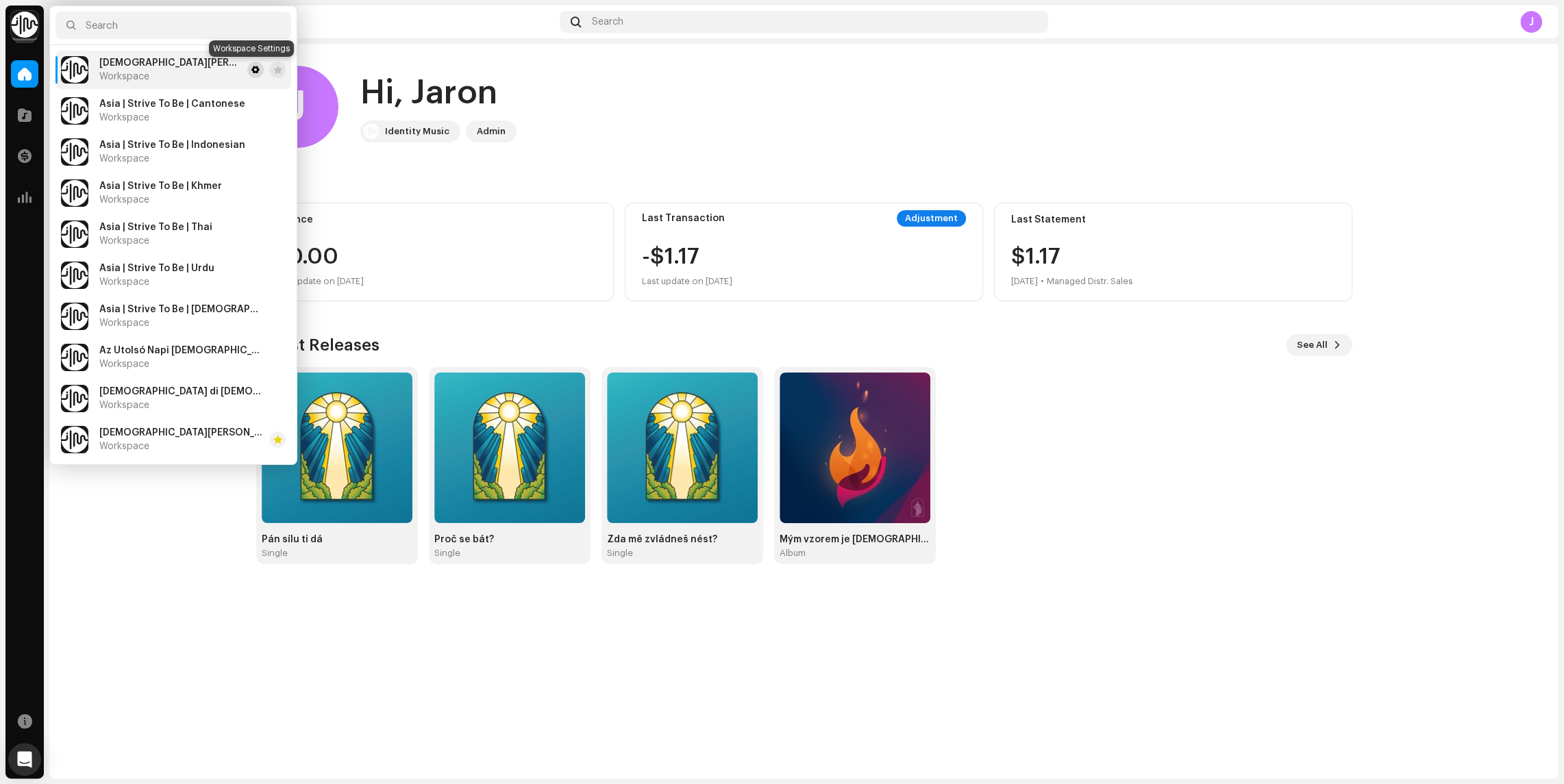
click at [252, 73] on span at bounding box center [256, 70] width 8 height 11
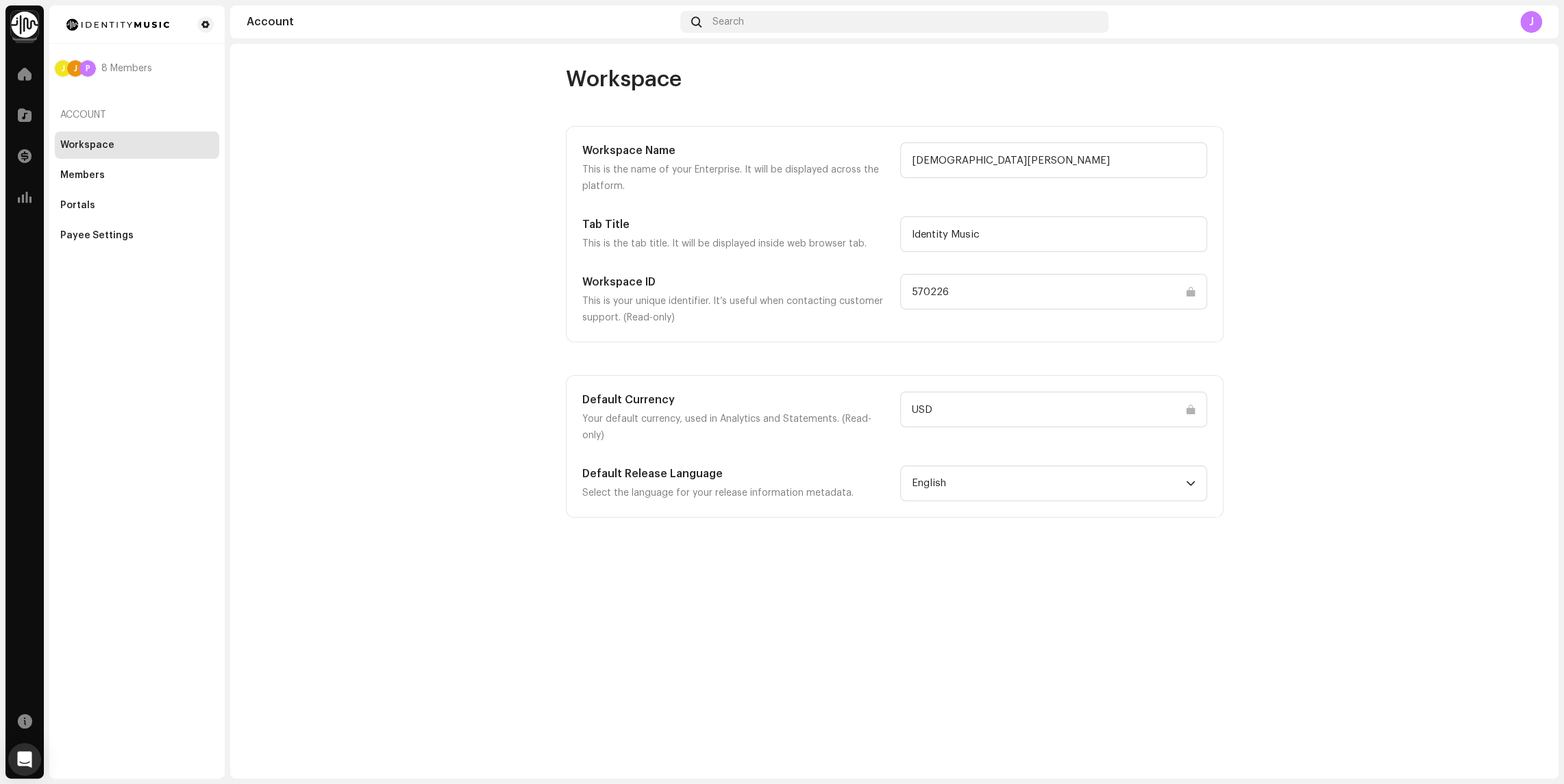
click at [933, 295] on input "570226" at bounding box center [1054, 291] width 307 height 36
click at [55, 29] on div at bounding box center [137, 24] width 165 height 26
click at [21, 22] on img at bounding box center [25, 25] width 27 height 27
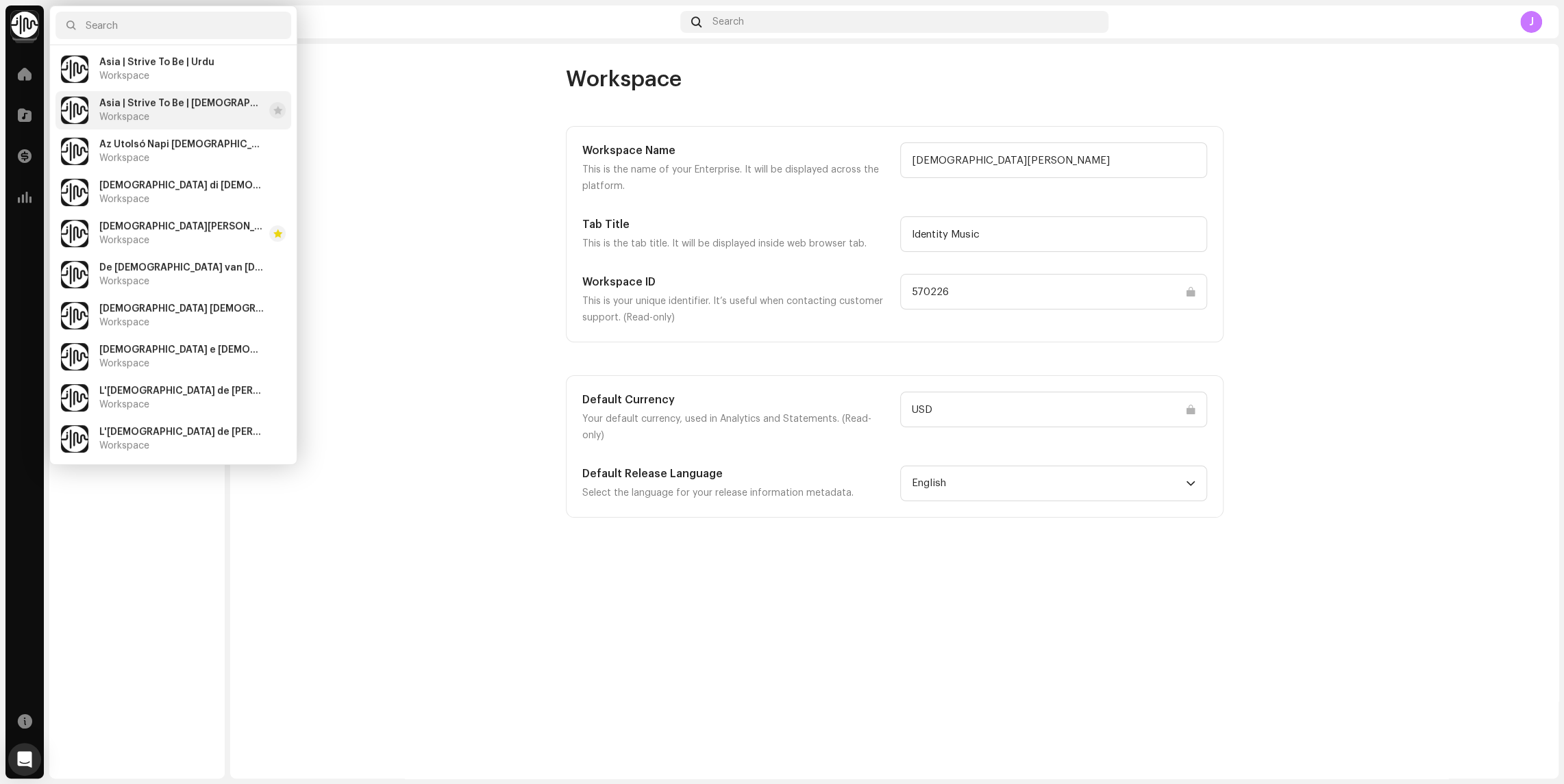
scroll to position [208, 0]
click at [157, 274] on div "De Kerk van Jezus Christus van de Heiligen der Laatste Dagen Workspace" at bounding box center [181, 272] width 165 height 25
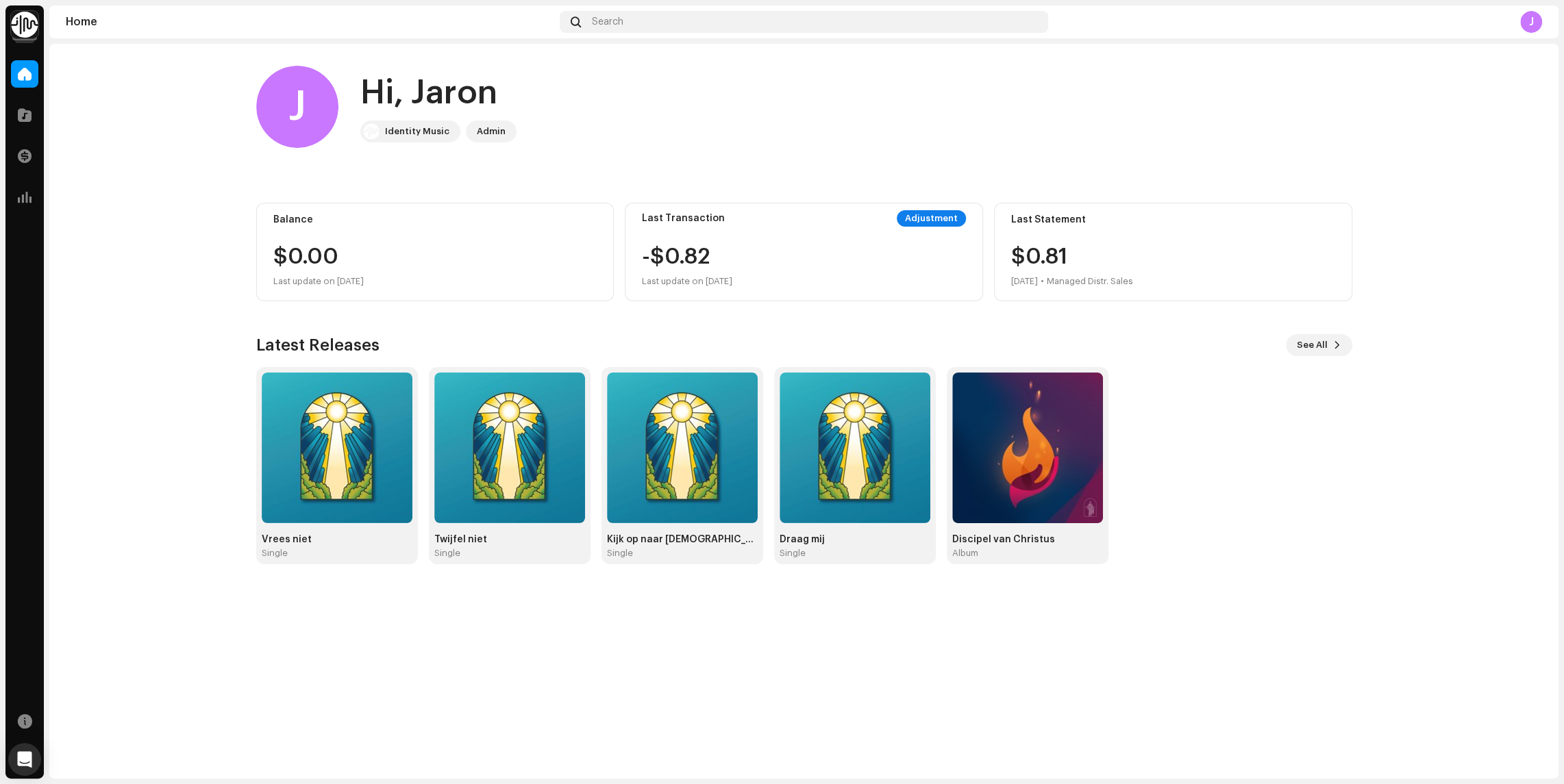
click at [20, 26] on img at bounding box center [25, 25] width 27 height 27
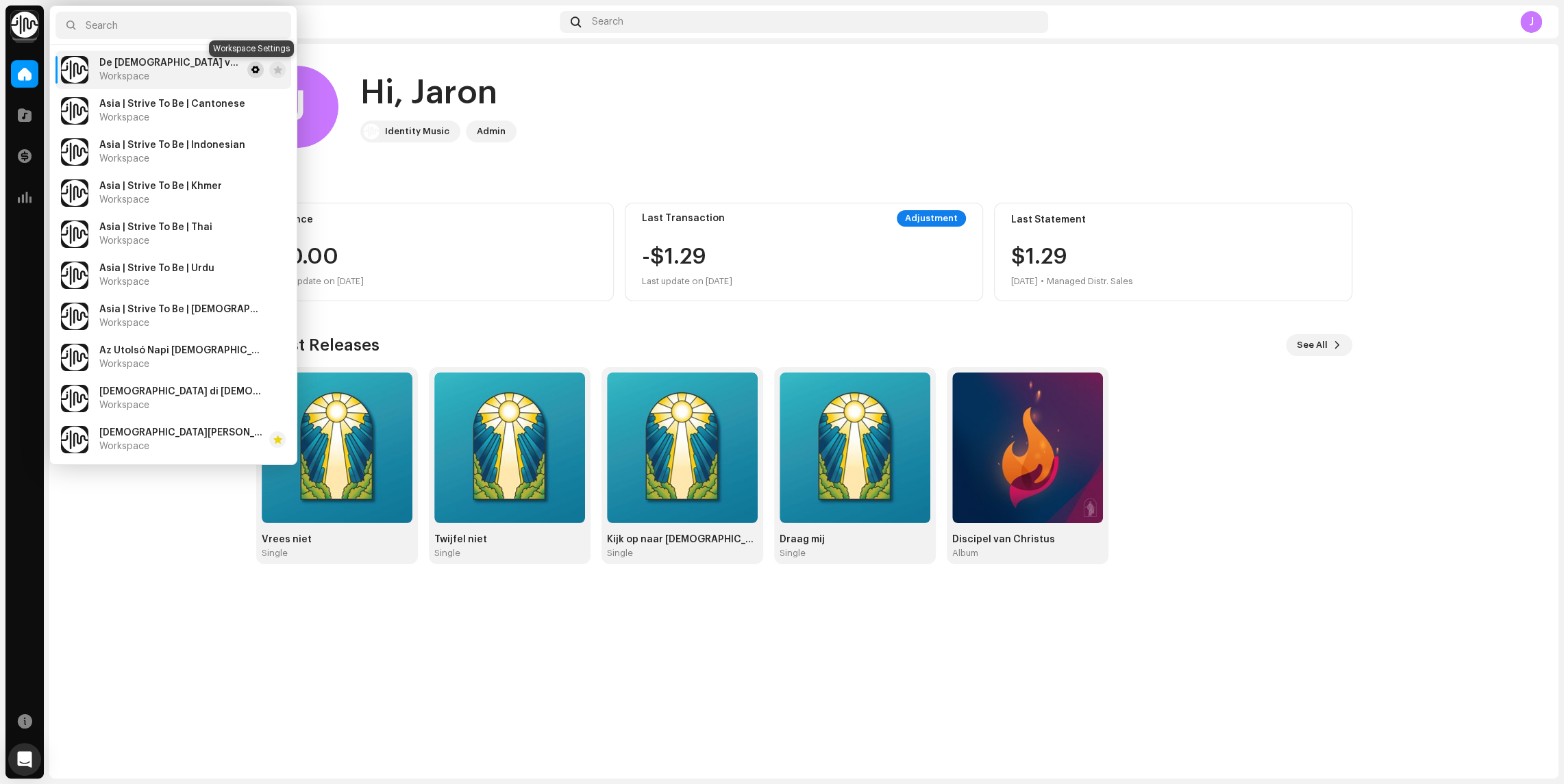
click at [253, 65] on span at bounding box center [256, 70] width 8 height 11
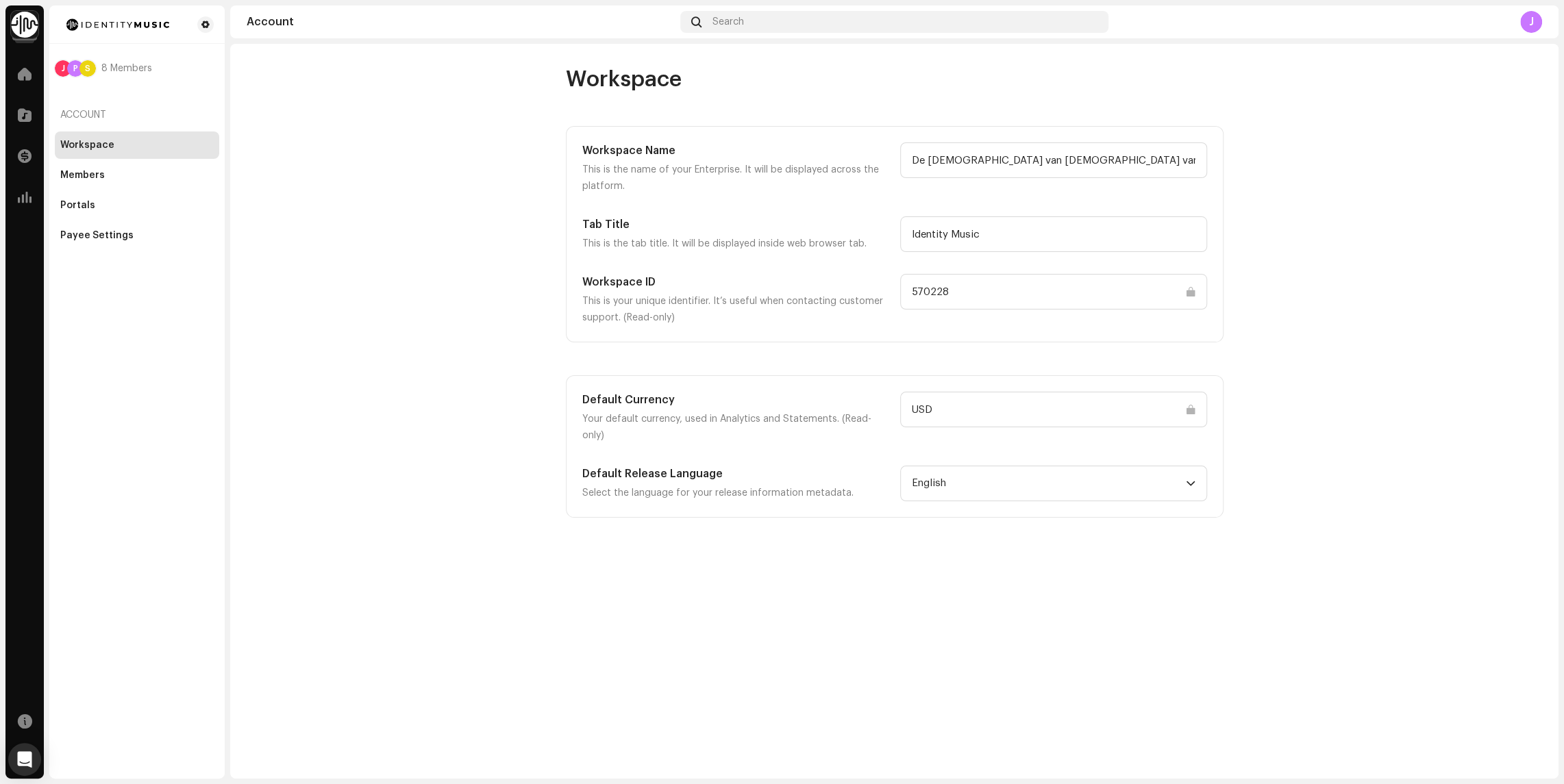
click at [928, 293] on input "570228" at bounding box center [1054, 291] width 307 height 36
click at [25, 27] on img at bounding box center [25, 25] width 27 height 27
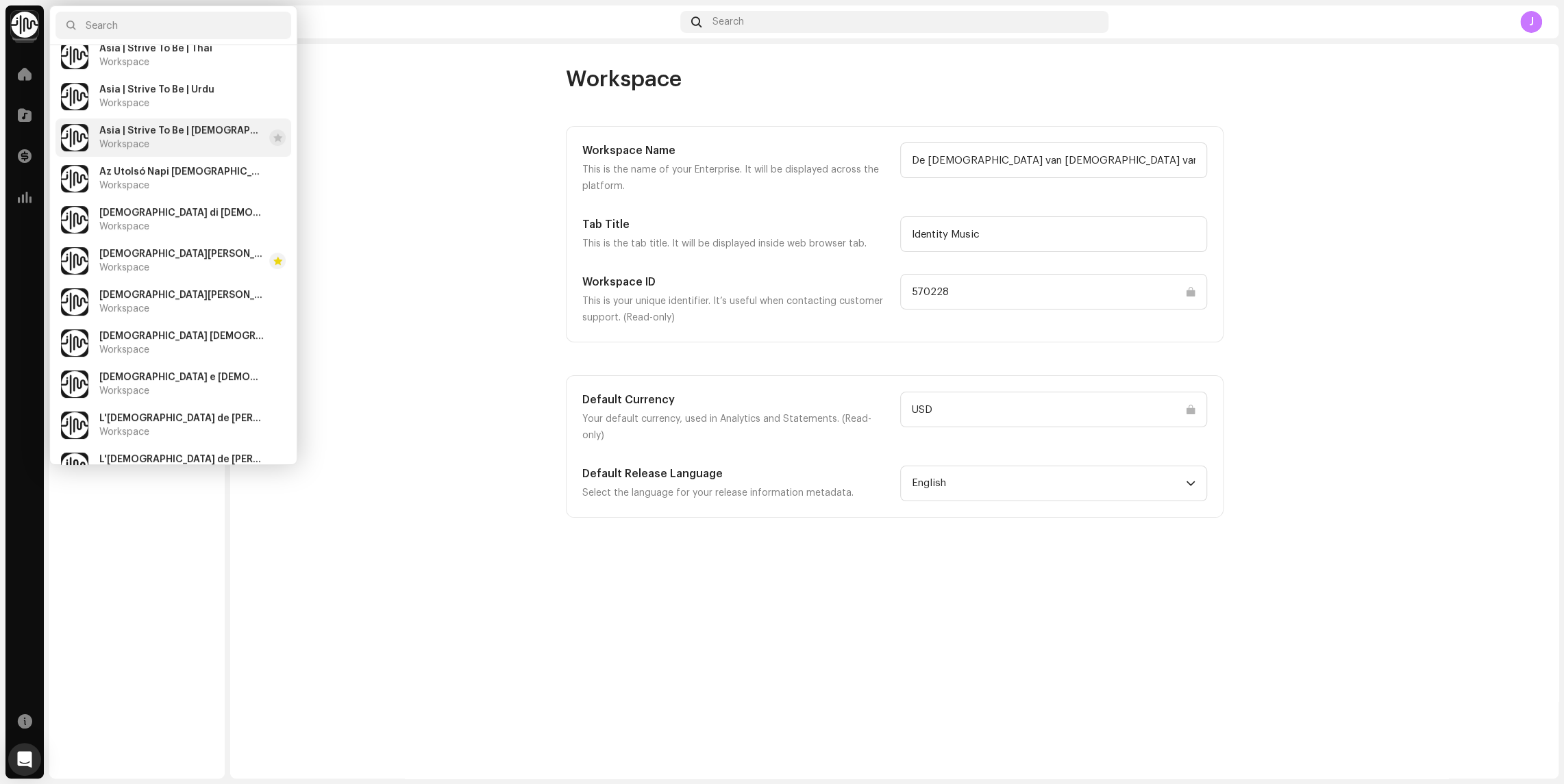
scroll to position [182, 0]
click at [173, 291] on span "[DEMOGRAPHIC_DATA][PERSON_NAME]" at bounding box center [181, 292] width 165 height 11
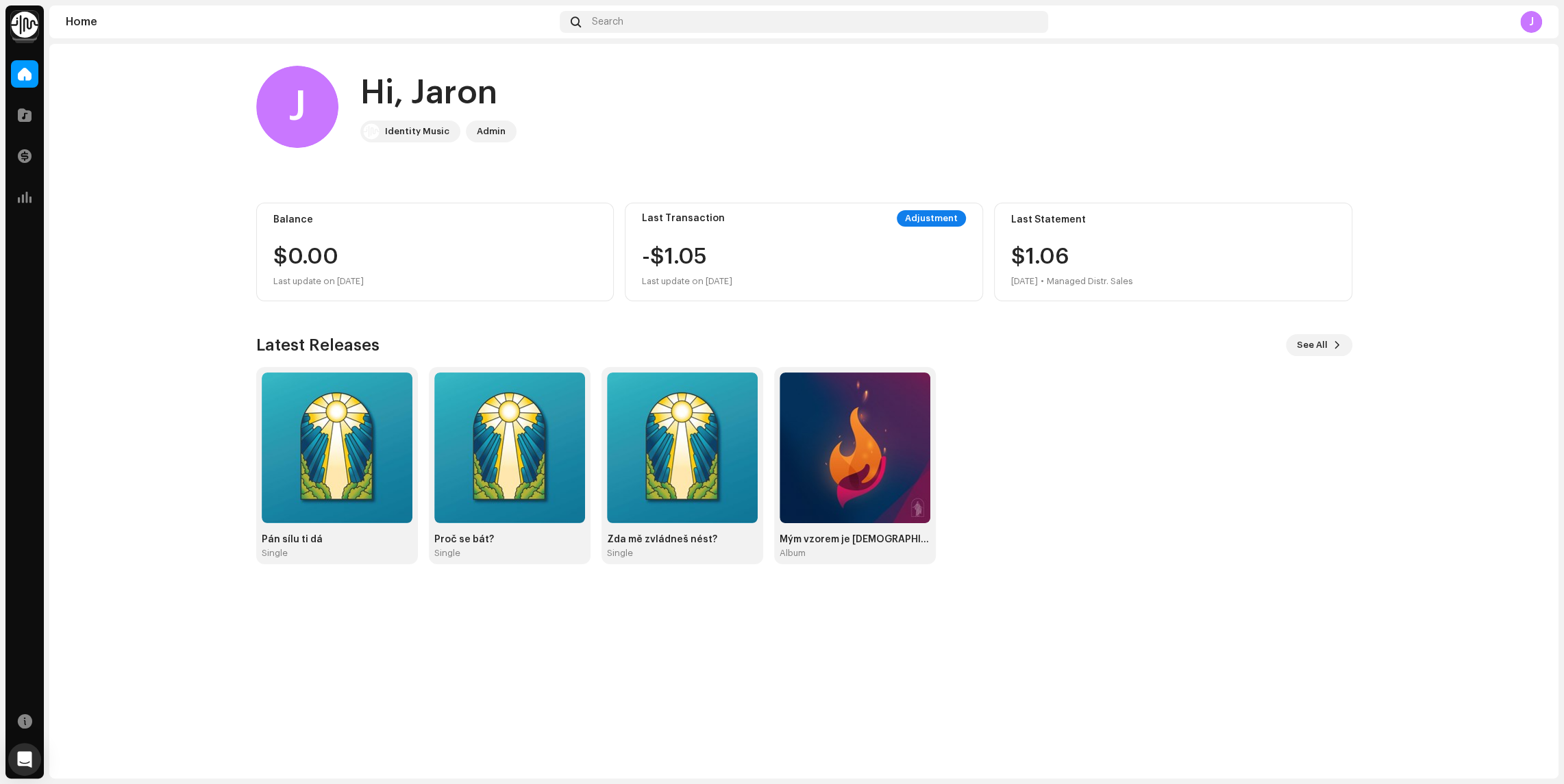
click at [29, 19] on img at bounding box center [25, 25] width 27 height 27
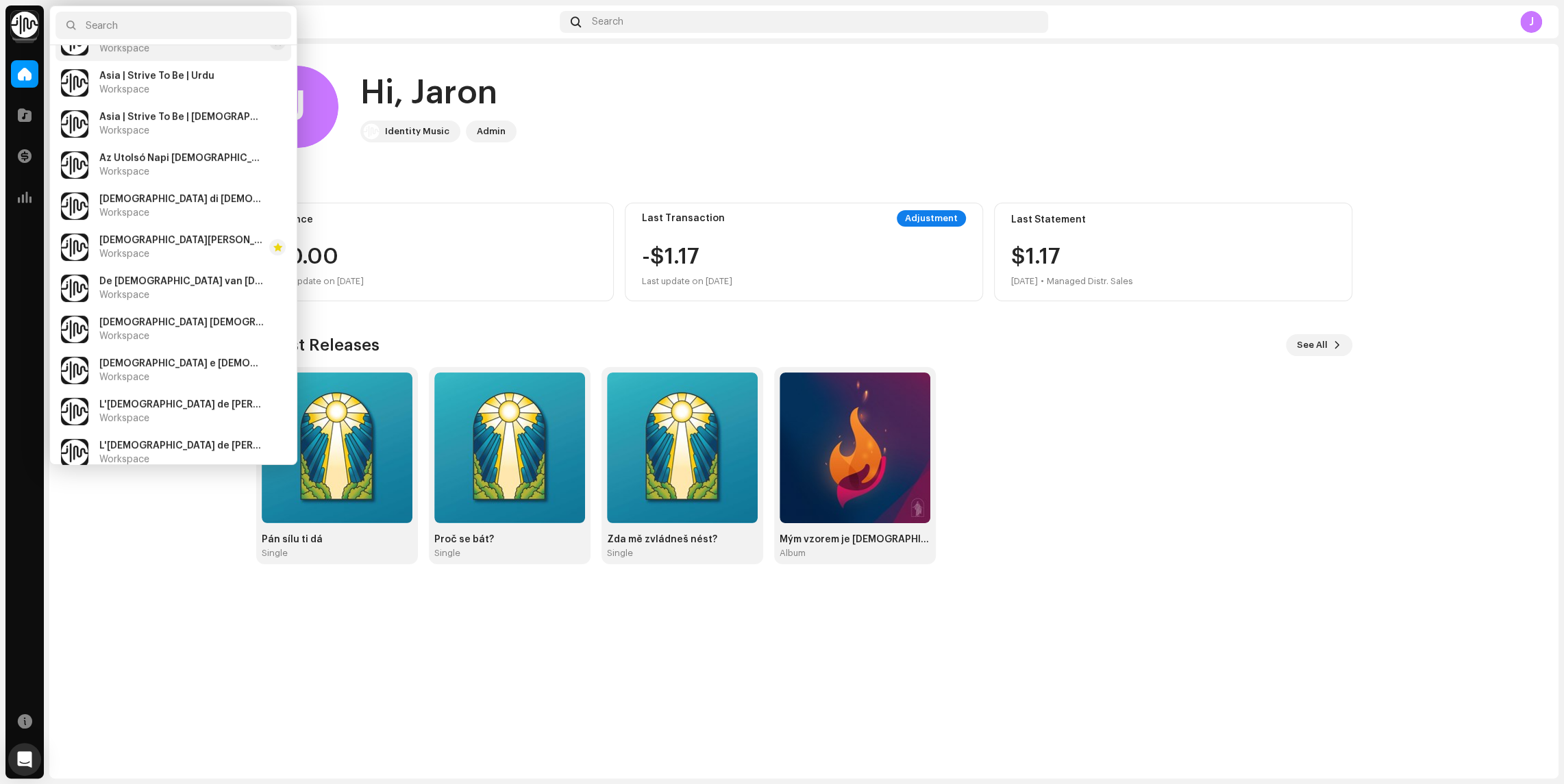
scroll to position [220, 0]
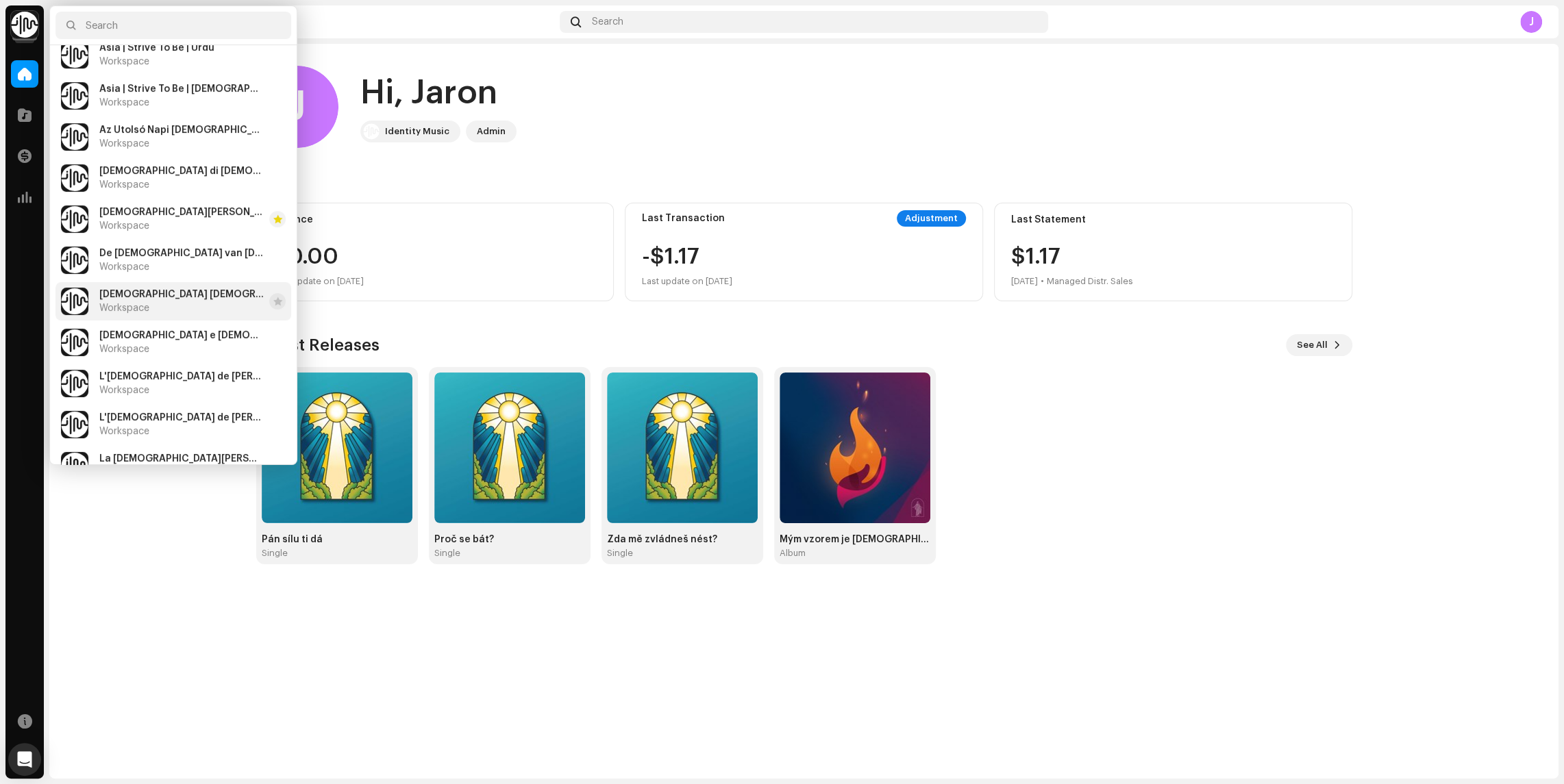
click at [157, 283] on li "Kirche Jesu Christi der Heiligen der Letzten Tage Workspace" at bounding box center [173, 301] width 236 height 38
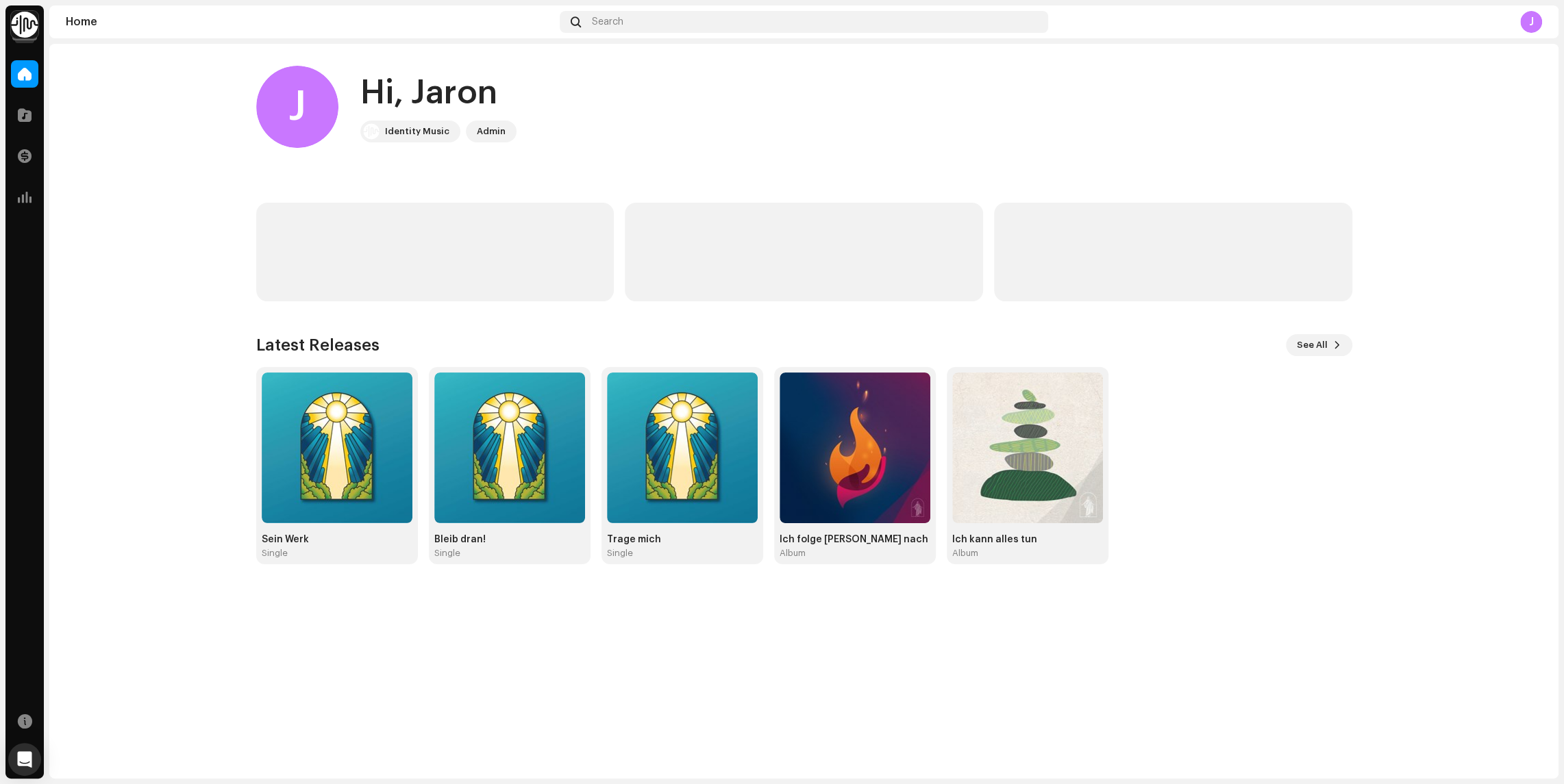
click at [26, 22] on img at bounding box center [25, 25] width 27 height 27
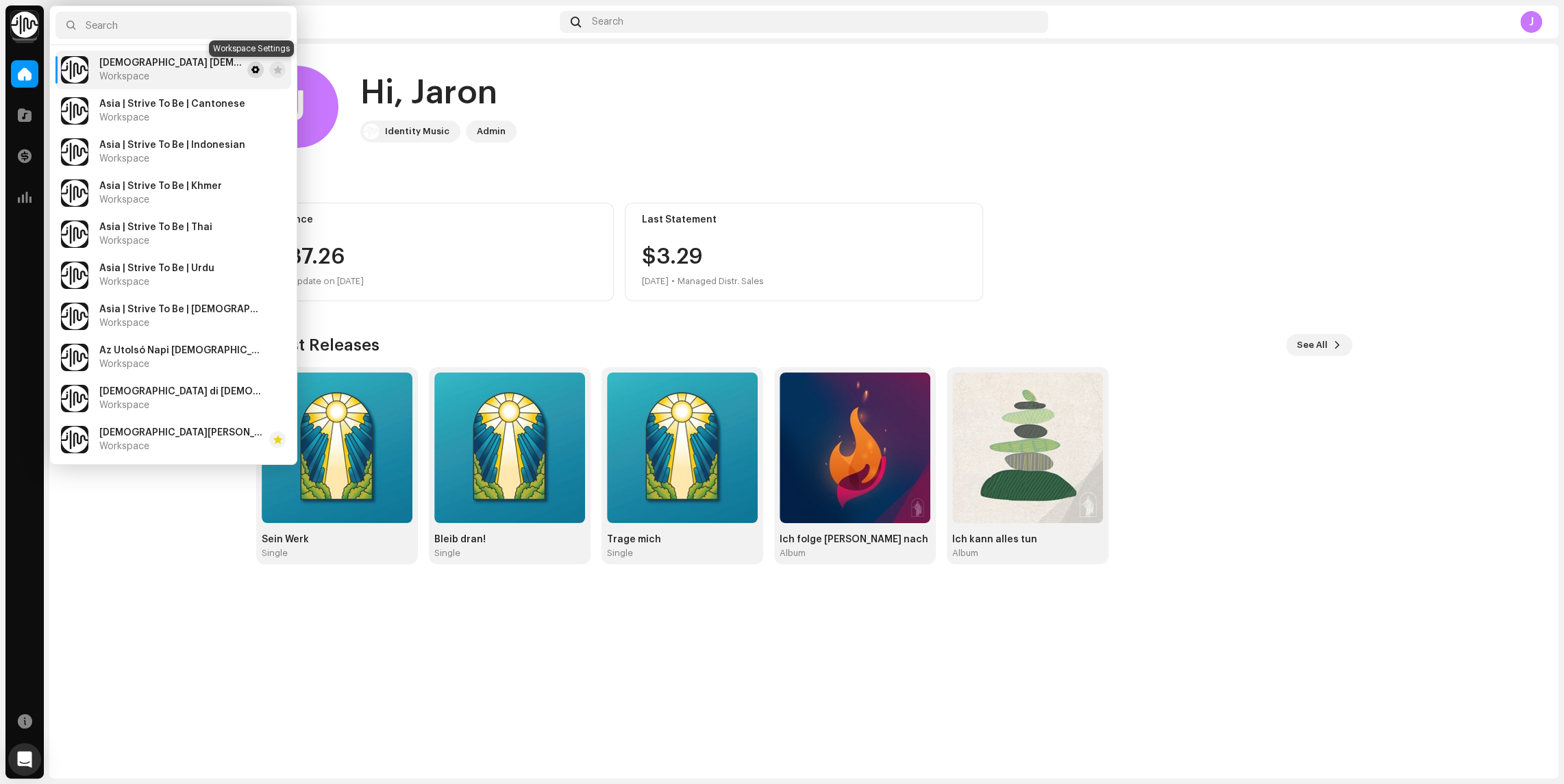
click at [249, 74] on button at bounding box center [256, 69] width 17 height 17
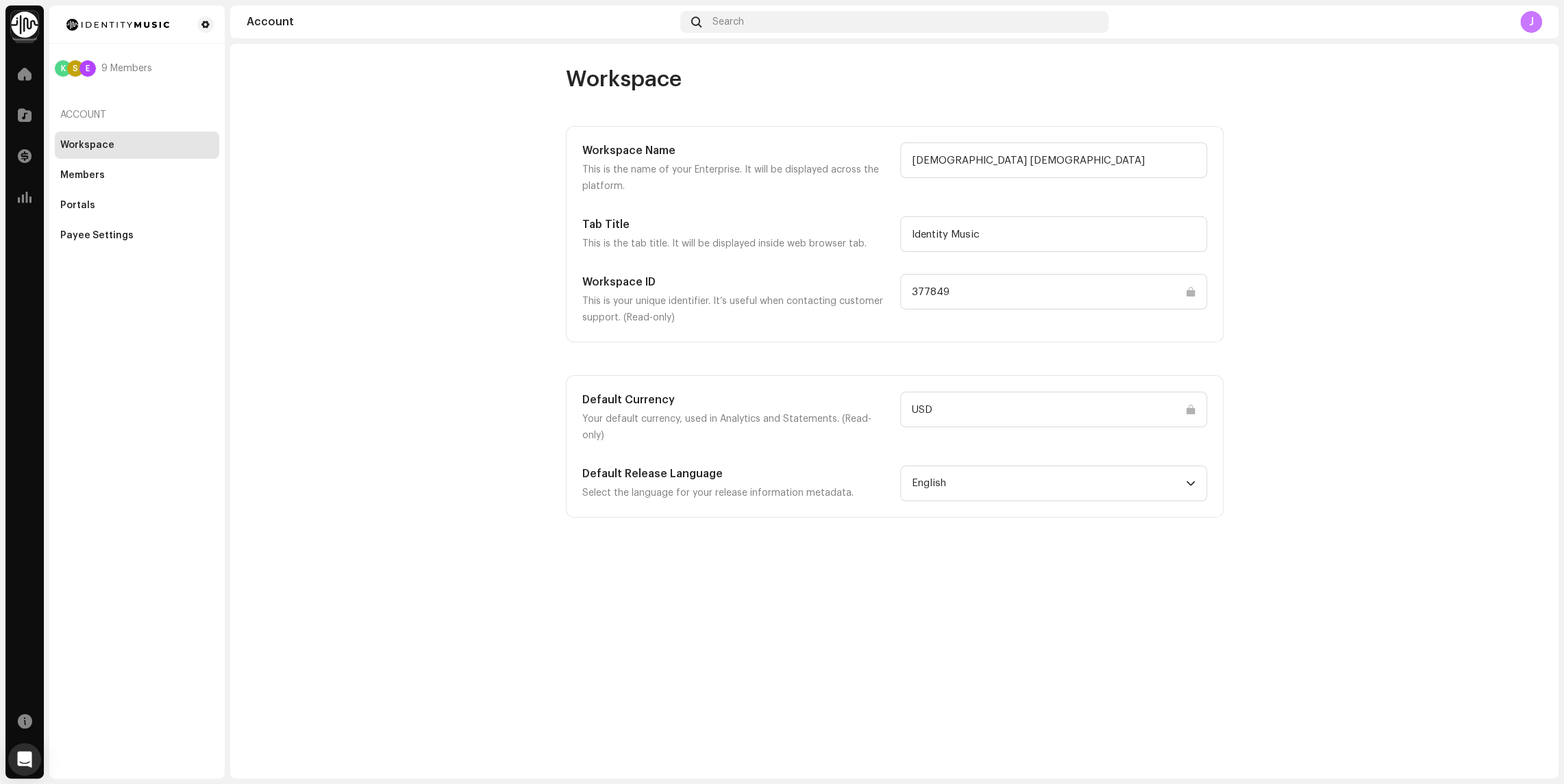
click at [1006, 291] on input "377849" at bounding box center [1054, 291] width 307 height 36
drag, startPoint x: 957, startPoint y: 292, endPoint x: 886, endPoint y: 295, distance: 71.1
click at [885, 295] on div "Workspace ID This is your unique identifier. It’s useful when contacting custom…" at bounding box center [895, 299] width 625 height 52
click at [30, 71] on span at bounding box center [24, 74] width 14 height 11
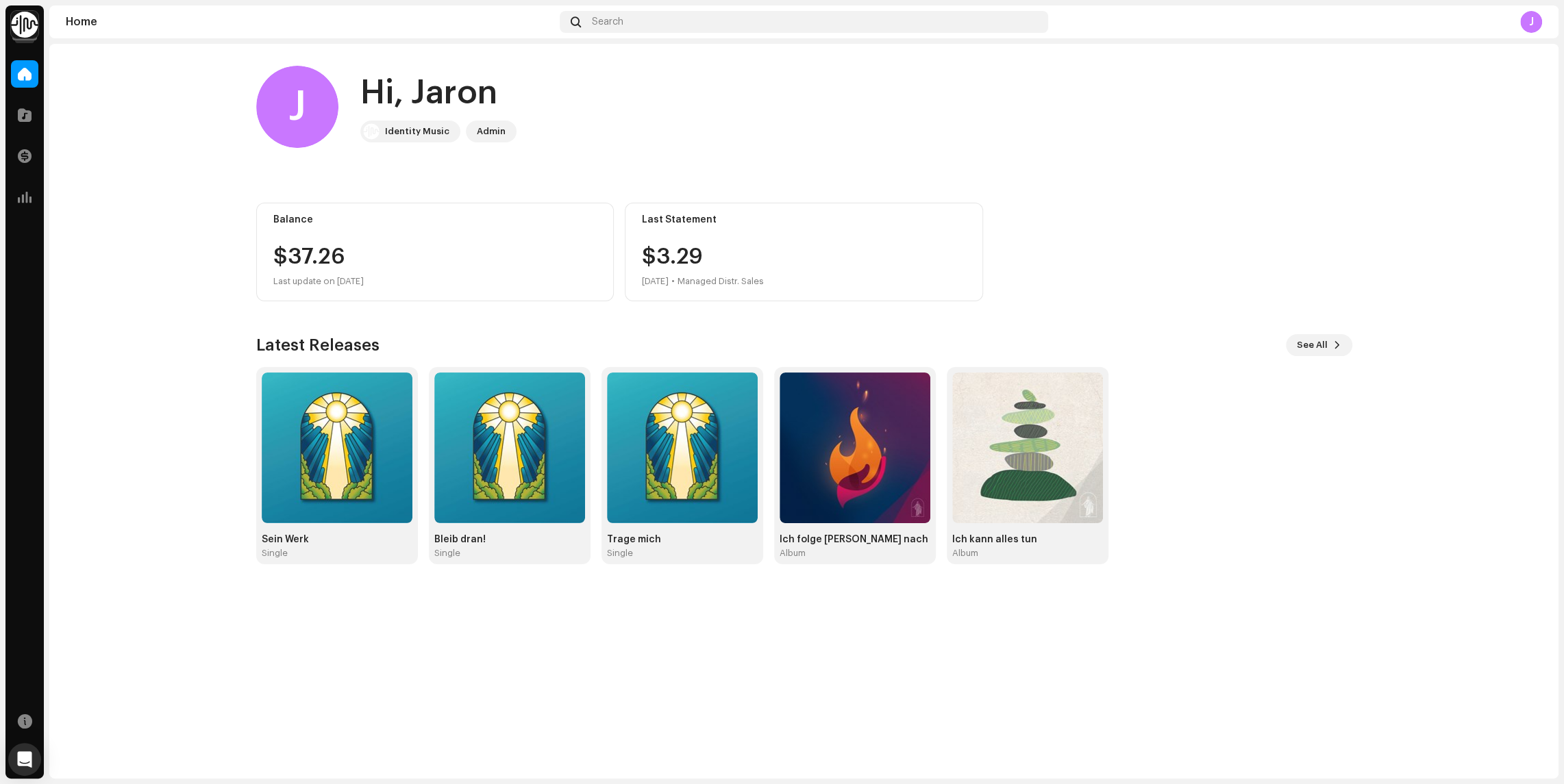
click at [23, 29] on img at bounding box center [25, 25] width 27 height 27
